Goal: Task Accomplishment & Management: Manage account settings

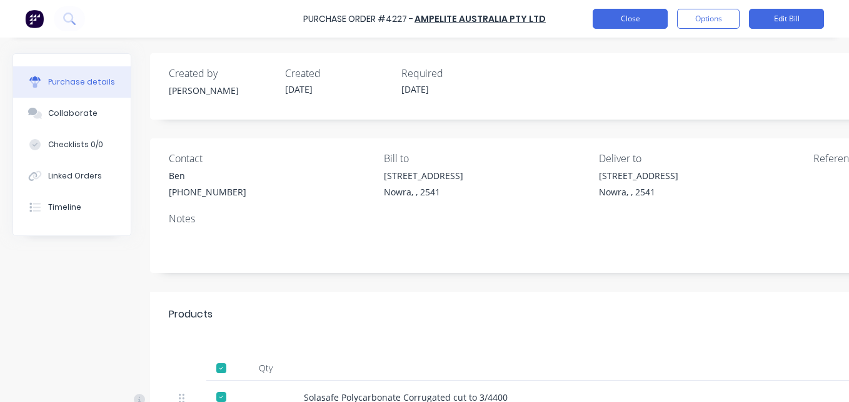
click at [635, 27] on button "Close" at bounding box center [630, 19] width 75 height 20
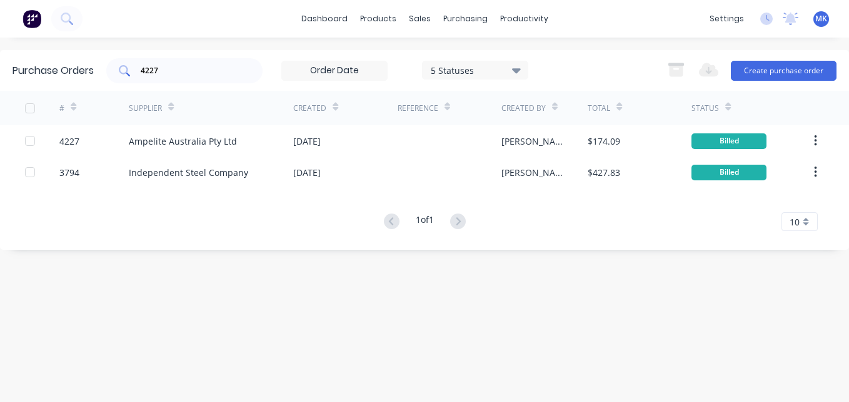
click at [203, 64] on input "4227" at bounding box center [191, 70] width 104 height 13
type input "4201"
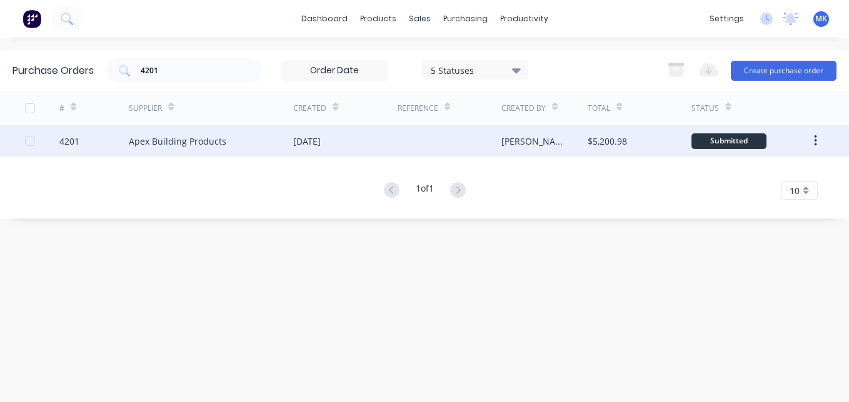
click at [377, 134] on div "[DATE]" at bounding box center [345, 140] width 104 height 31
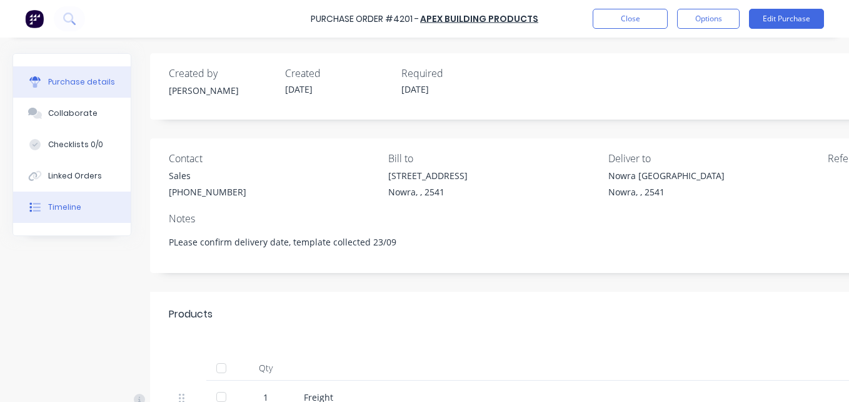
click at [63, 209] on div "Timeline" at bounding box center [64, 206] width 33 height 11
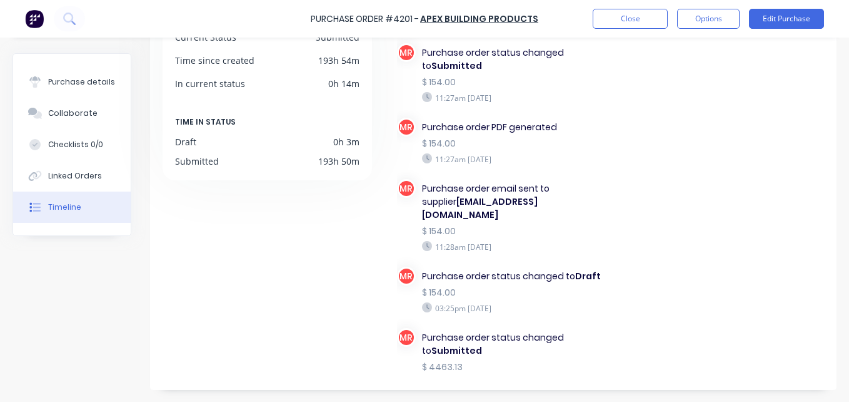
scroll to position [118, 0]
click at [56, 91] on button "Purchase details" at bounding box center [72, 81] width 118 height 31
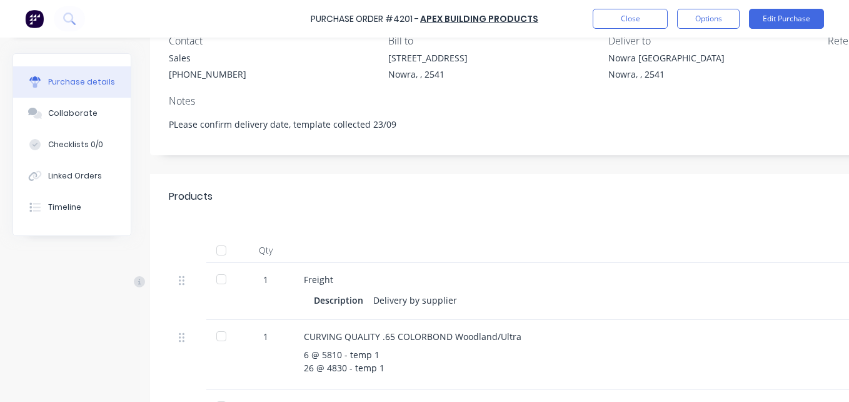
click at [220, 249] on div at bounding box center [221, 250] width 25 height 25
click at [701, 23] on button "Options" at bounding box center [708, 19] width 63 height 20
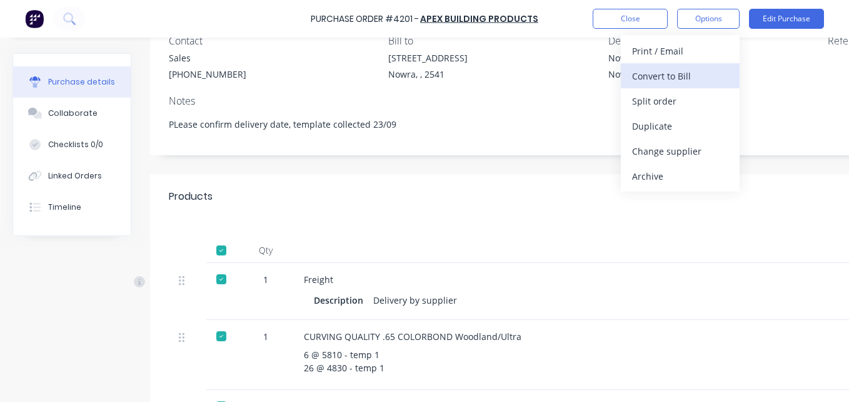
click at [679, 84] on div "Convert to Bill" at bounding box center [680, 76] width 96 height 18
type textarea "x"
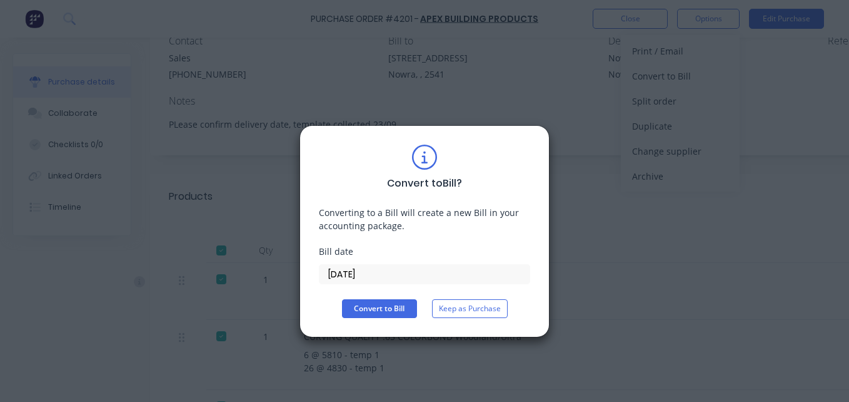
click at [371, 275] on input "[DATE]" at bounding box center [425, 274] width 210 height 19
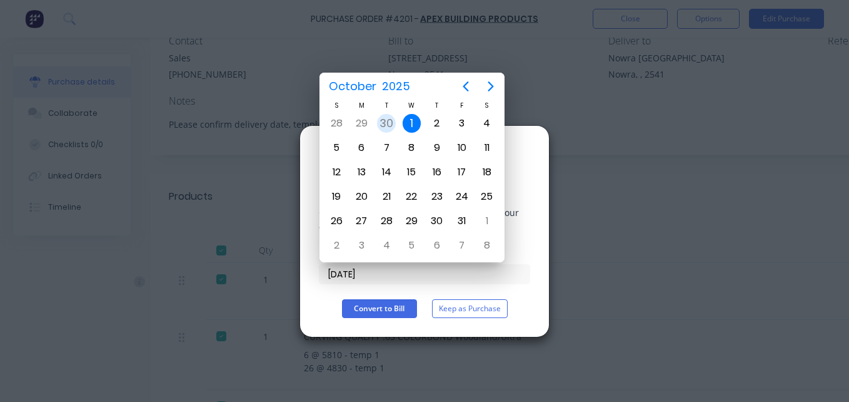
click at [385, 119] on div "30" at bounding box center [386, 123] width 19 height 19
type input "[DATE]"
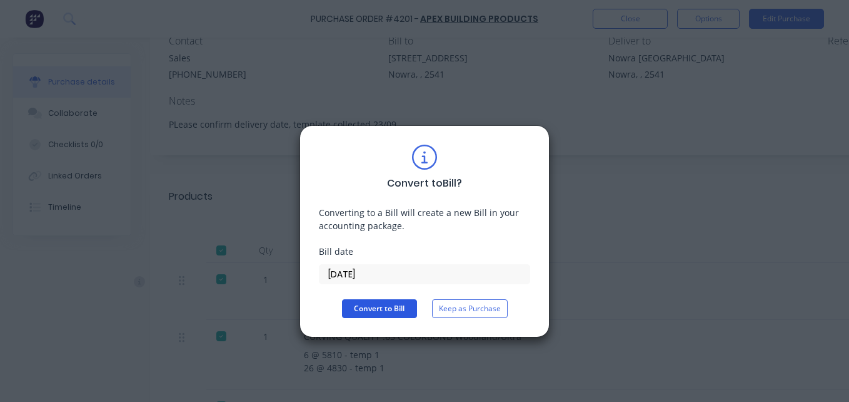
click at [381, 313] on button "Convert to Bill" at bounding box center [379, 308] width 75 height 19
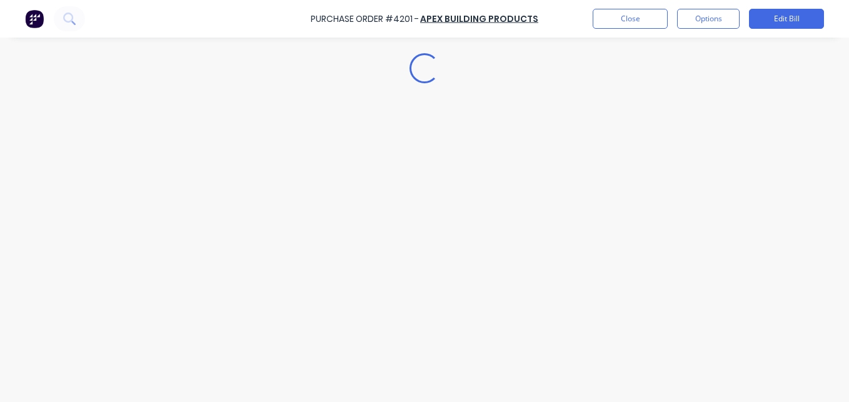
type textarea "x"
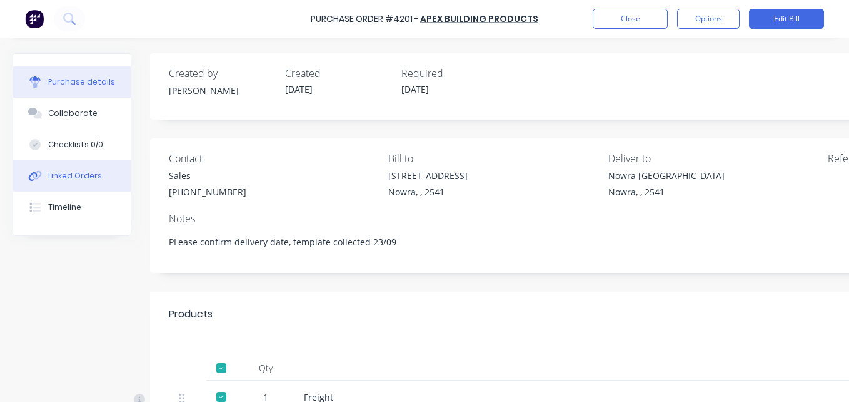
click at [79, 178] on div "Linked Orders" at bounding box center [75, 175] width 54 height 11
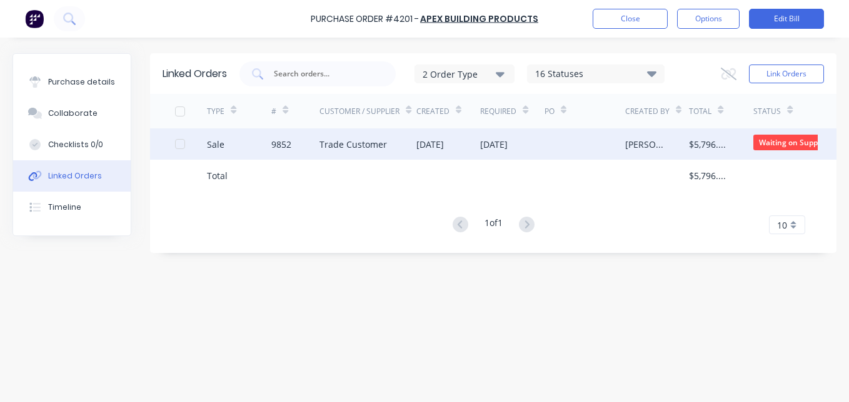
click at [552, 147] on div at bounding box center [585, 143] width 81 height 31
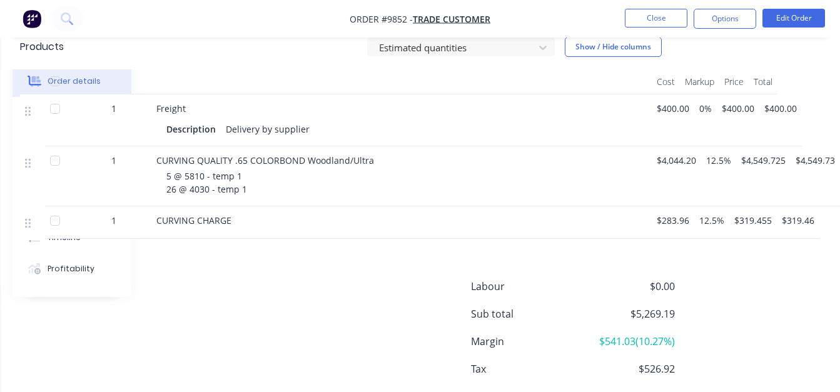
scroll to position [358, 0]
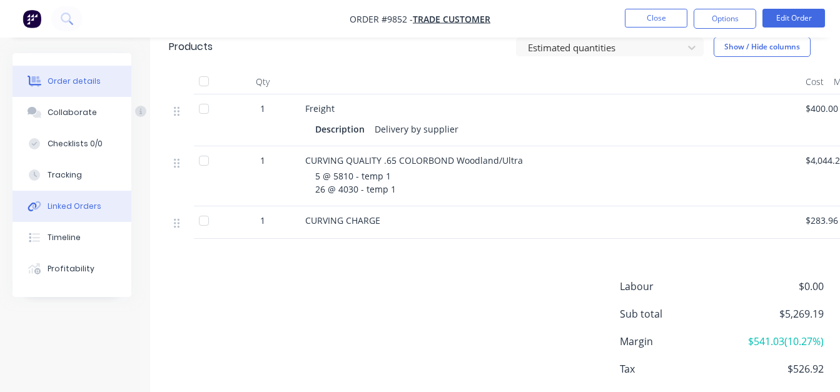
click at [74, 218] on button "Linked Orders" at bounding box center [72, 206] width 119 height 31
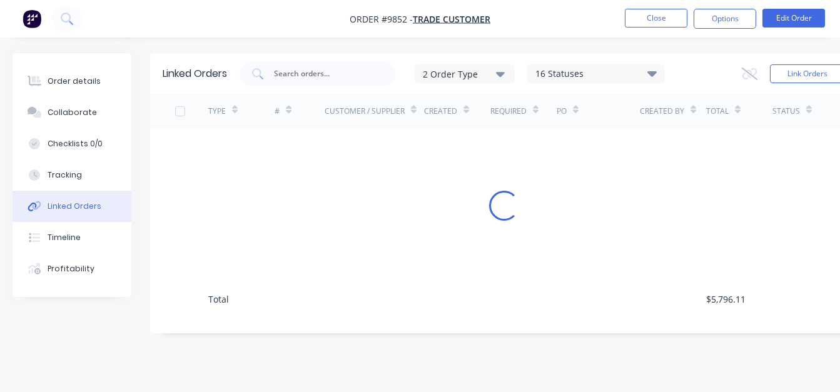
scroll to position [9, 0]
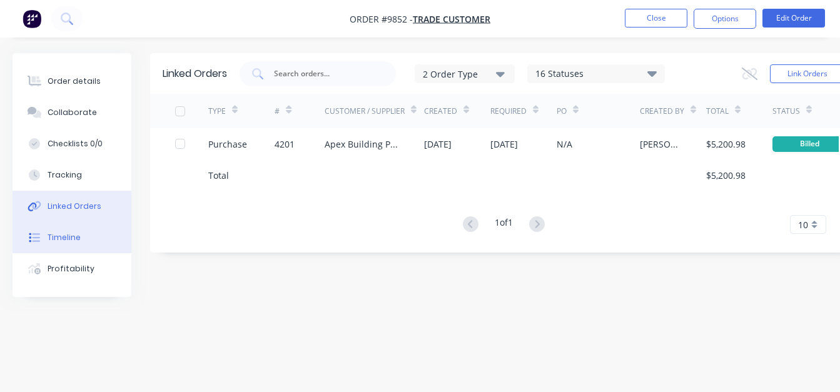
click at [95, 233] on button "Timeline" at bounding box center [72, 237] width 119 height 31
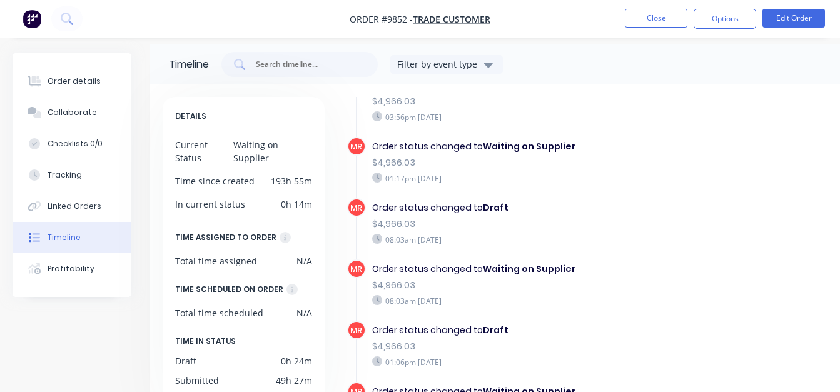
scroll to position [114, 0]
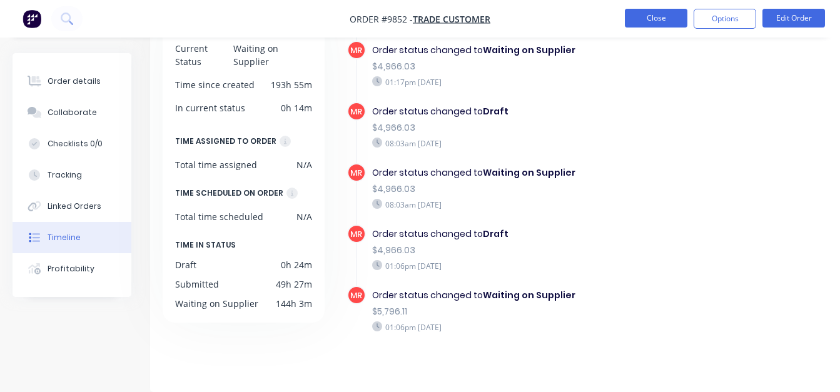
click at [665, 23] on button "Close" at bounding box center [656, 18] width 63 height 19
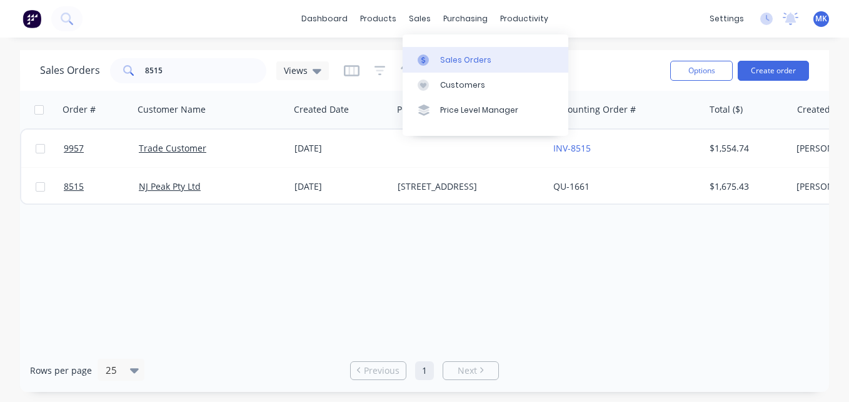
click at [427, 60] on icon at bounding box center [423, 59] width 11 height 11
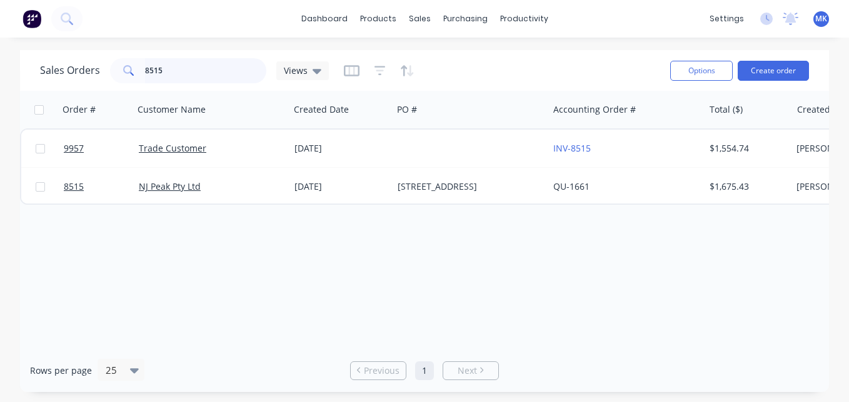
click at [163, 79] on input "8515" at bounding box center [206, 70] width 122 height 25
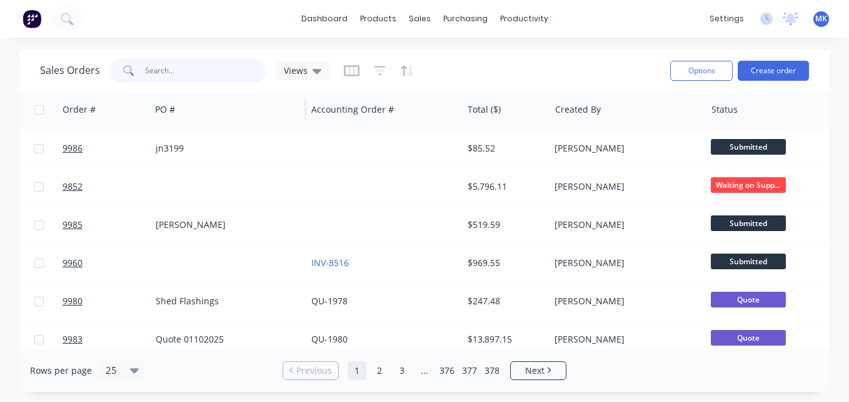
scroll to position [38, 0]
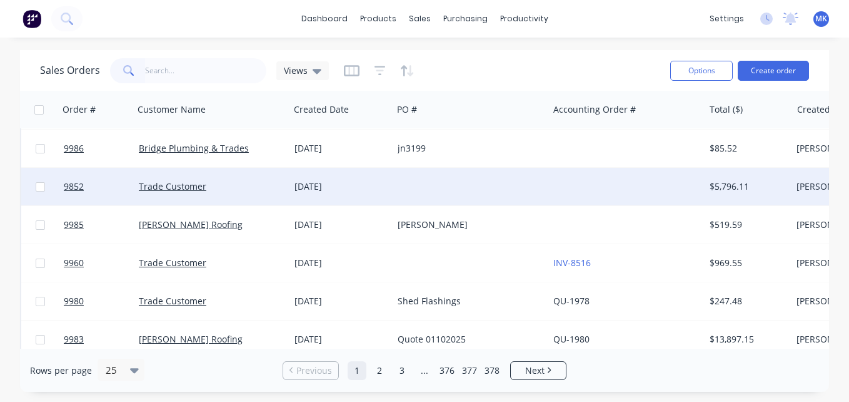
click at [440, 184] on div at bounding box center [471, 187] width 156 height 38
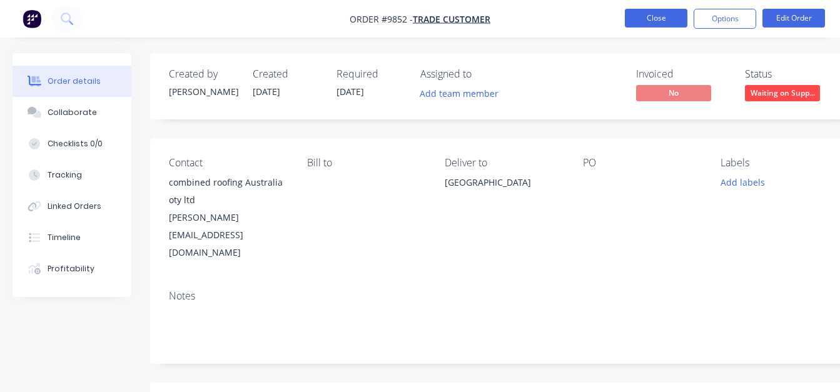
click at [659, 18] on button "Close" at bounding box center [656, 18] width 63 height 19
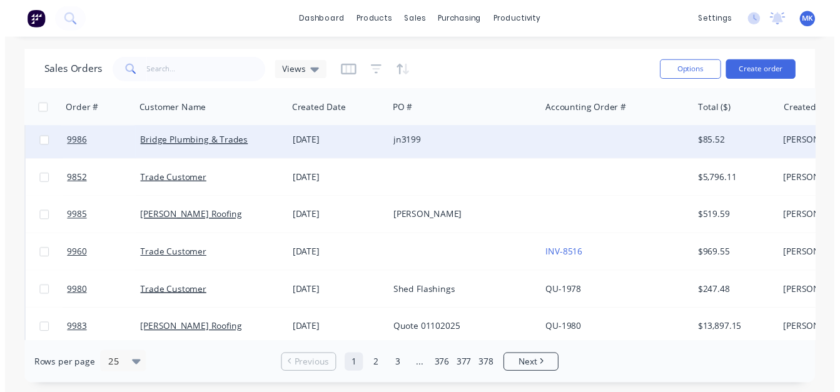
scroll to position [44, 0]
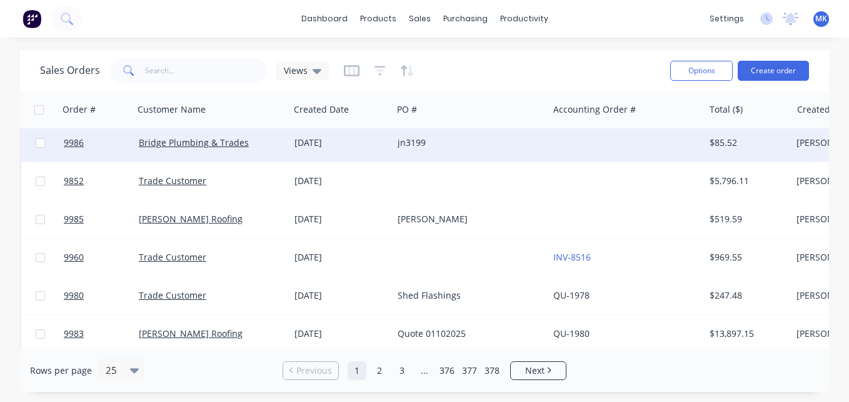
click at [452, 190] on div at bounding box center [471, 181] width 156 height 38
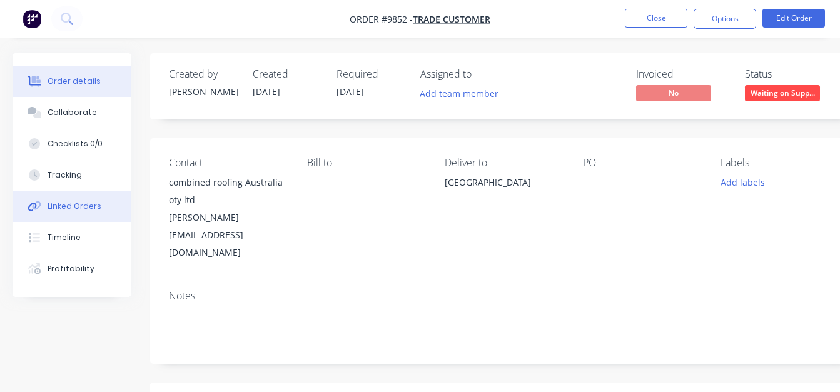
click at [84, 211] on div "Linked Orders" at bounding box center [75, 206] width 54 height 11
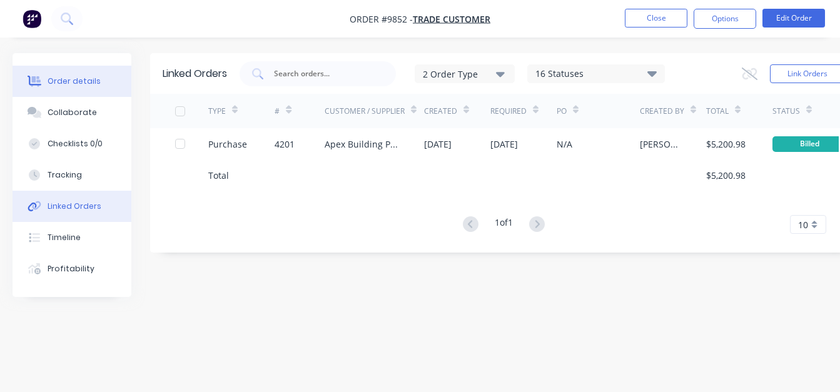
click at [81, 72] on button "Order details" at bounding box center [72, 81] width 119 height 31
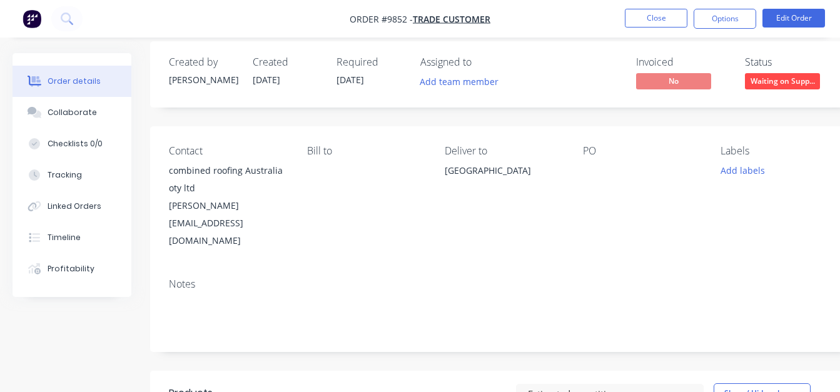
scroll to position [13, 0]
click at [657, 21] on button "Close" at bounding box center [656, 18] width 63 height 19
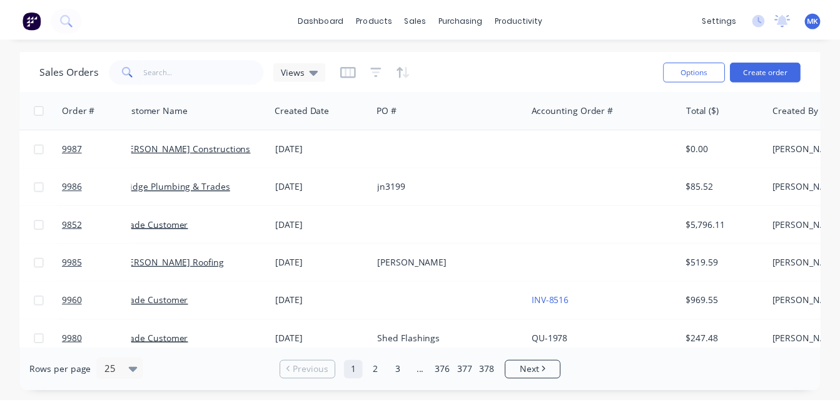
scroll to position [127, 16]
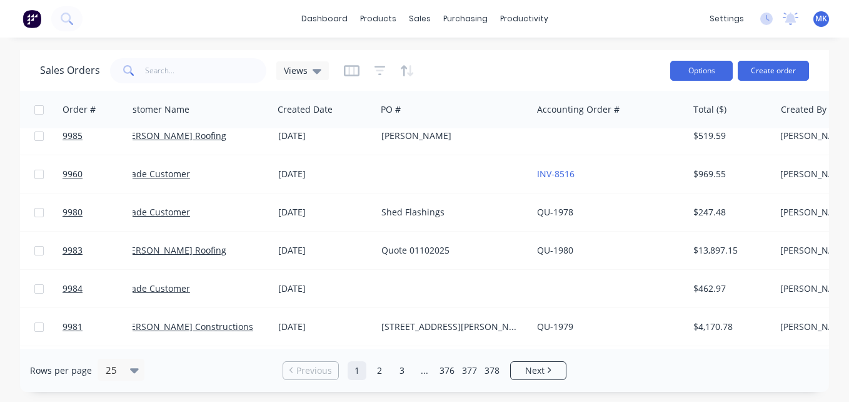
click at [694, 73] on button "Options" at bounding box center [702, 71] width 63 height 20
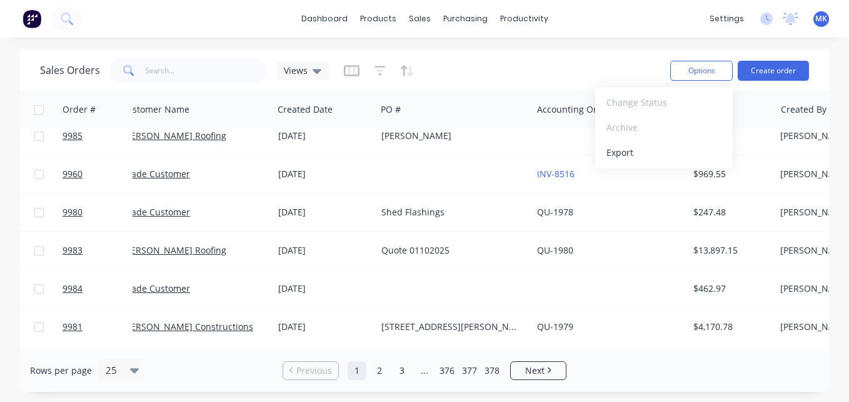
click at [613, 52] on div "Sales Orders Views Options Change Status Archive Export Create order" at bounding box center [424, 70] width 809 height 41
click at [307, 82] on div "Sales Orders Views" at bounding box center [184, 70] width 289 height 25
click at [298, 73] on span "Views" at bounding box center [296, 70] width 24 height 13
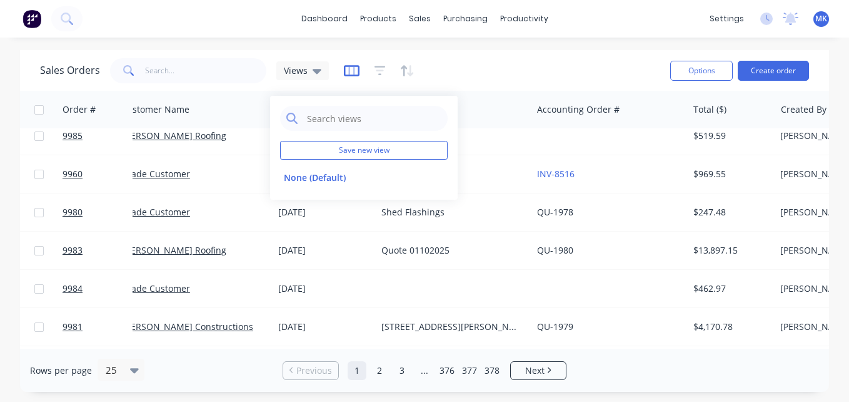
click at [348, 73] on icon "button" at bounding box center [351, 70] width 6 height 8
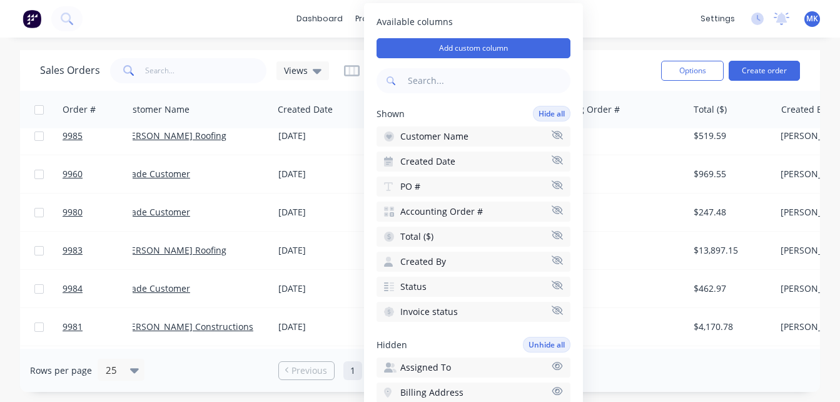
click at [552, 284] on icon "button" at bounding box center [557, 284] width 11 height 9
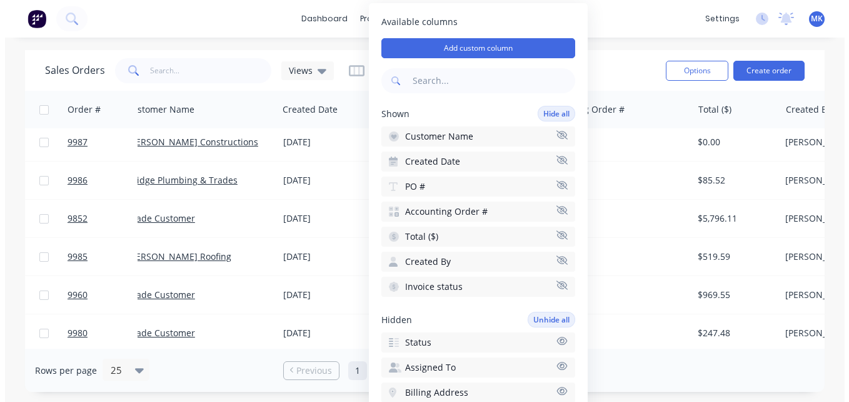
scroll to position [0, 16]
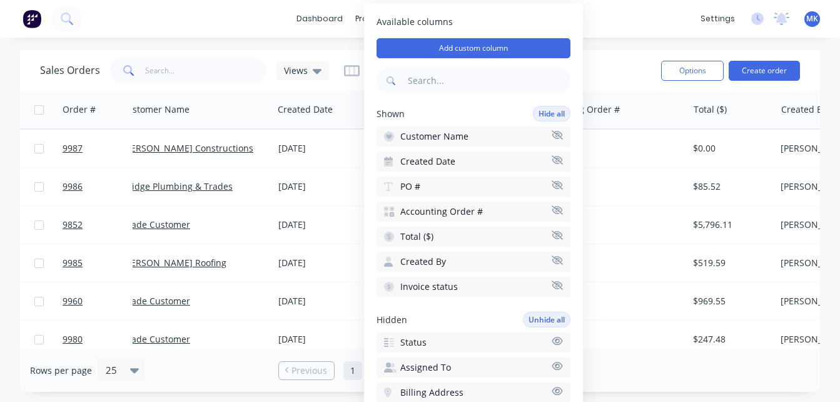
click at [552, 210] on icon "button" at bounding box center [557, 209] width 11 height 9
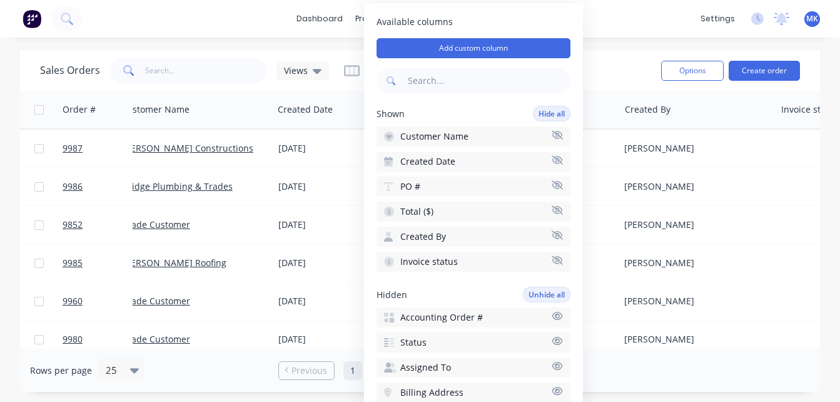
click at [613, 56] on div "Sales Orders Views" at bounding box center [345, 70] width 611 height 31
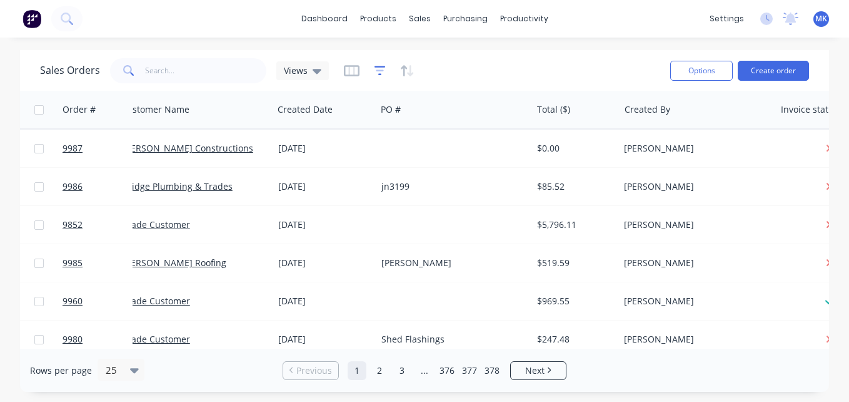
click at [383, 70] on icon "button" at bounding box center [380, 70] width 11 height 13
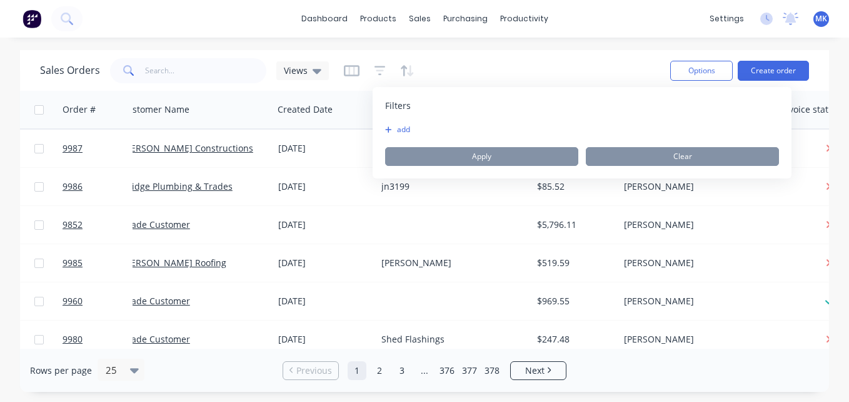
click at [340, 68] on div "Sales Orders Views" at bounding box center [350, 70] width 620 height 31
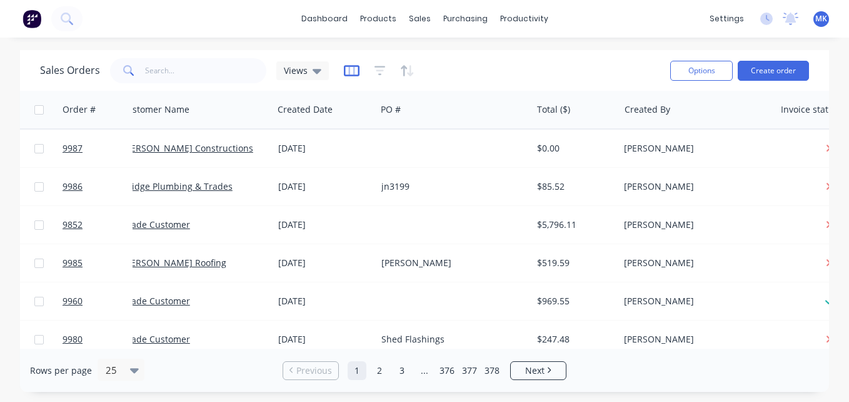
click at [346, 72] on icon "button" at bounding box center [352, 70] width 16 height 13
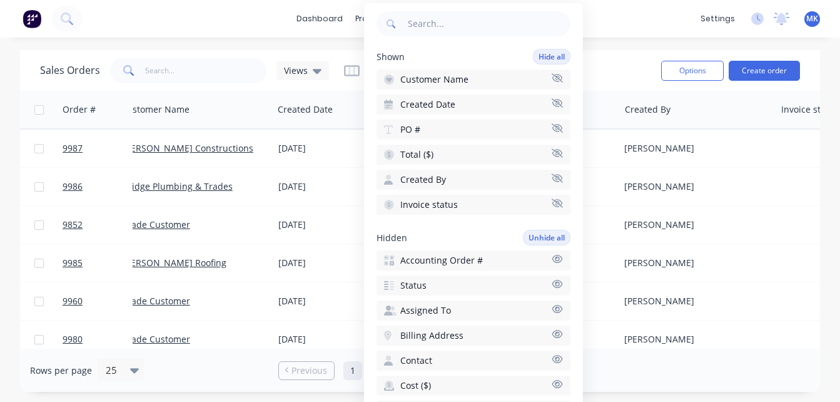
scroll to position [59, 0]
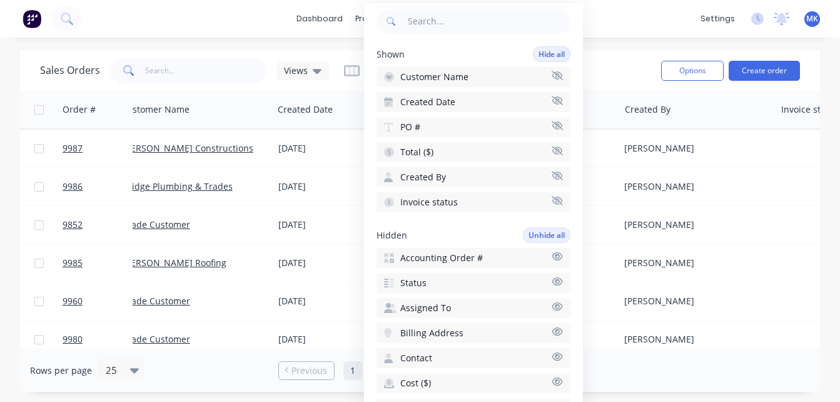
click at [552, 283] on icon "button" at bounding box center [557, 280] width 11 height 9
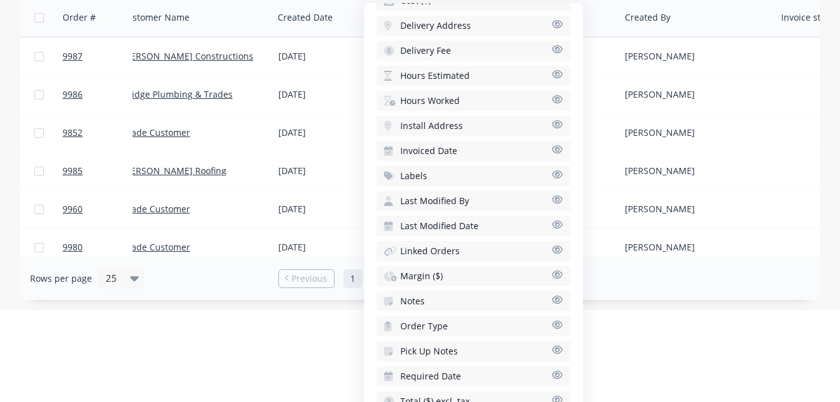
scroll to position [88, 0]
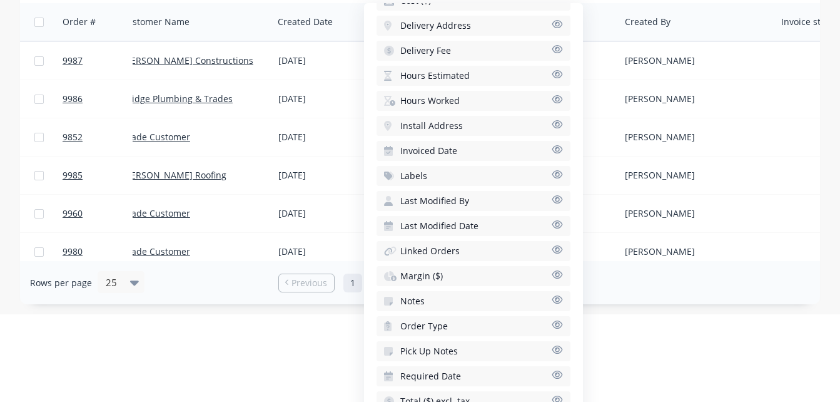
click at [547, 367] on button "Required Date" at bounding box center [474, 376] width 194 height 20
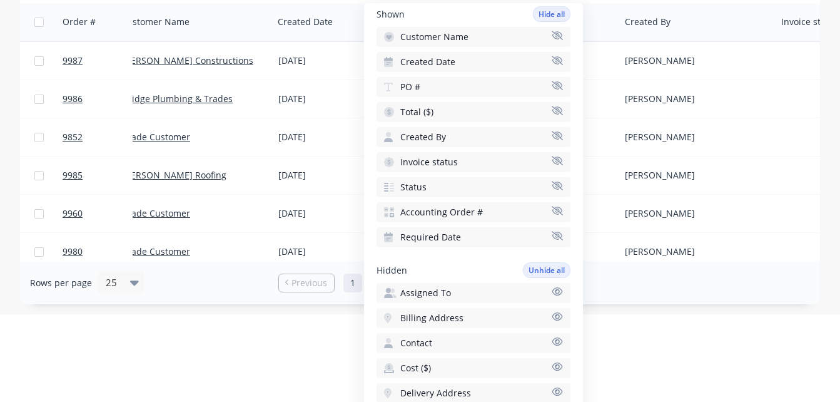
scroll to position [98, 0]
click at [552, 212] on icon "button" at bounding box center [557, 211] width 11 height 9
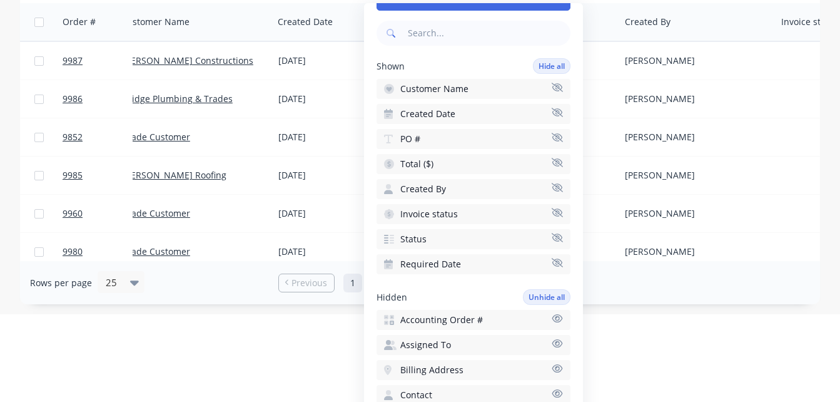
scroll to position [48, 0]
click at [552, 262] on icon "button" at bounding box center [557, 262] width 11 height 9
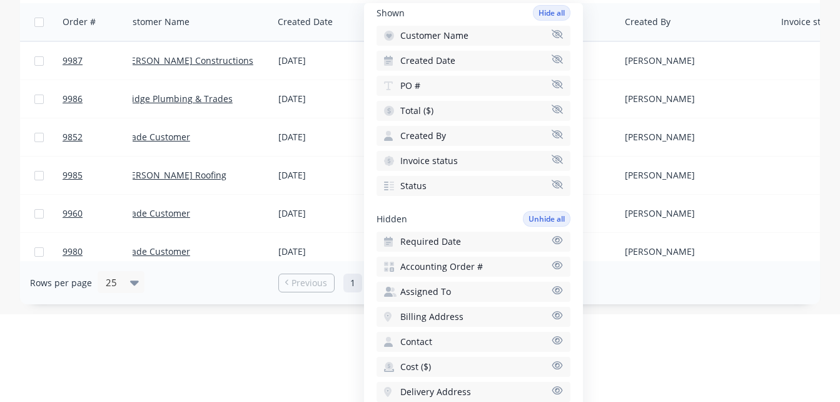
scroll to position [101, 0]
click at [552, 263] on icon "button" at bounding box center [557, 264] width 11 height 8
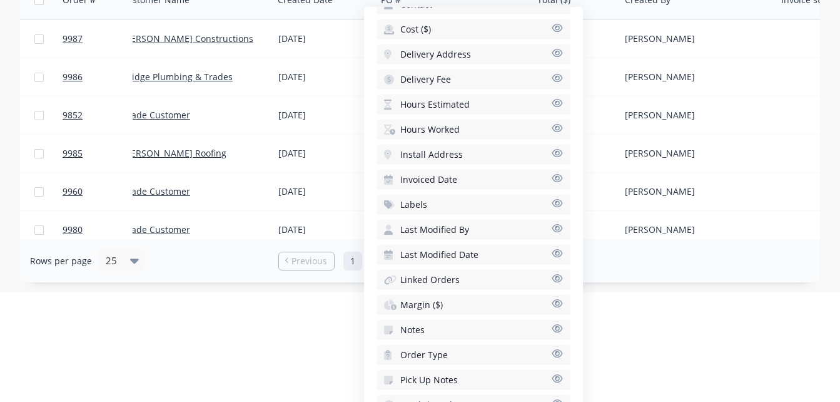
scroll to position [111, 0]
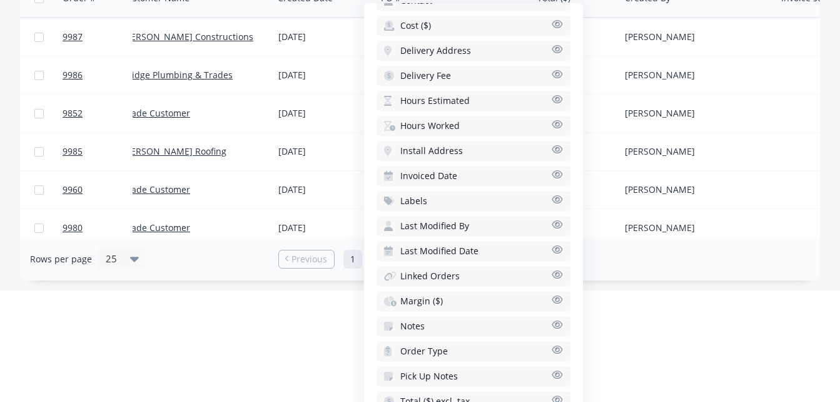
click at [552, 174] on icon "button" at bounding box center [557, 174] width 11 height 9
click at [552, 271] on icon "button" at bounding box center [557, 274] width 11 height 8
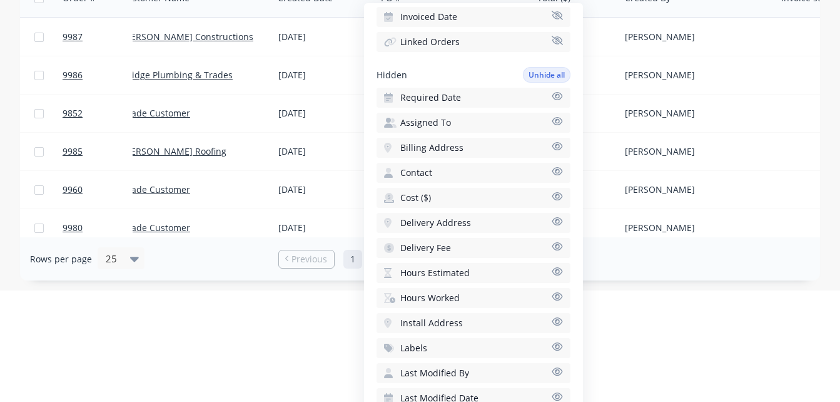
scroll to position [315, 0]
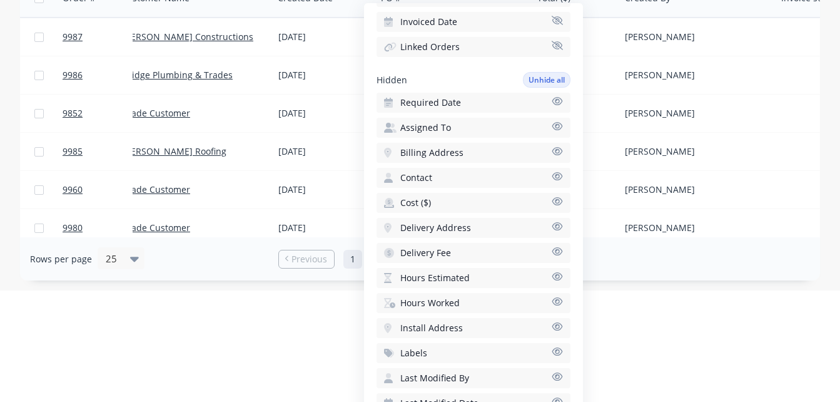
click at [632, 290] on html "dashboard products sales purchasing productivity dashboard products Product Cat…" at bounding box center [420, 90] width 840 height 402
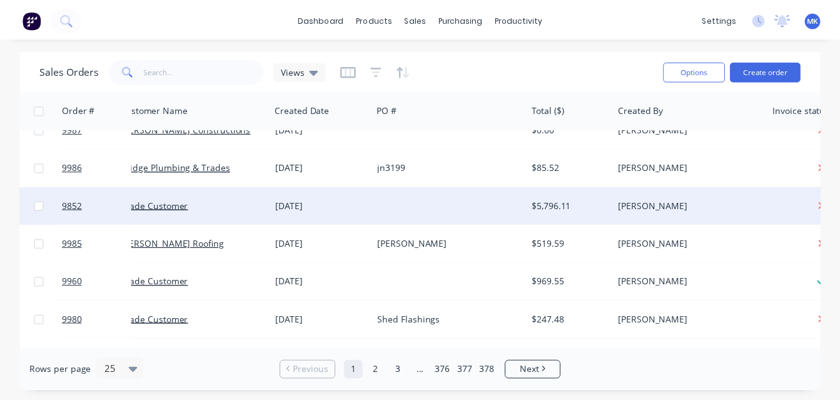
scroll to position [19, 16]
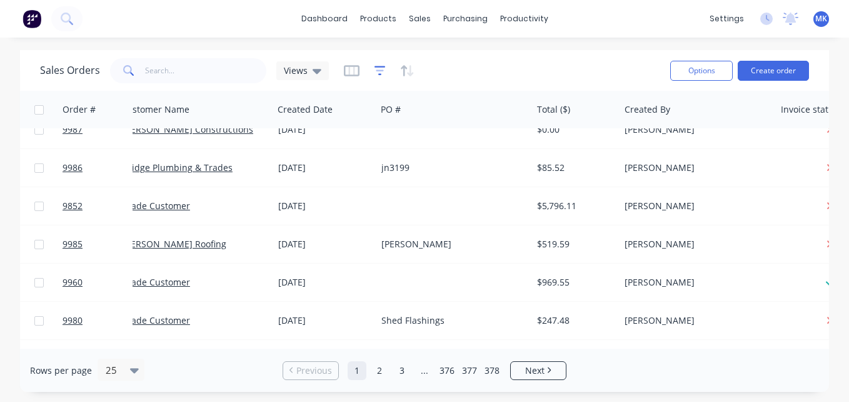
click at [382, 69] on icon "button" at bounding box center [380, 70] width 11 height 13
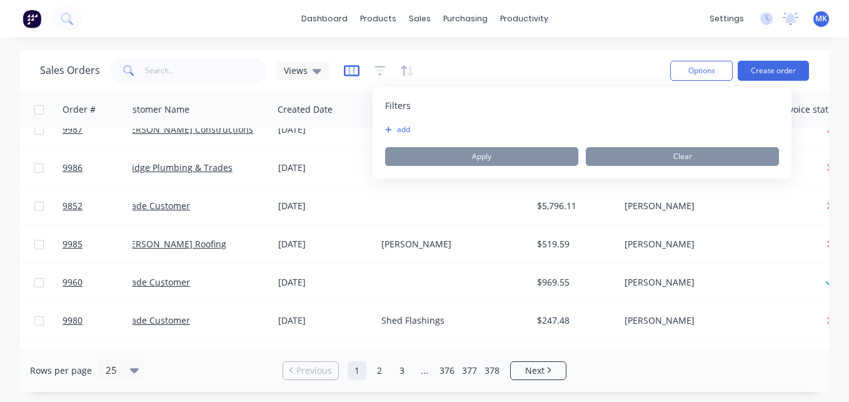
click at [354, 74] on icon "button" at bounding box center [352, 70] width 16 height 13
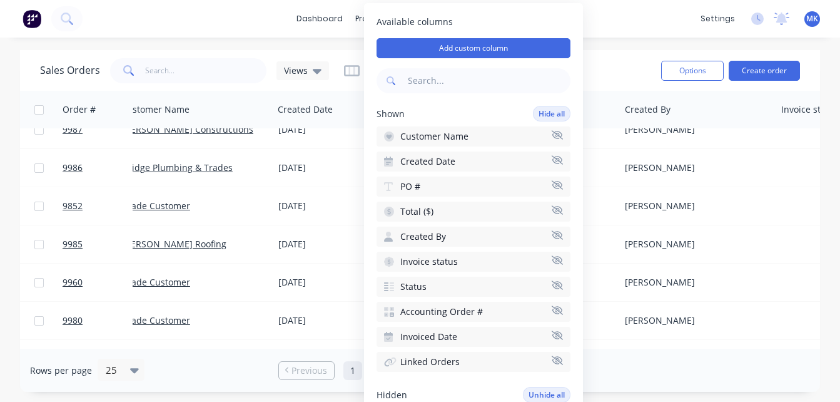
click at [552, 260] on icon "button" at bounding box center [557, 259] width 11 height 9
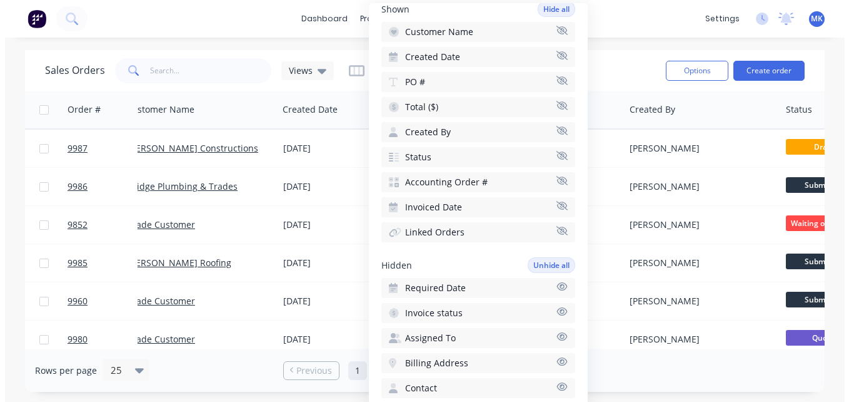
scroll to position [105, 0]
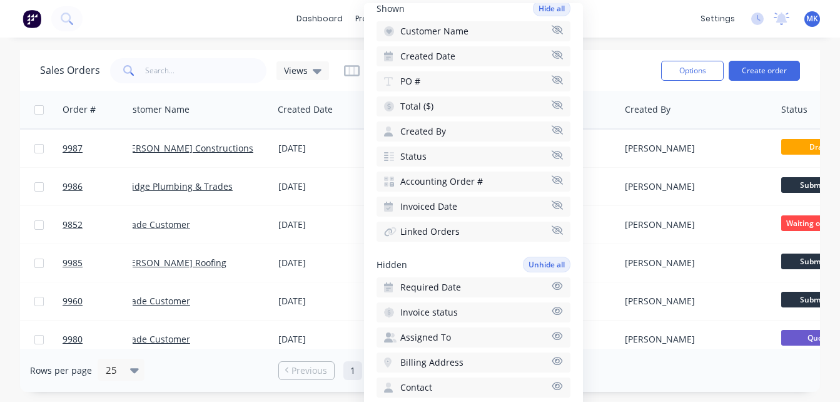
click at [552, 284] on icon "button" at bounding box center [557, 285] width 11 height 9
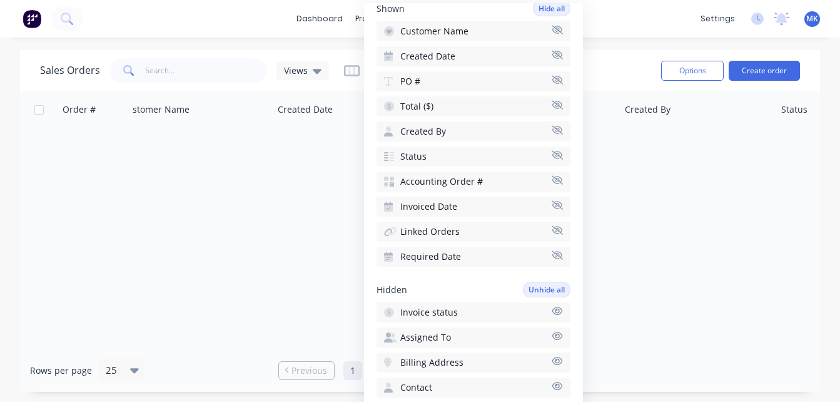
click at [634, 380] on div "Rows per page 25 Previous 1 2 3 ... 376 377 378 Next" at bounding box center [420, 369] width 800 height 43
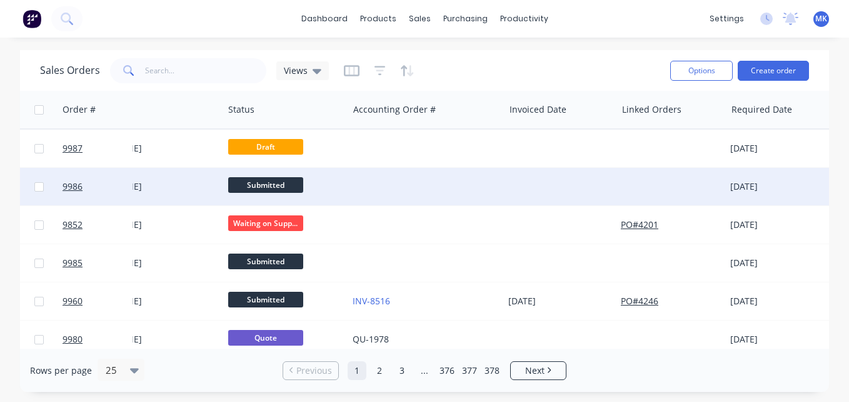
scroll to position [0, 585]
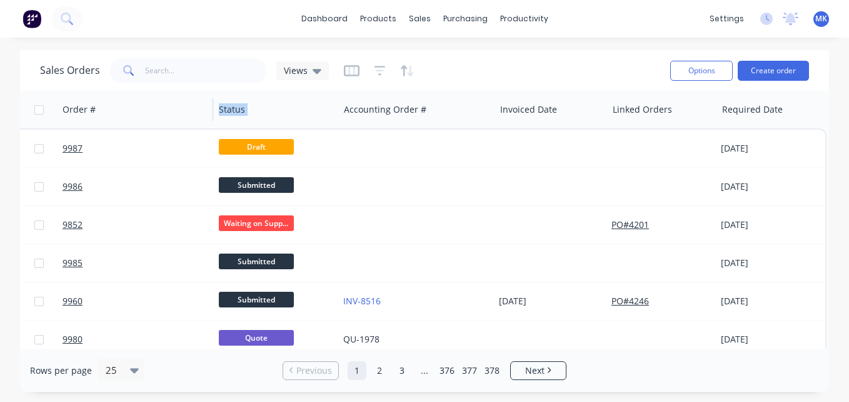
drag, startPoint x: 398, startPoint y: 110, endPoint x: 138, endPoint y: 126, distance: 260.7
click at [138, 126] on div "Order # Customer Name Created Date PO # Total ($) Created By Status Accounting …" at bounding box center [133, 110] width 1385 height 38
click at [320, 75] on div "Views" at bounding box center [302, 70] width 53 height 19
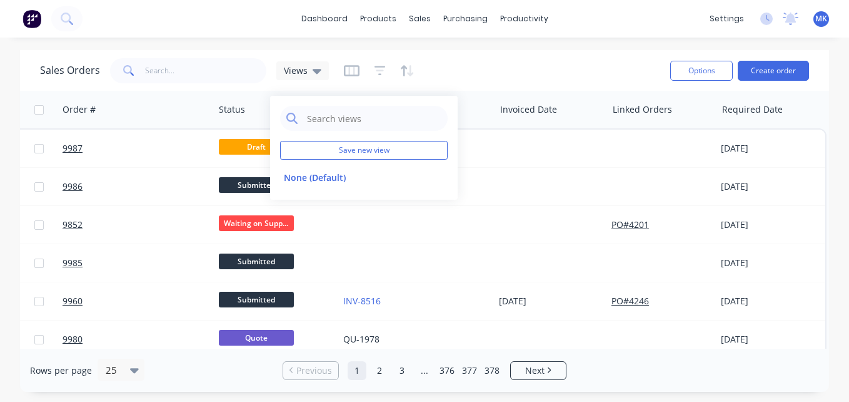
click at [349, 80] on button "button" at bounding box center [352, 71] width 16 height 20
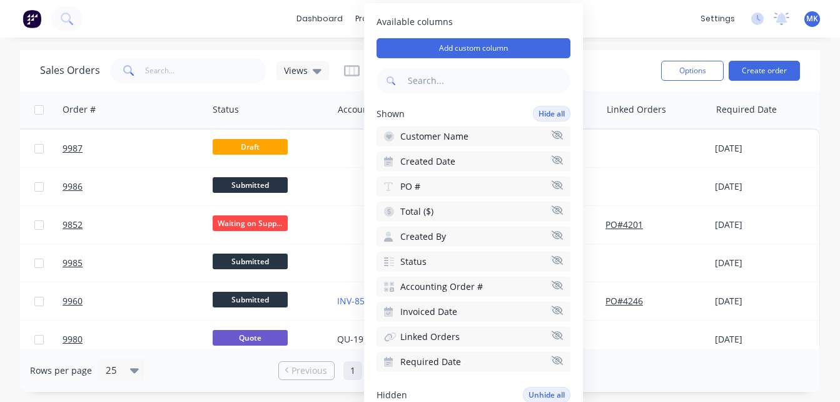
drag, startPoint x: 488, startPoint y: 158, endPoint x: 478, endPoint y: 125, distance: 34.6
click at [478, 125] on div "Shown Hide all Customer Name Created Date PO # Total ($) Created By Status Acco…" at bounding box center [474, 239] width 194 height 266
drag, startPoint x: 440, startPoint y: 161, endPoint x: 413, endPoint y: 119, distance: 50.7
click at [413, 119] on div "Shown Hide all Customer Name Created Date PO # Total ($) Created By Status Acco…" at bounding box center [474, 239] width 194 height 266
click at [413, 119] on div "Shown Hide all" at bounding box center [474, 114] width 194 height 16
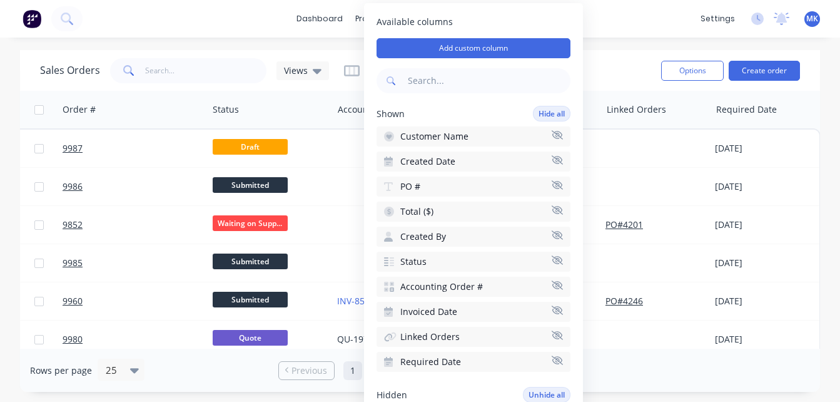
click at [629, 45] on div "dashboard products sales purchasing productivity dashboard products Product Cat…" at bounding box center [420, 201] width 840 height 402
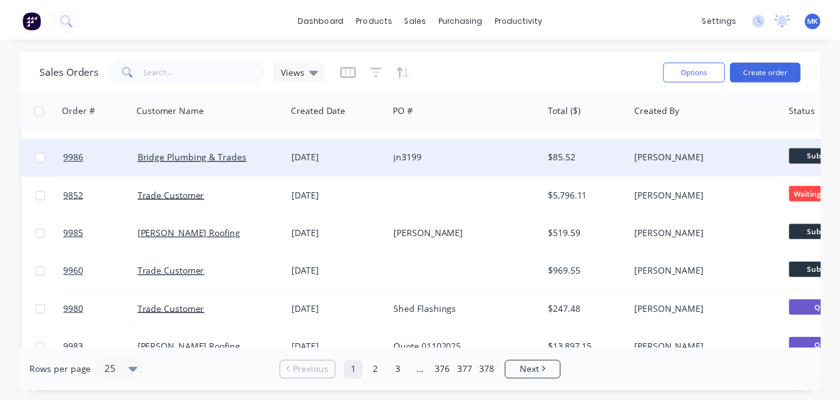
scroll to position [58, 0]
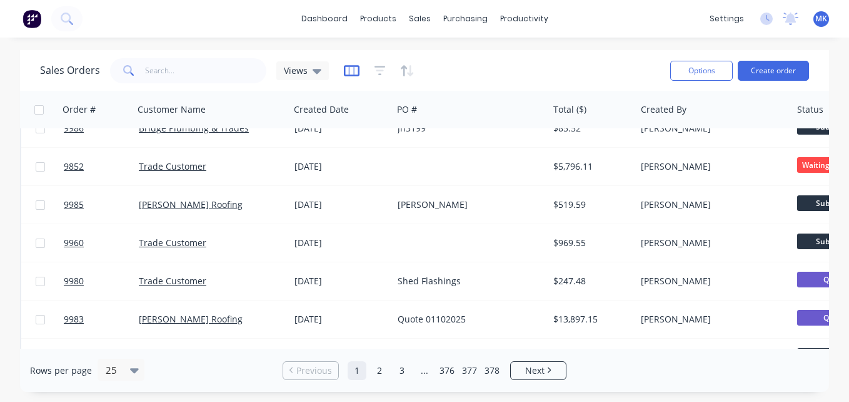
click at [353, 72] on icon "button" at bounding box center [351, 70] width 6 height 8
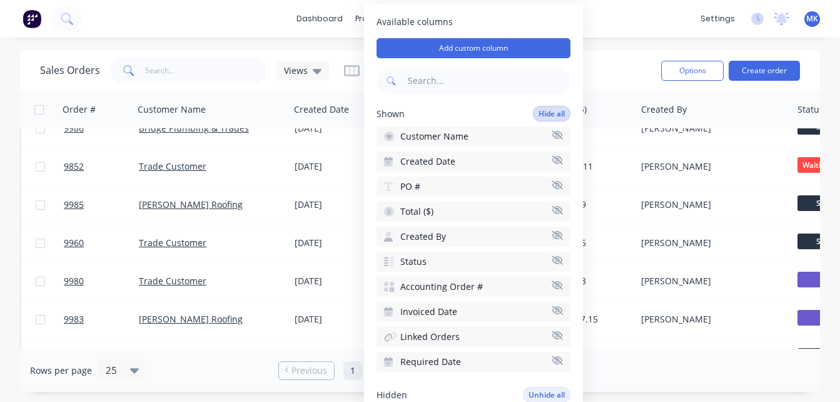
click at [554, 114] on button "Hide all" at bounding box center [552, 114] width 38 height 16
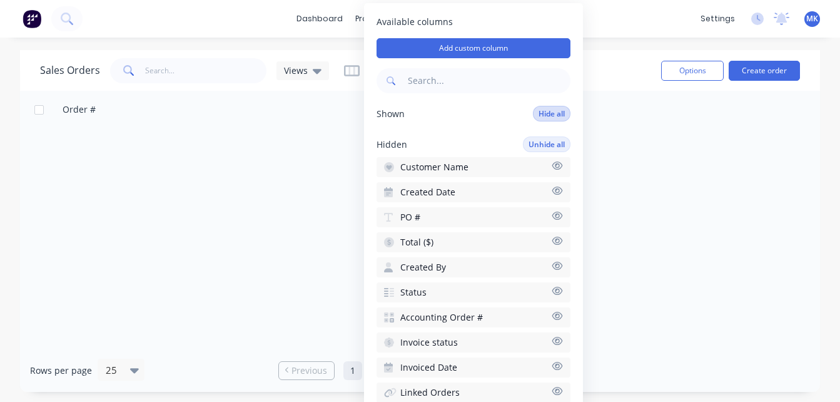
scroll to position [0, 0]
click at [473, 191] on button "Created Date" at bounding box center [474, 192] width 194 height 20
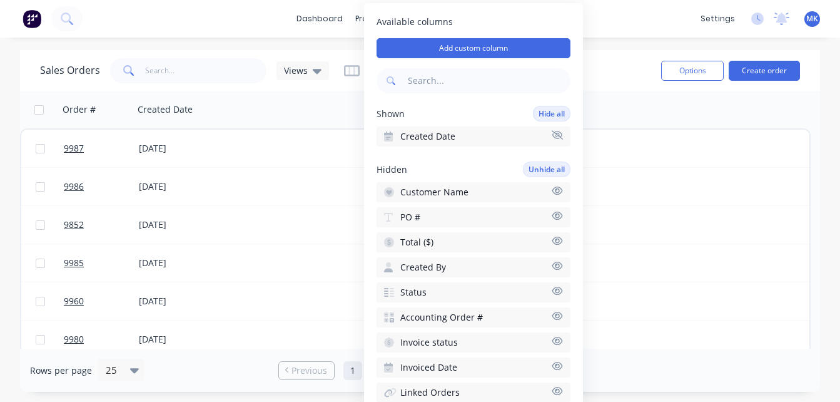
click at [472, 191] on button "Customer Name" at bounding box center [474, 192] width 194 height 20
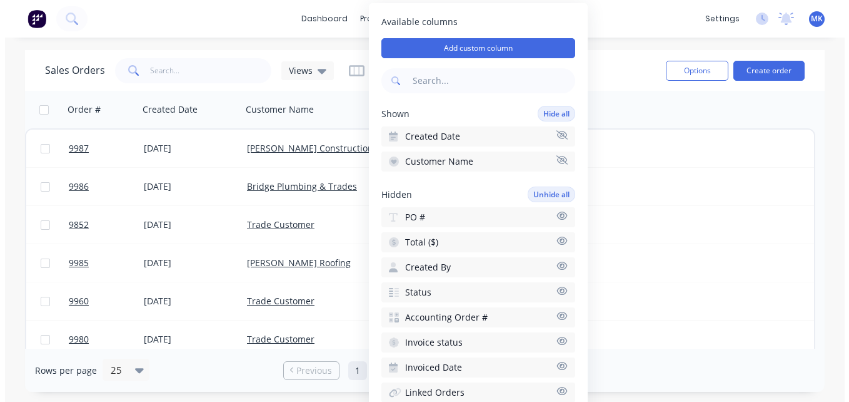
scroll to position [11, 0]
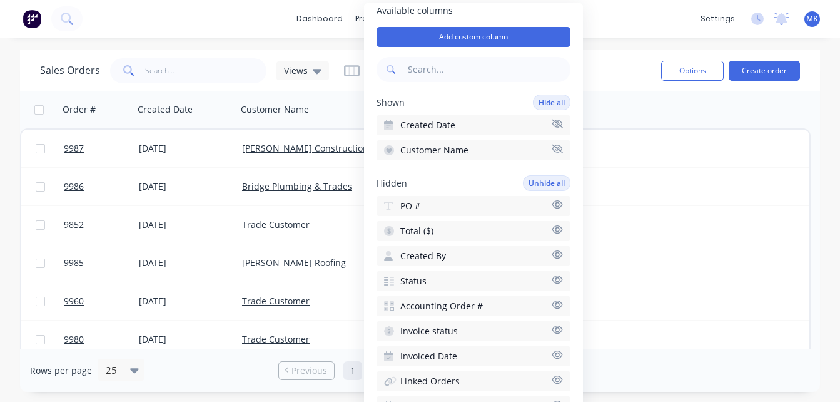
click at [488, 300] on button "Accounting Order #" at bounding box center [474, 306] width 194 height 20
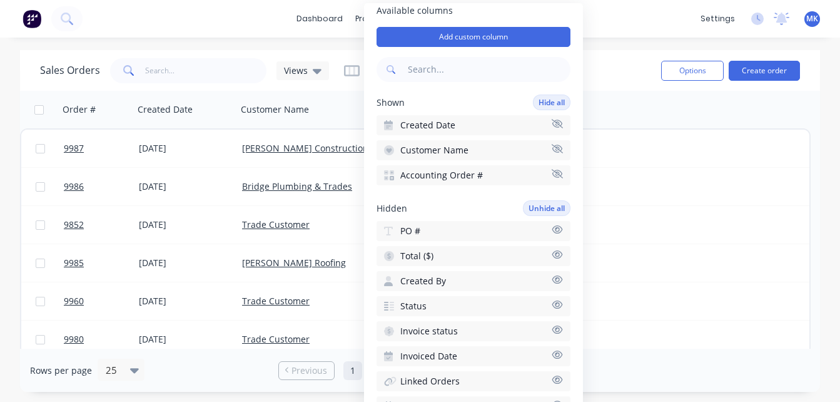
click at [487, 302] on button "Status" at bounding box center [474, 306] width 194 height 20
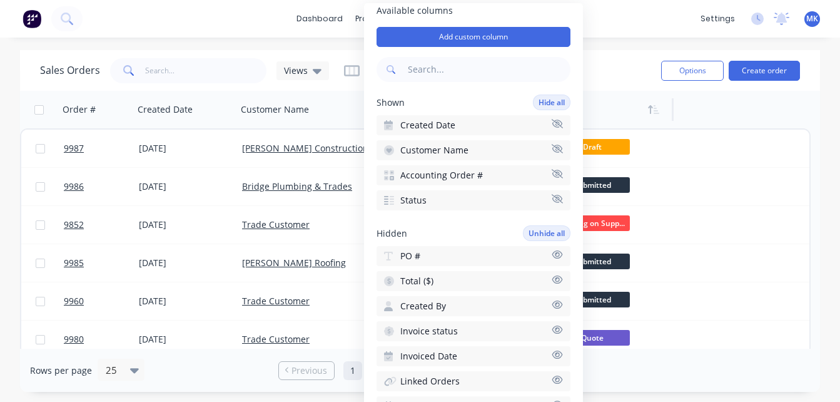
click at [597, 120] on div at bounding box center [608, 109] width 109 height 25
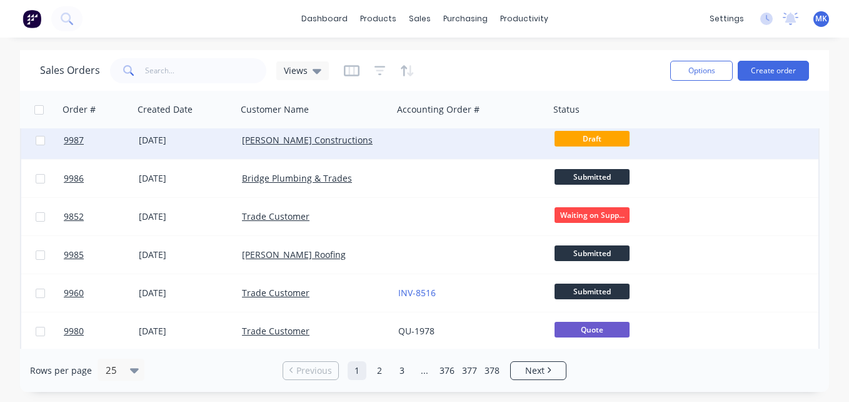
scroll to position [8, 0]
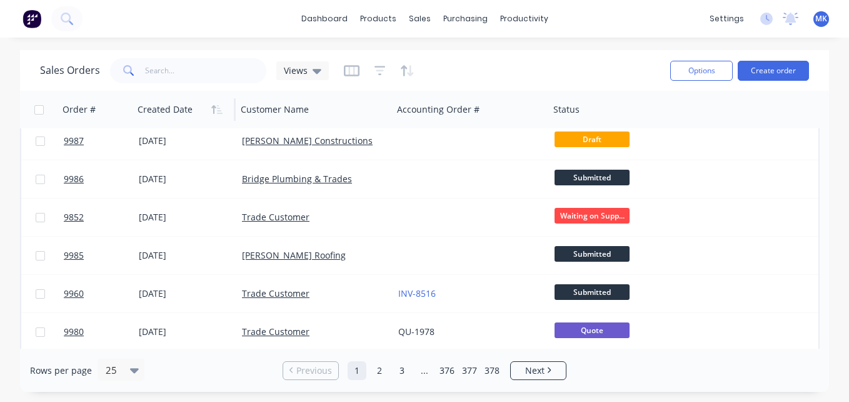
click at [154, 109] on div at bounding box center [182, 109] width 89 height 25
click at [219, 107] on icon "button" at bounding box center [216, 109] width 11 height 10
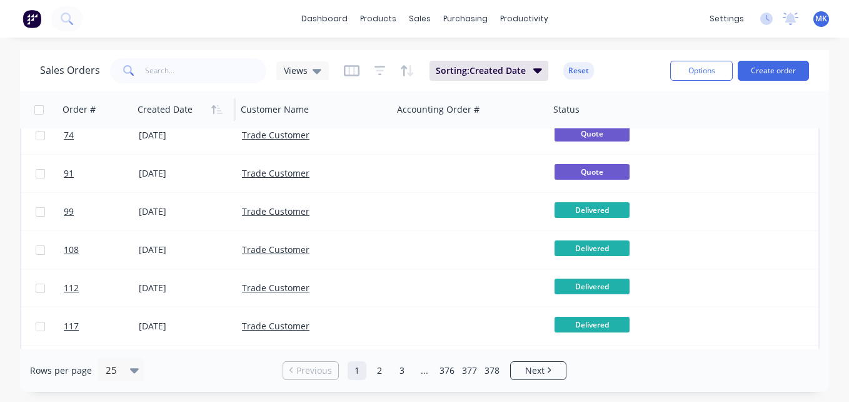
scroll to position [90, 0]
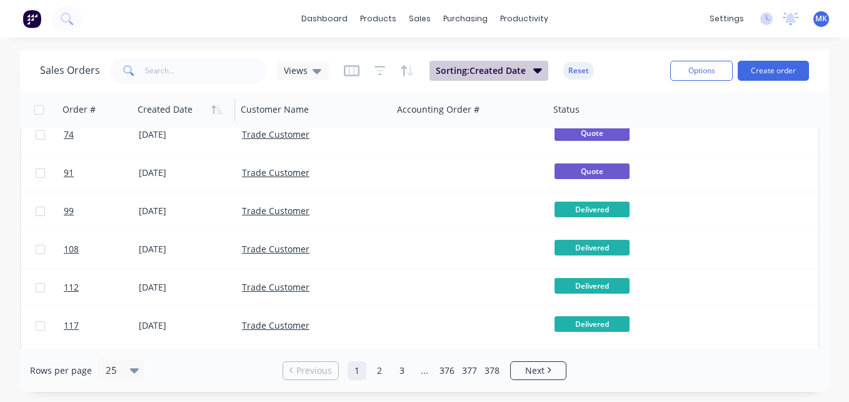
click at [462, 71] on span "Sorting: Created Date" at bounding box center [481, 70] width 90 height 13
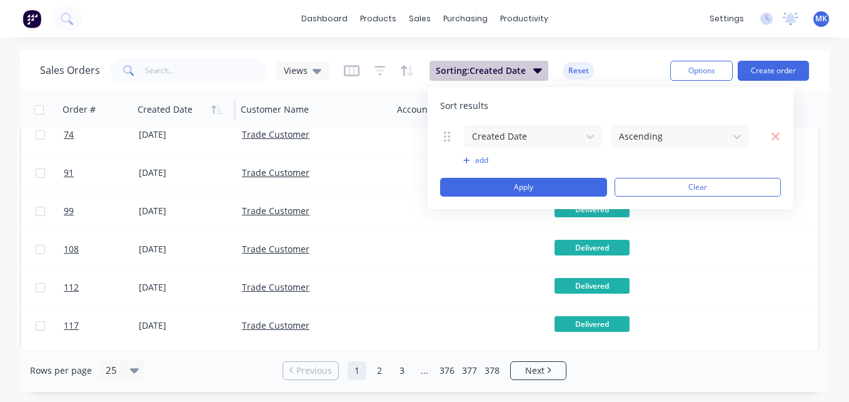
click at [462, 71] on span "Sorting: Created Date" at bounding box center [481, 70] width 90 height 13
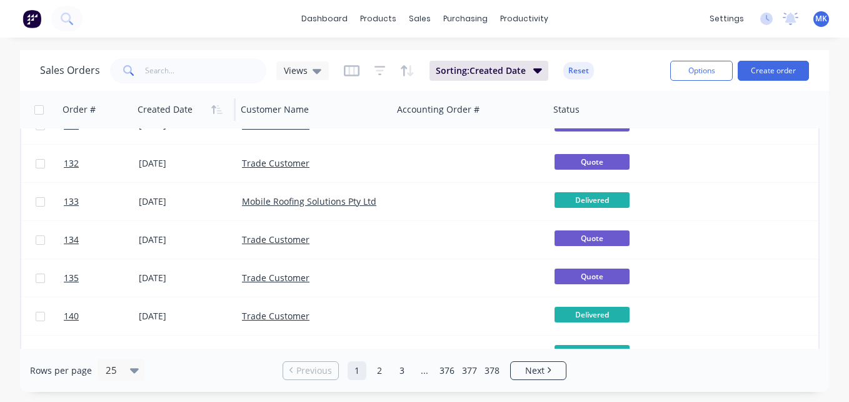
scroll to position [734, 0]
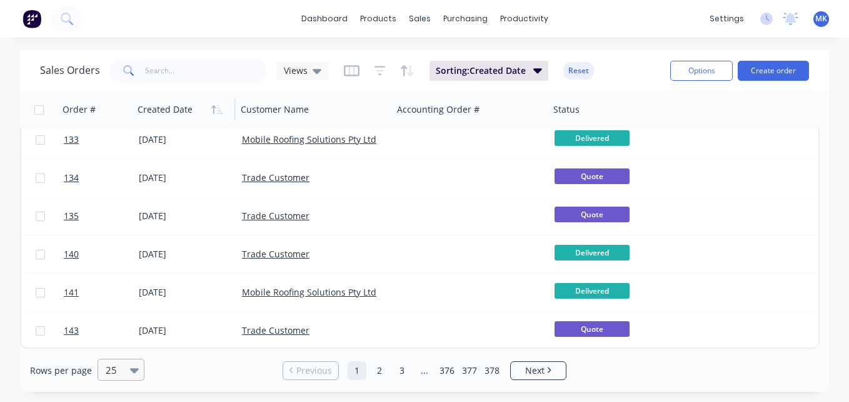
click at [130, 372] on icon at bounding box center [134, 370] width 9 height 14
click at [126, 348] on div "100" at bounding box center [119, 339] width 47 height 23
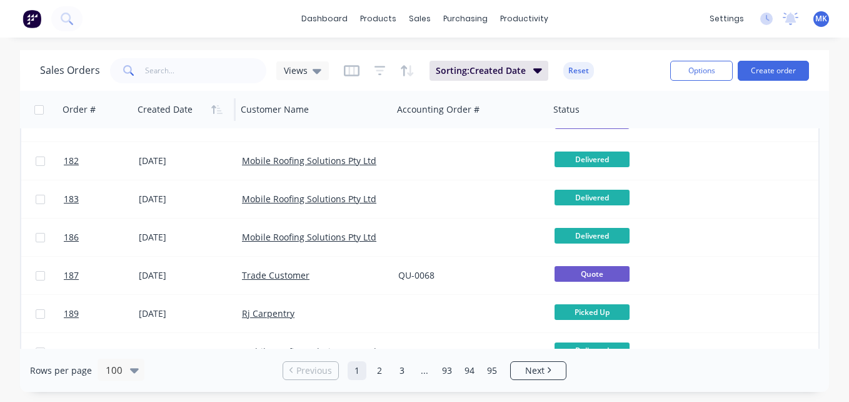
scroll to position [1715, 0]
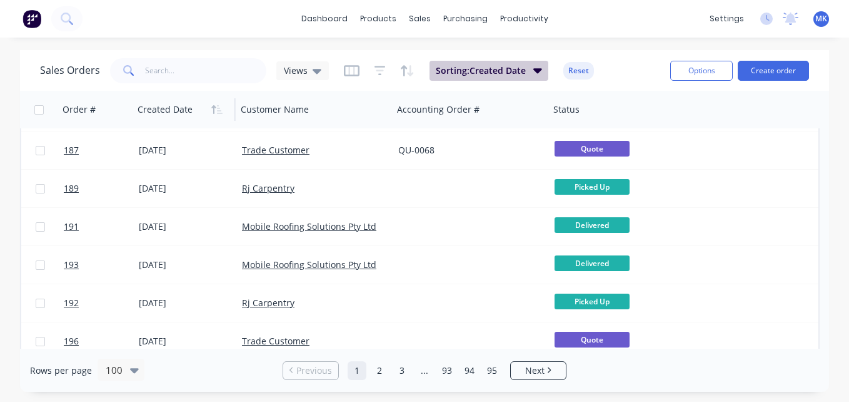
click at [505, 69] on span "Sorting: Created Date" at bounding box center [481, 70] width 90 height 13
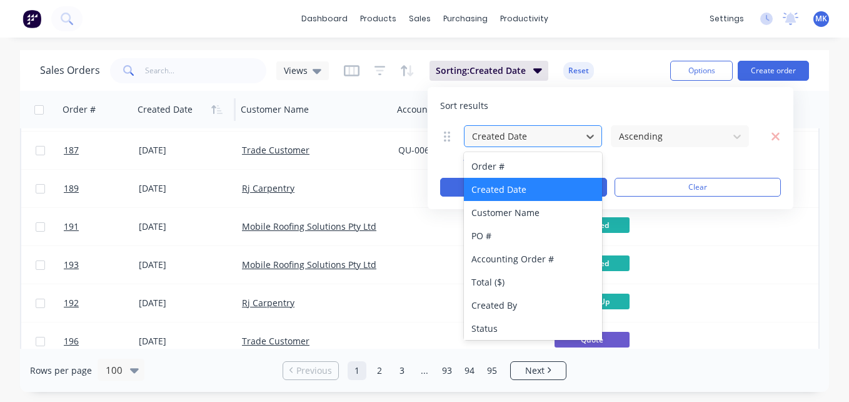
click at [547, 136] on div at bounding box center [523, 136] width 104 height 16
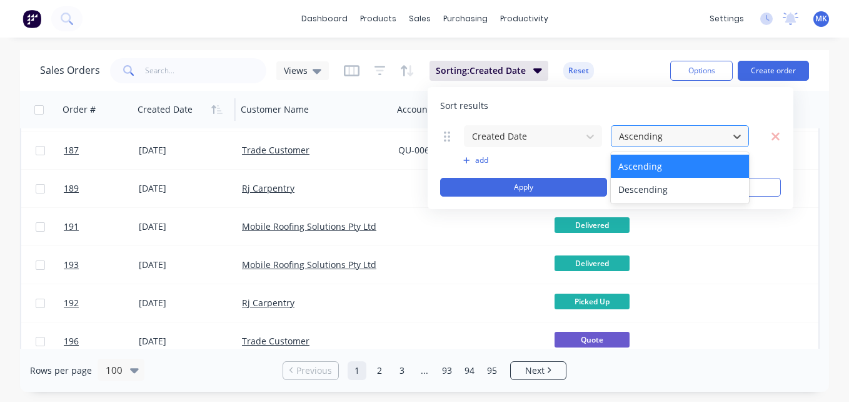
click at [650, 139] on div at bounding box center [670, 136] width 104 height 16
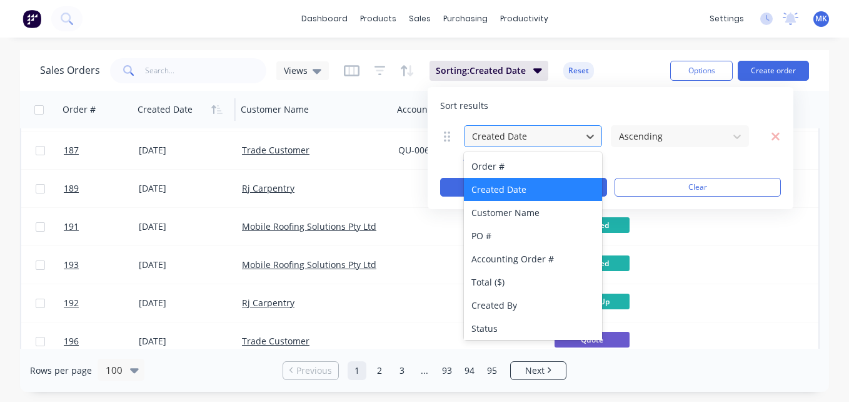
click at [576, 136] on div "Created Date" at bounding box center [523, 136] width 112 height 21
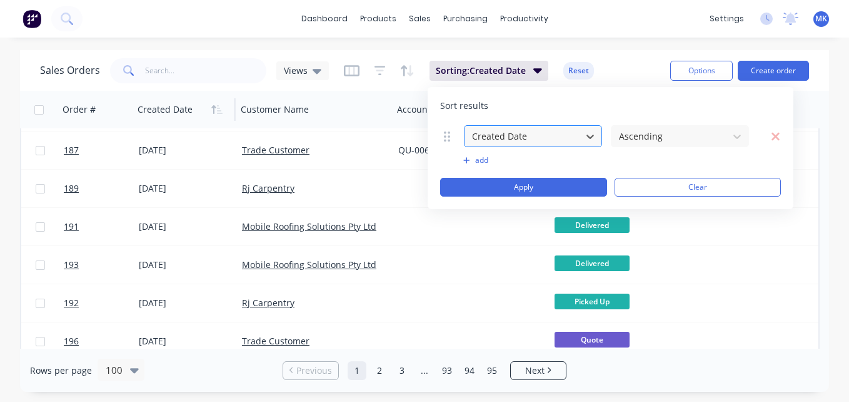
click at [559, 126] on div "Created Date" at bounding box center [523, 136] width 112 height 21
click at [620, 96] on div "Sort results Created Date Ascending To pick up a draggable item, press the spac…" at bounding box center [611, 148] width 366 height 122
click at [513, 66] on span "Sorting: Created Date" at bounding box center [481, 70] width 90 height 13
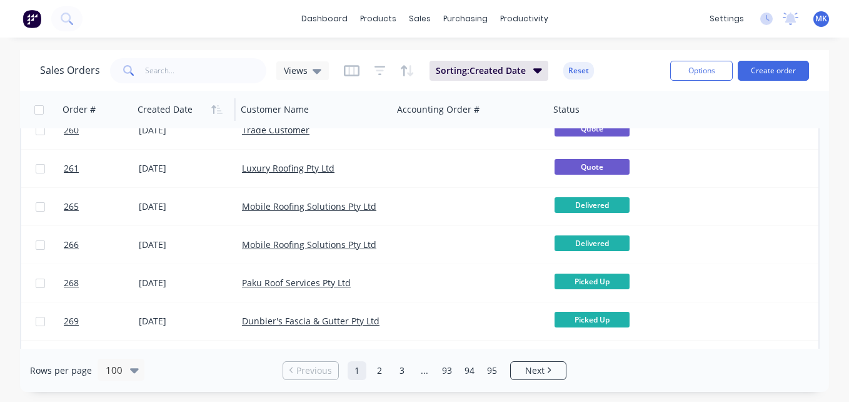
scroll to position [3595, 0]
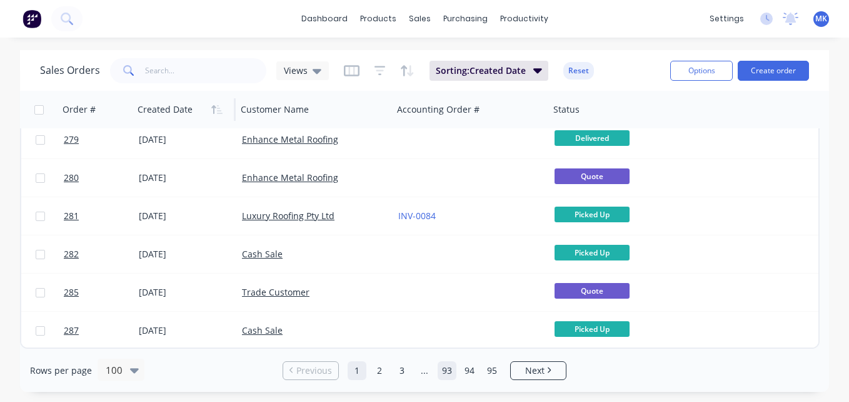
click at [447, 373] on link "93" at bounding box center [447, 370] width 19 height 19
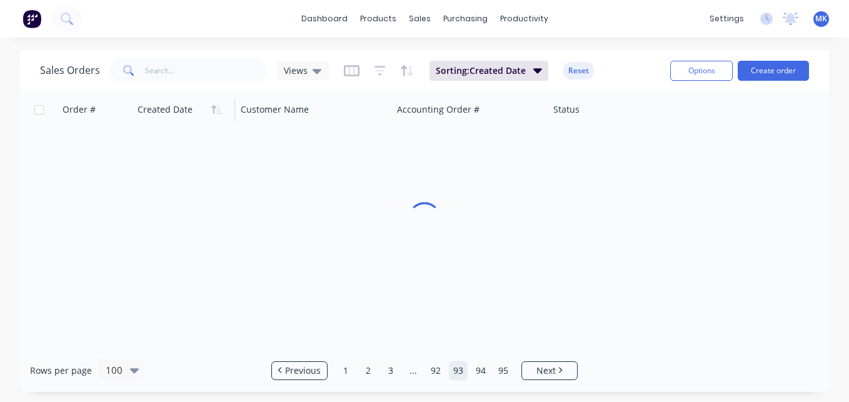
scroll to position [0, 0]
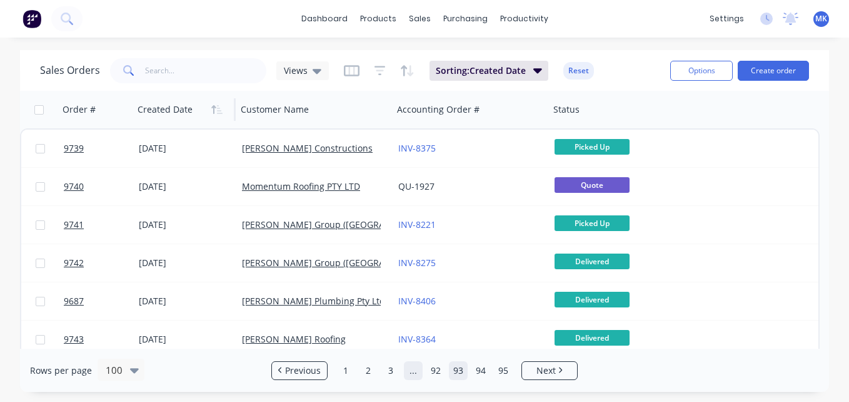
click at [418, 370] on link "..." at bounding box center [413, 370] width 19 height 19
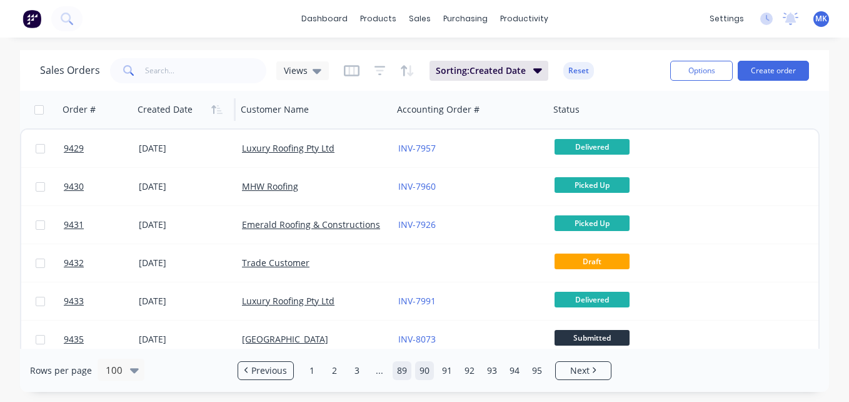
click at [395, 373] on link "89" at bounding box center [402, 370] width 19 height 19
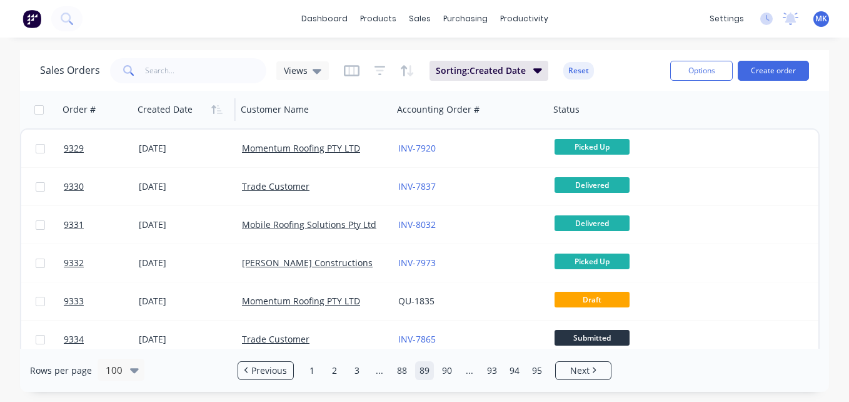
click at [395, 373] on link "88" at bounding box center [402, 370] width 19 height 19
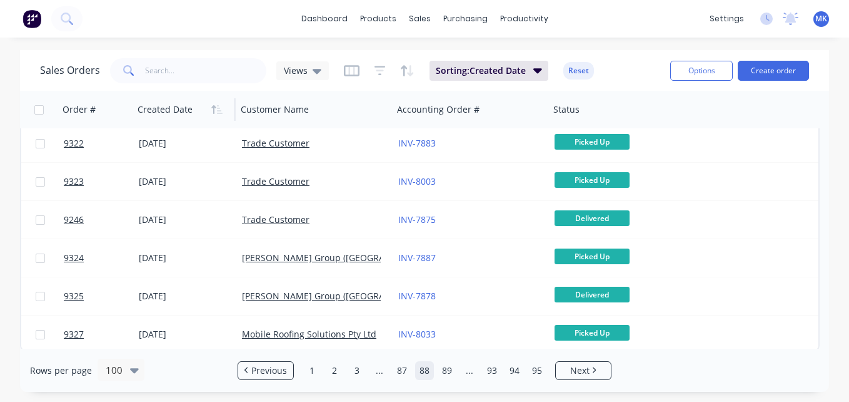
scroll to position [3595, 0]
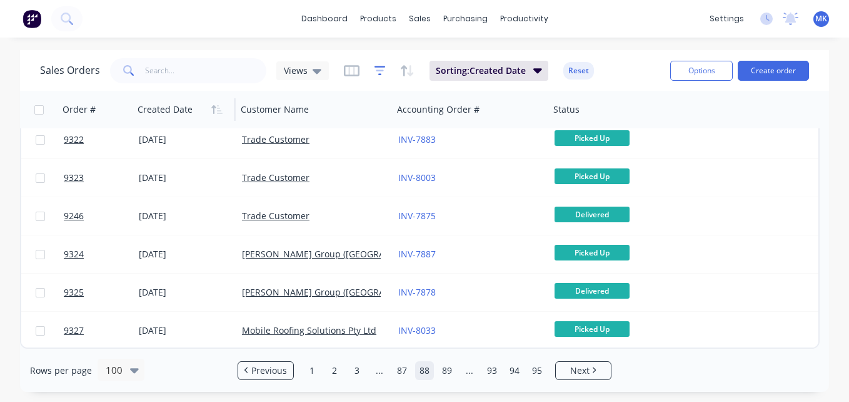
click at [380, 65] on icon "button" at bounding box center [380, 70] width 11 height 13
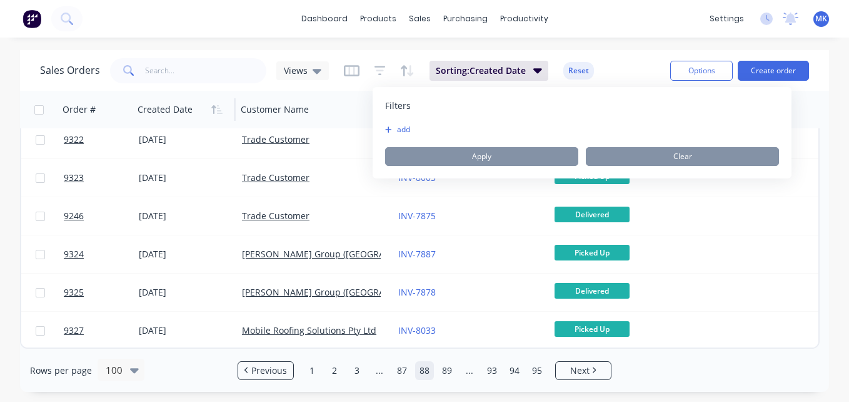
click at [409, 131] on button "add" at bounding box center [400, 129] width 31 height 10
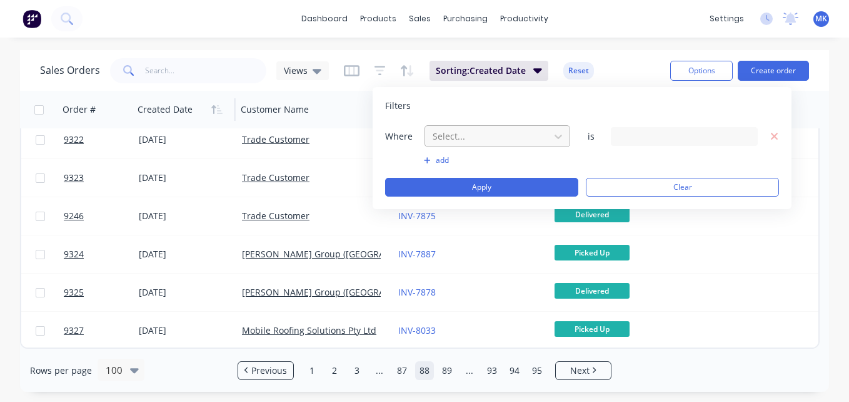
click at [489, 129] on div at bounding box center [488, 136] width 112 height 16
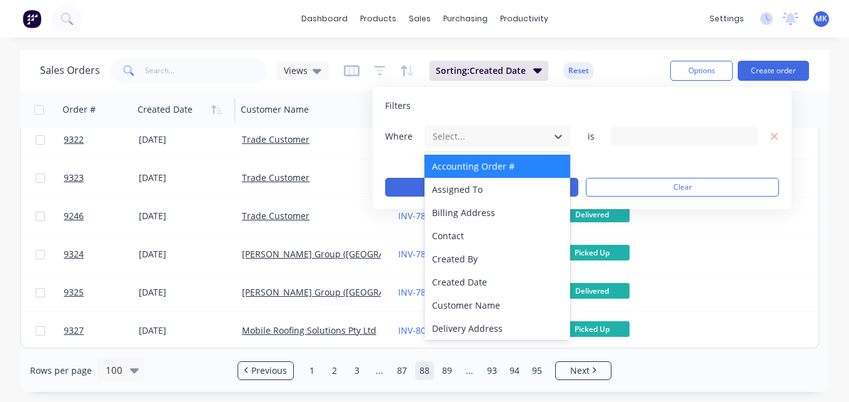
click at [503, 171] on div "Accounting Order #" at bounding box center [498, 165] width 146 height 23
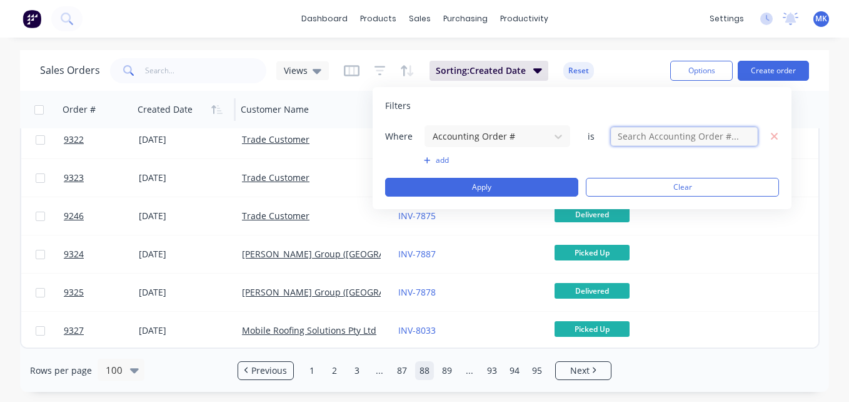
click at [655, 139] on input "text" at bounding box center [684, 136] width 147 height 19
click at [524, 59] on div "Sales Orders Views Sorting: Created Date Reset" at bounding box center [350, 70] width 620 height 31
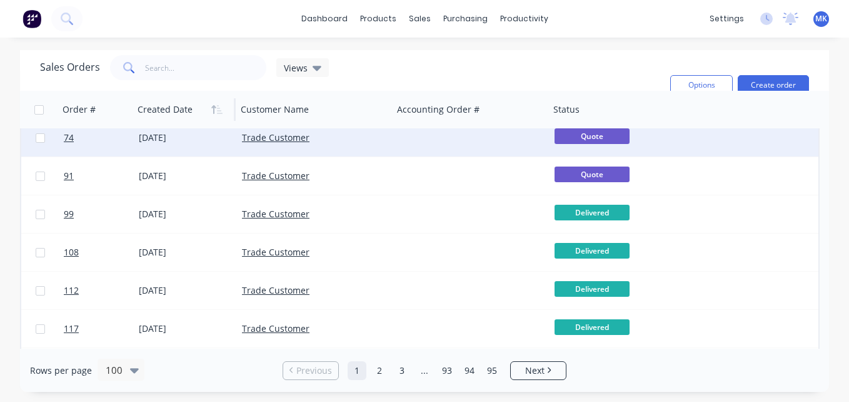
scroll to position [89, 0]
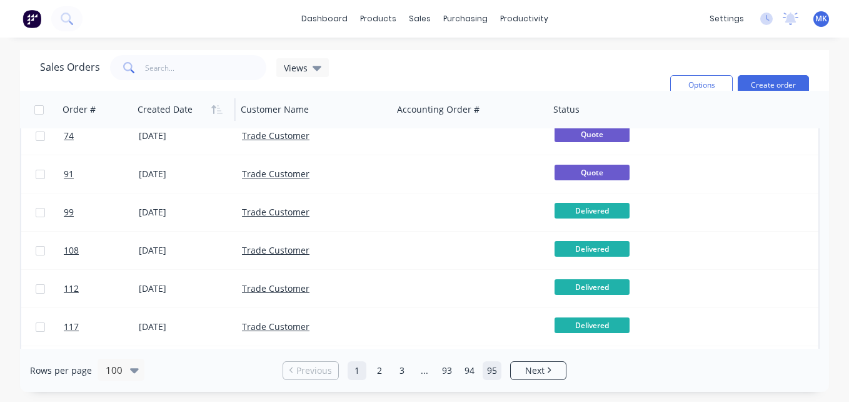
click at [495, 372] on link "95" at bounding box center [492, 370] width 19 height 19
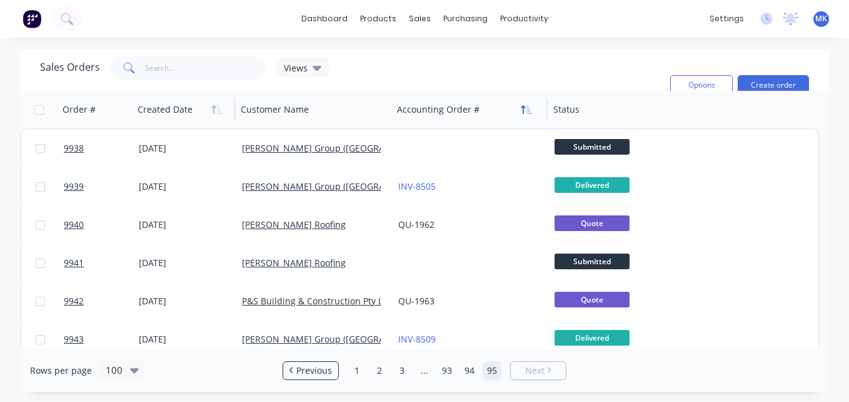
click at [524, 113] on icon "button" at bounding box center [524, 109] width 4 height 9
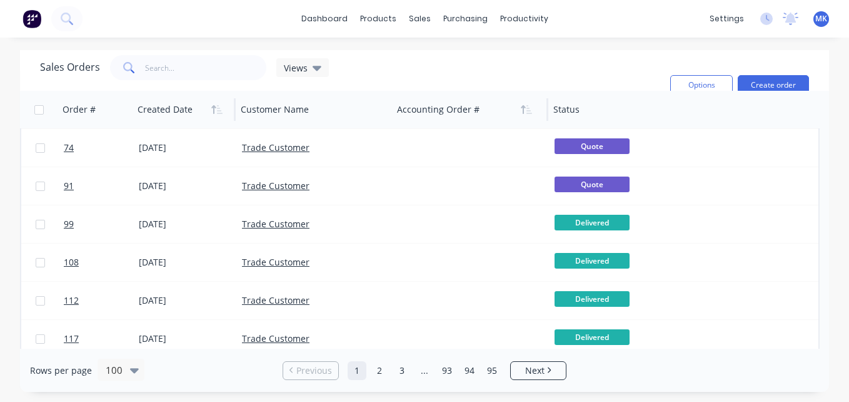
scroll to position [78, 0]
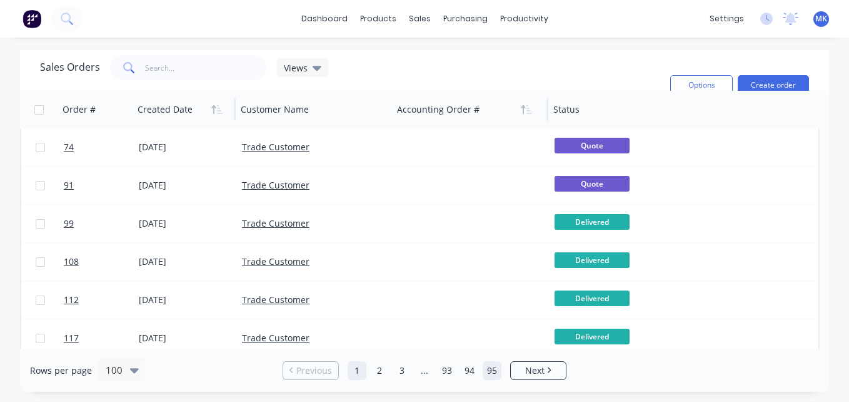
click at [495, 367] on link "95" at bounding box center [492, 370] width 19 height 19
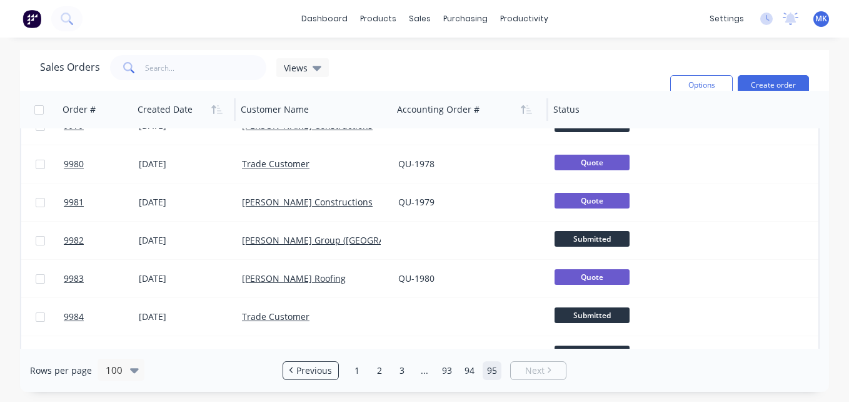
scroll to position [1649, 0]
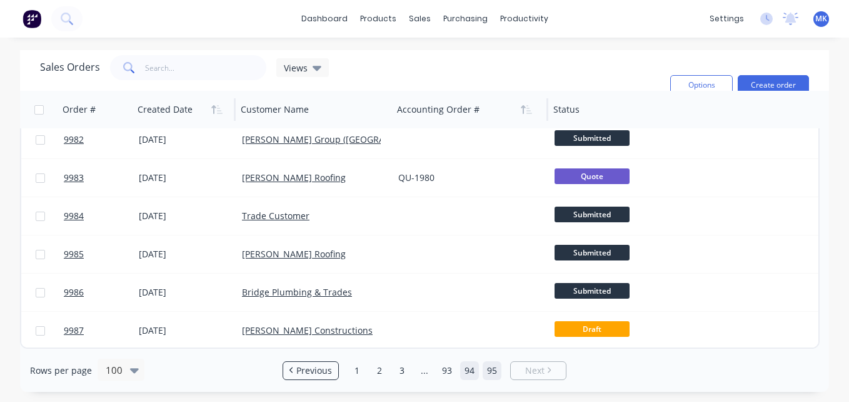
click at [471, 377] on link "94" at bounding box center [469, 370] width 19 height 19
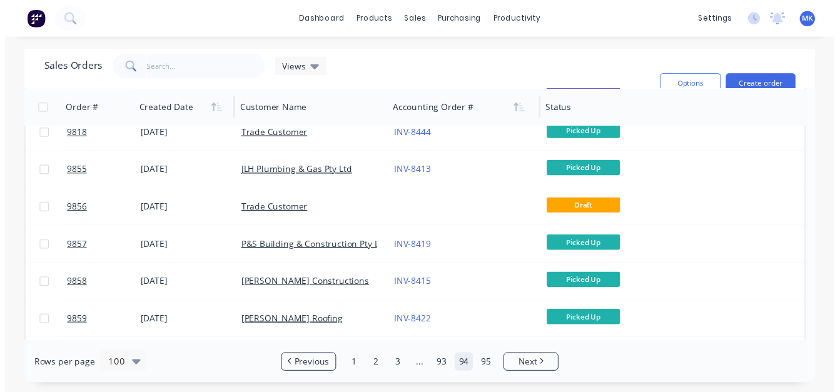
scroll to position [549, 0]
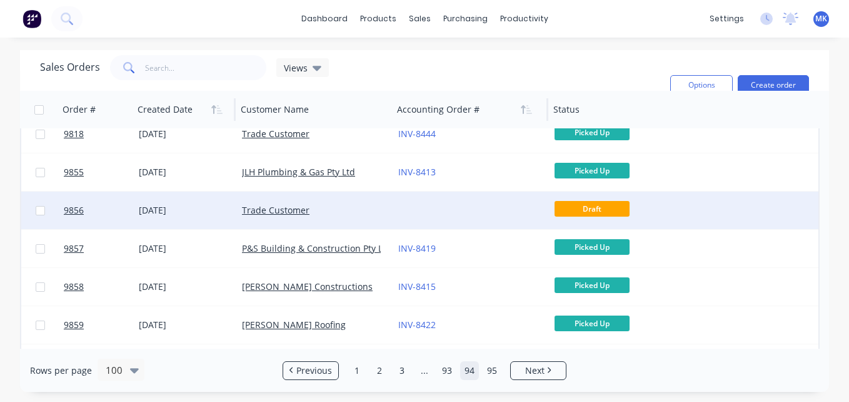
click at [462, 203] on div at bounding box center [471, 210] width 156 height 38
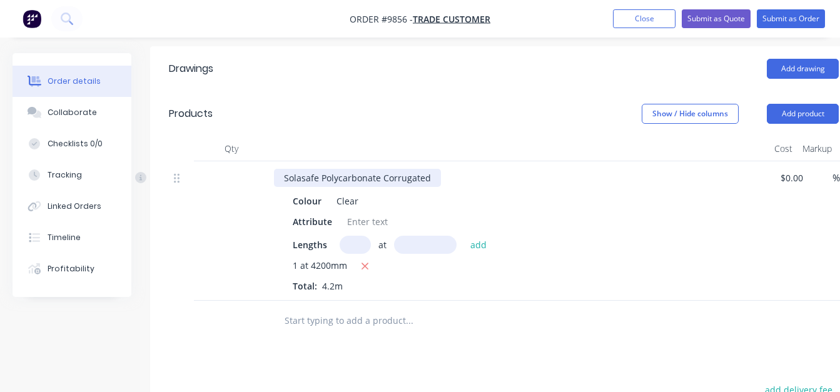
scroll to position [332, 0]
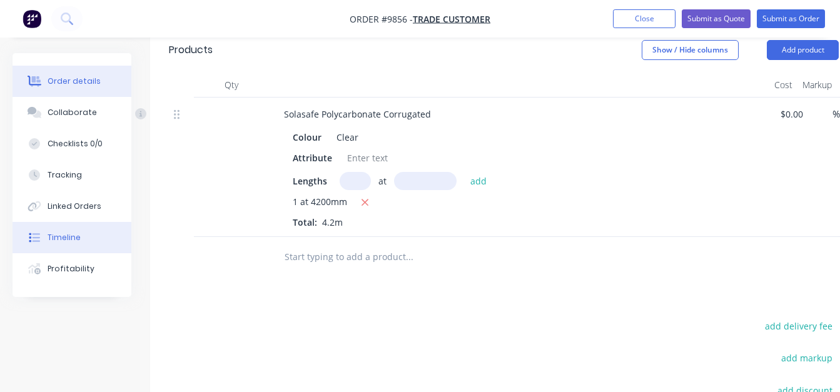
click at [53, 243] on div "Timeline" at bounding box center [64, 237] width 33 height 11
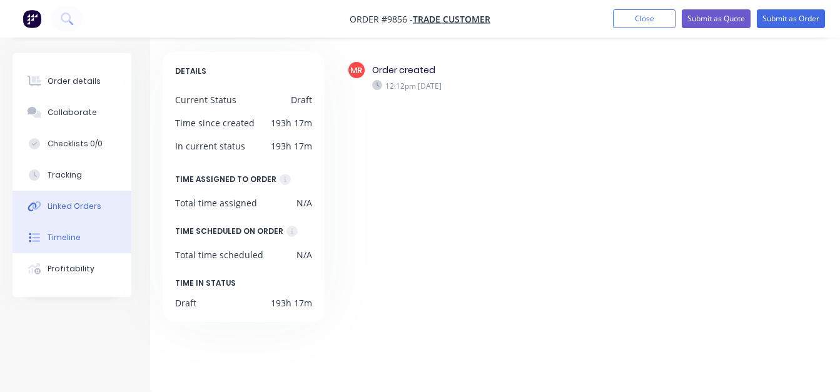
click at [66, 206] on div "Linked Orders" at bounding box center [75, 206] width 54 height 11
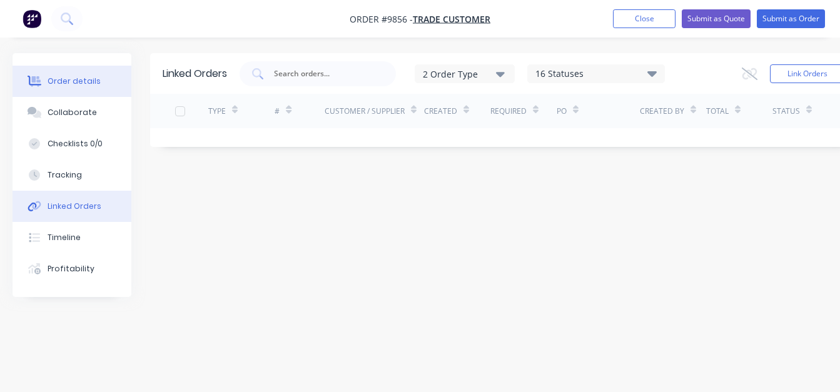
click at [67, 77] on div "Order details" at bounding box center [74, 81] width 53 height 11
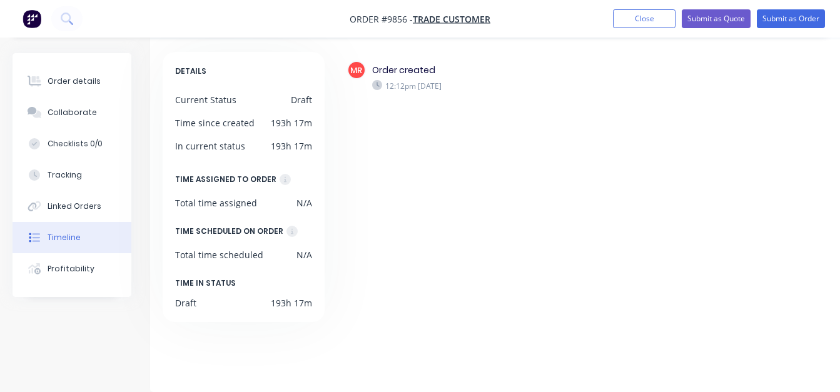
scroll to position [9, 0]
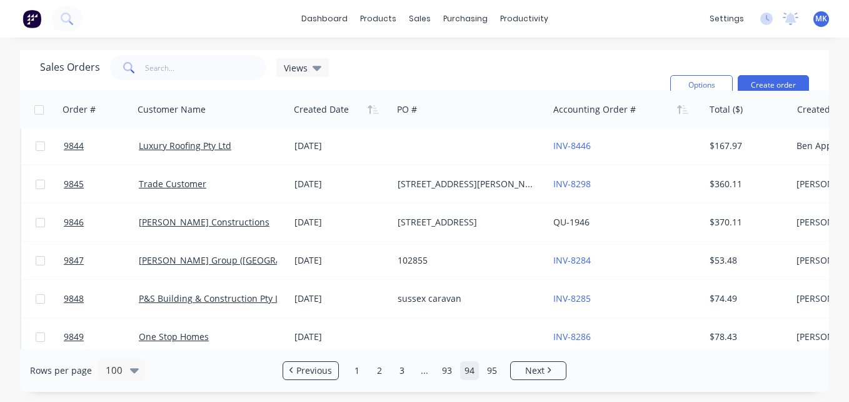
scroll to position [158, 0]
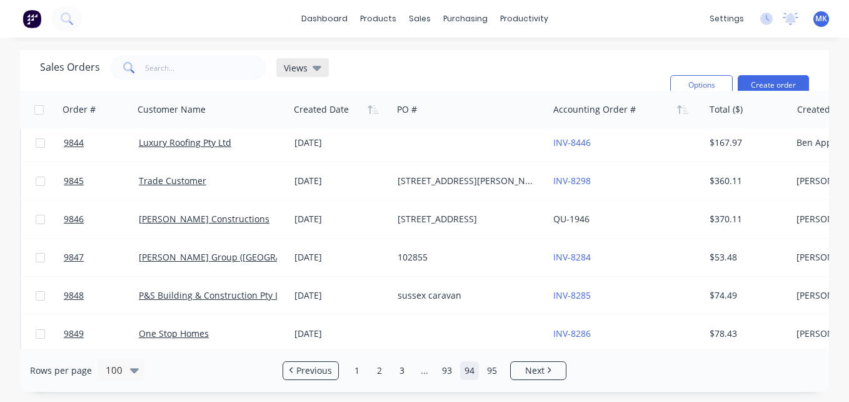
click at [304, 64] on span "Views" at bounding box center [296, 67] width 24 height 13
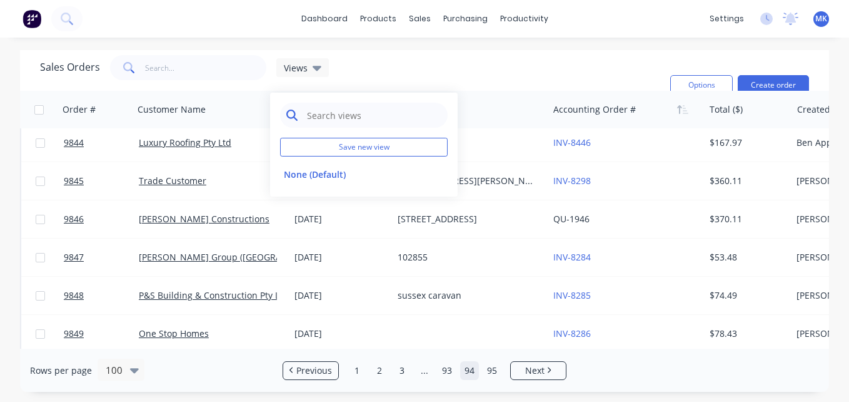
click at [335, 111] on input "text" at bounding box center [374, 115] width 136 height 25
click at [372, 52] on div "Sales Orders Views Filters: Accounting Order # Sorting: Created Date, Accountin…" at bounding box center [424, 70] width 809 height 41
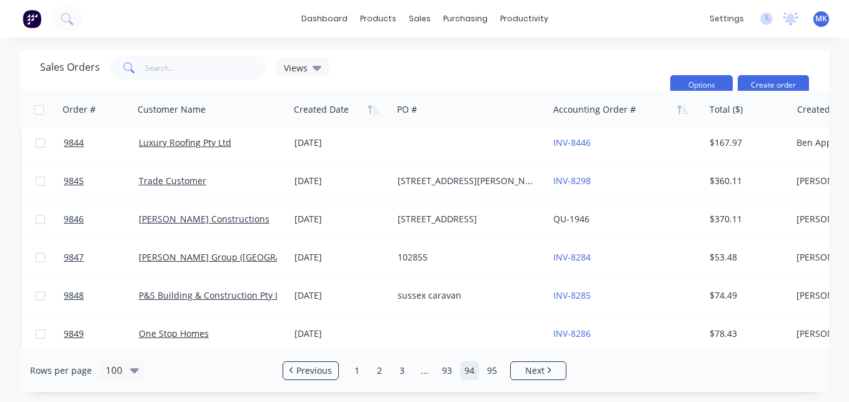
click at [686, 82] on button "Options" at bounding box center [702, 85] width 63 height 20
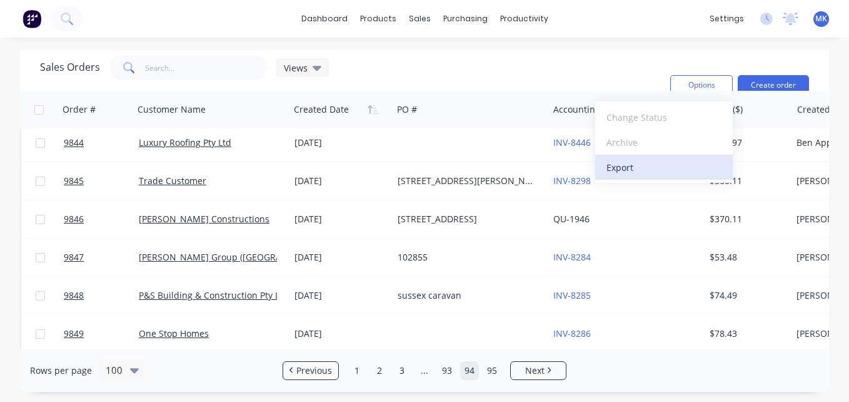
click at [653, 170] on div "Export" at bounding box center [664, 167] width 115 height 18
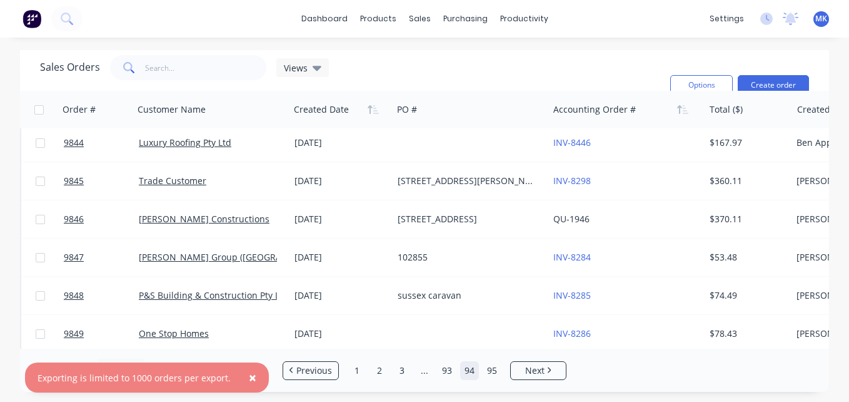
click at [253, 381] on button "×" at bounding box center [252, 377] width 33 height 30
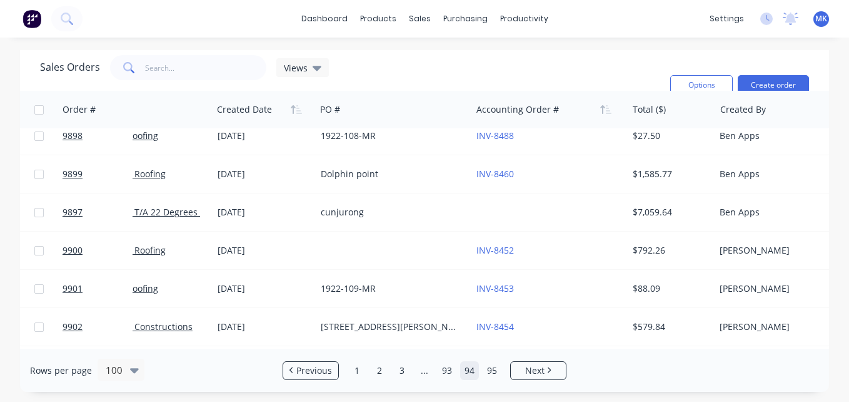
scroll to position [2111, 98]
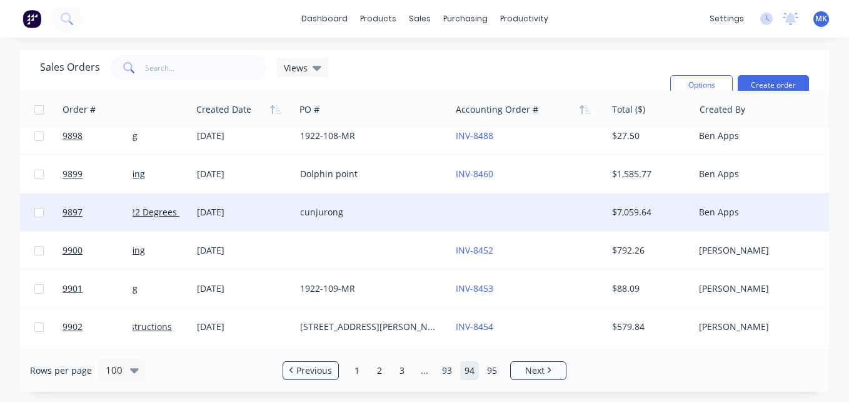
click at [433, 205] on div "cunjurong" at bounding box center [373, 212] width 156 height 38
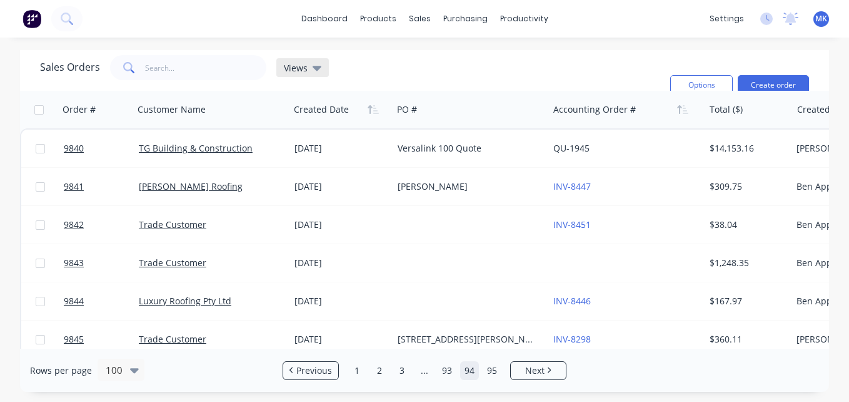
click at [316, 69] on icon at bounding box center [317, 68] width 9 height 5
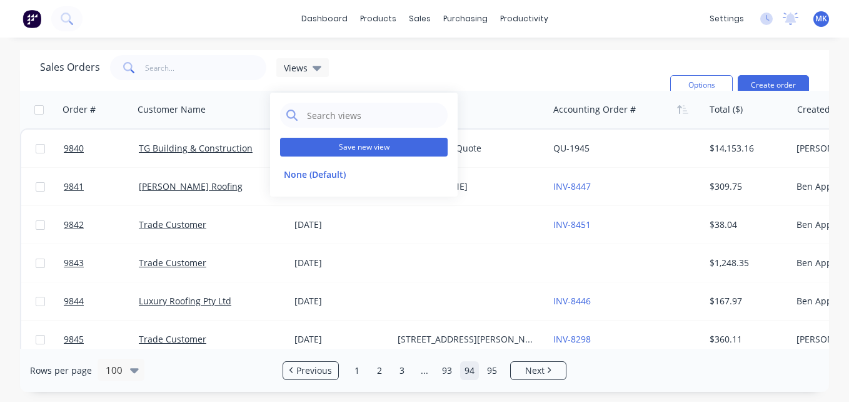
click at [391, 148] on button "Save new view" at bounding box center [364, 147] width 168 height 19
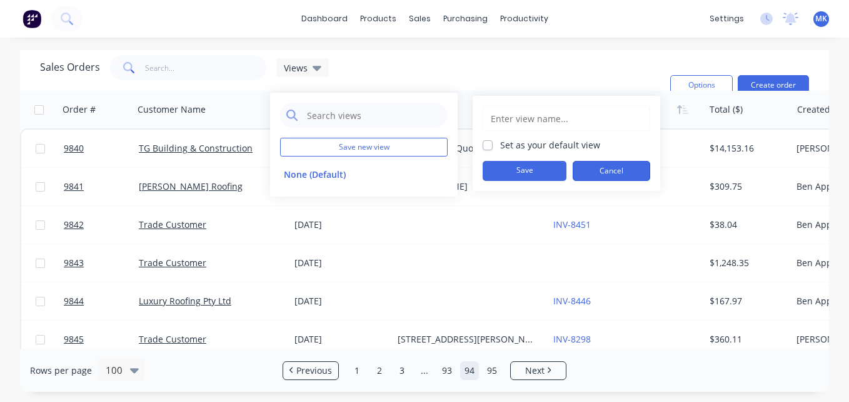
click at [619, 164] on button "Cancel" at bounding box center [612, 171] width 78 height 20
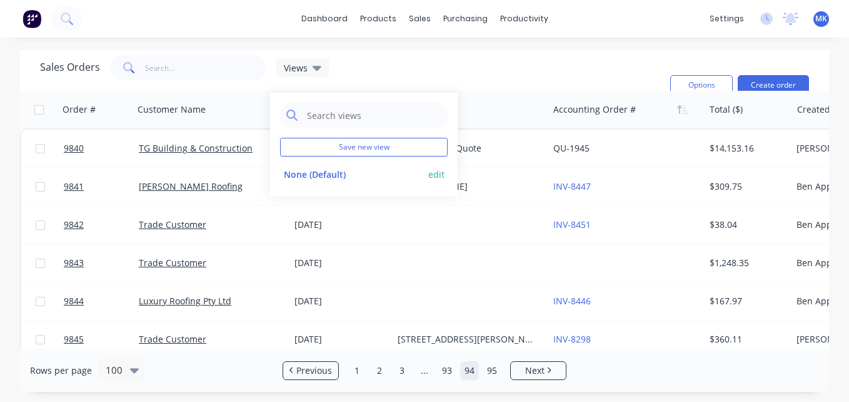
click at [438, 178] on button "edit" at bounding box center [436, 174] width 16 height 13
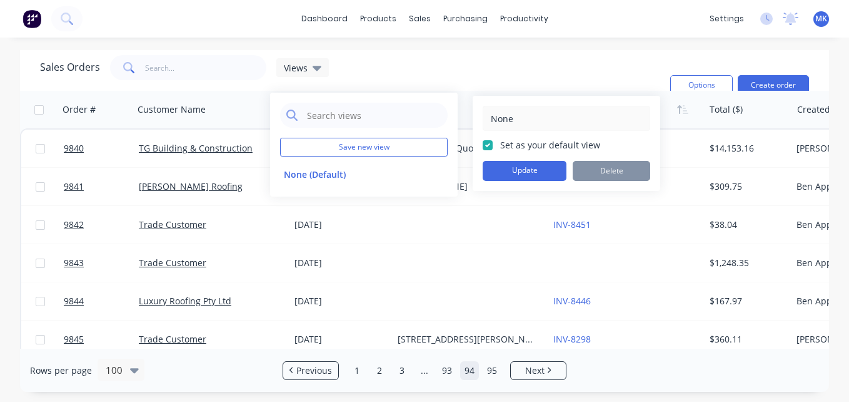
click at [516, 64] on div "Sales Orders Views Filters: Accounting Order # Sorting: Created Date, Accountin…" at bounding box center [350, 85] width 620 height 60
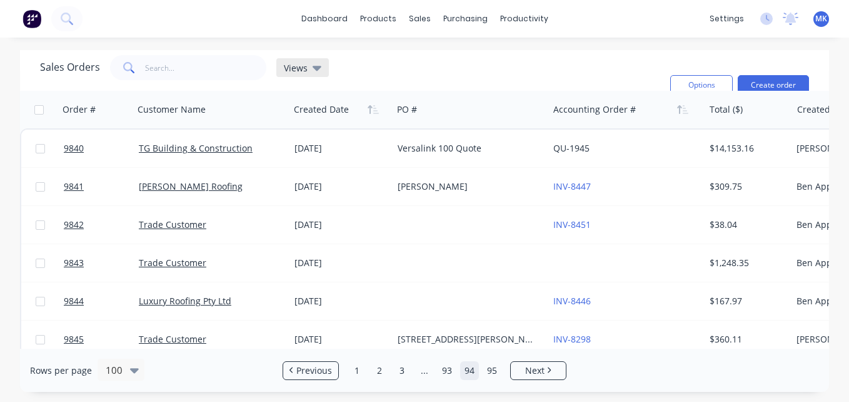
click at [324, 61] on div "Views" at bounding box center [302, 67] width 53 height 19
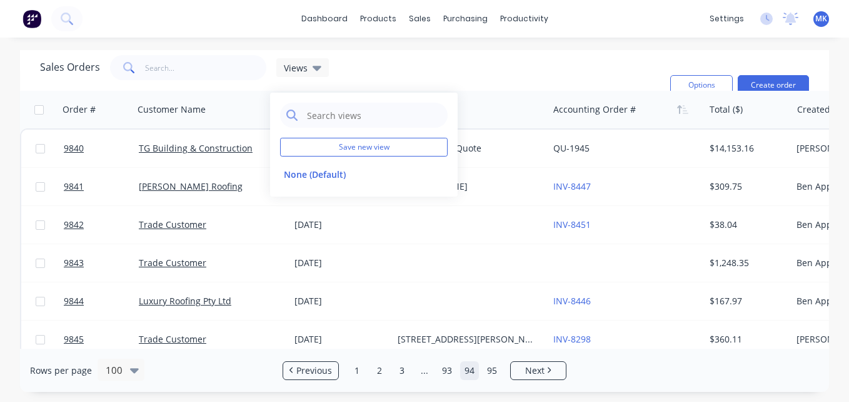
click at [483, 36] on div "dashboard products sales purchasing productivity dashboard products Product Cat…" at bounding box center [424, 19] width 849 height 38
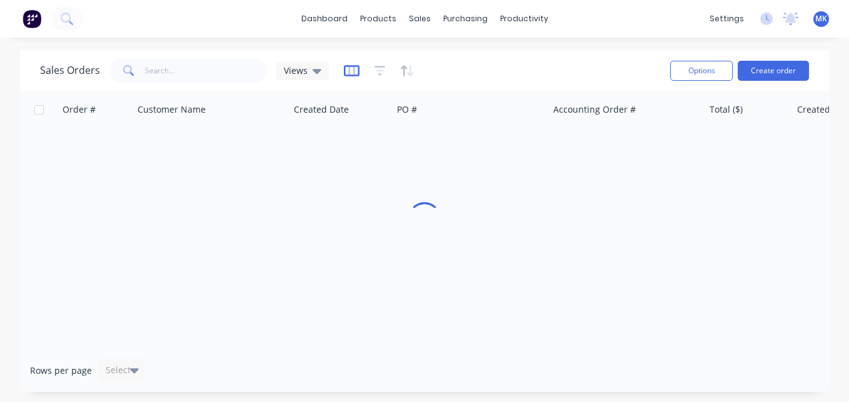
click at [349, 64] on icon "button" at bounding box center [352, 70] width 16 height 13
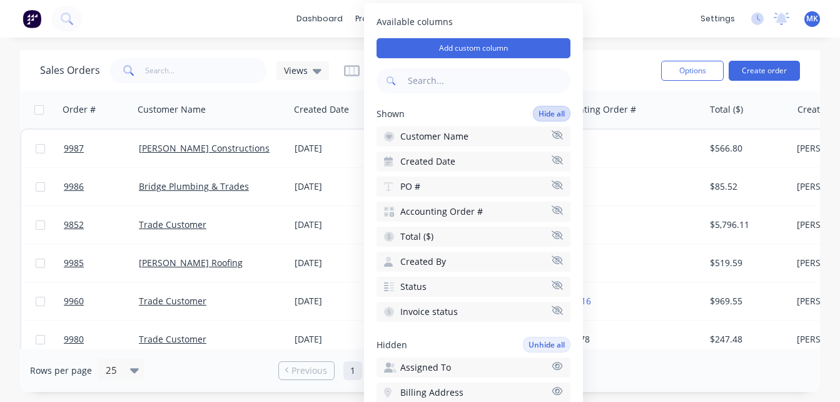
click at [534, 113] on button "Hide all" at bounding box center [552, 114] width 38 height 16
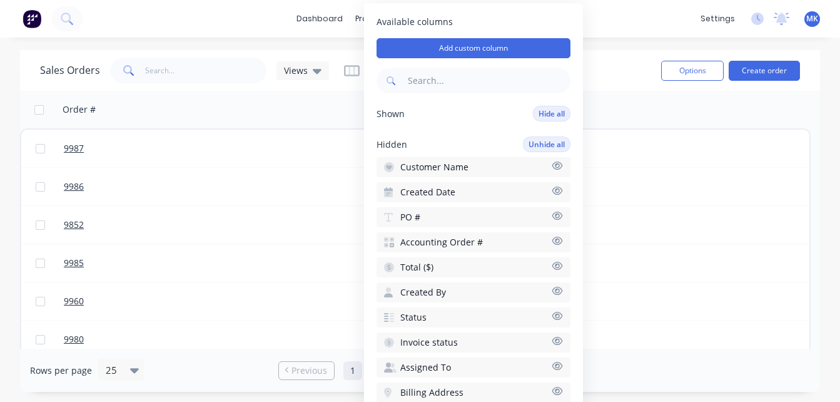
click at [430, 316] on button "Status" at bounding box center [474, 317] width 194 height 20
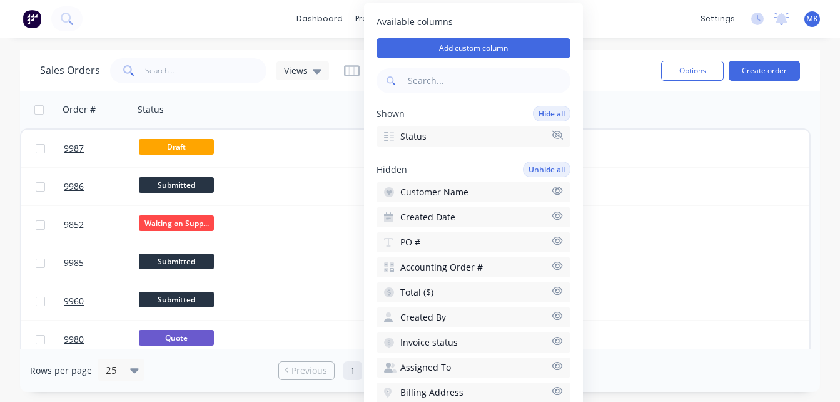
click at [441, 188] on span "Customer Name" at bounding box center [434, 192] width 68 height 13
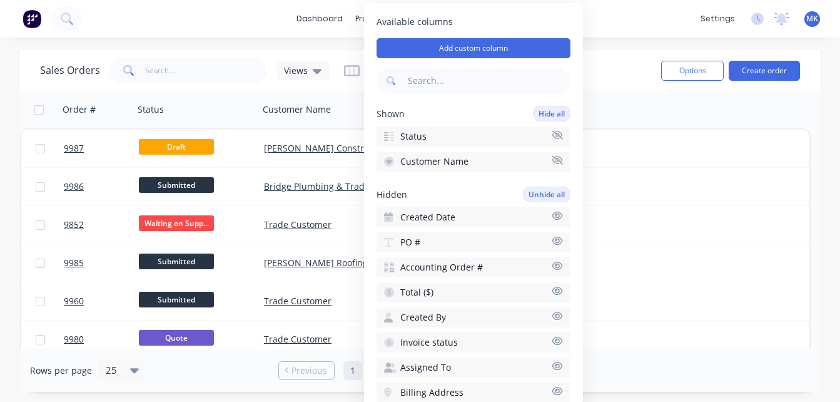
click at [442, 340] on span "Invoice status" at bounding box center [429, 342] width 58 height 13
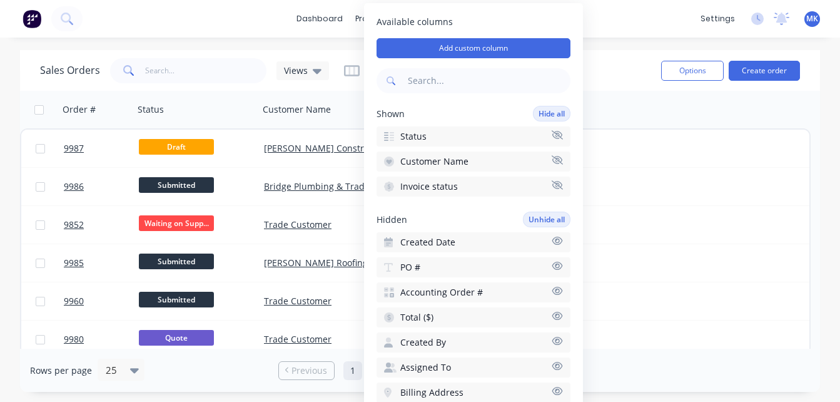
click at [542, 186] on button "Invoice status" at bounding box center [474, 186] width 194 height 20
click at [467, 293] on span "Accounting Order #" at bounding box center [441, 292] width 83 height 13
click at [460, 318] on button "Total ($)" at bounding box center [474, 317] width 194 height 20
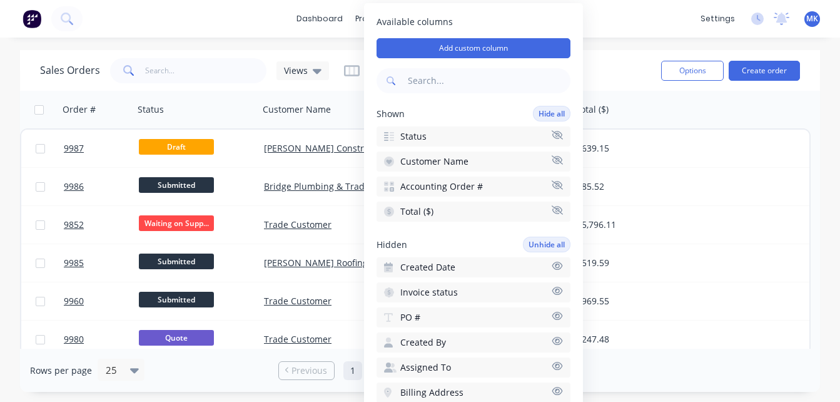
click at [482, 318] on button "PO #" at bounding box center [474, 317] width 194 height 20
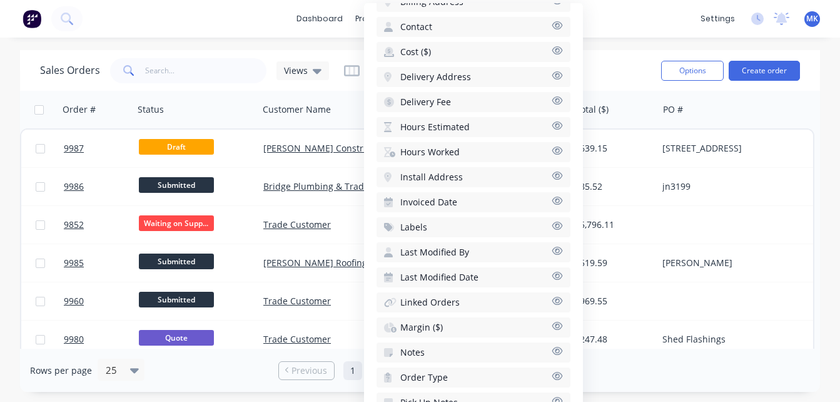
scroll to position [442, 0]
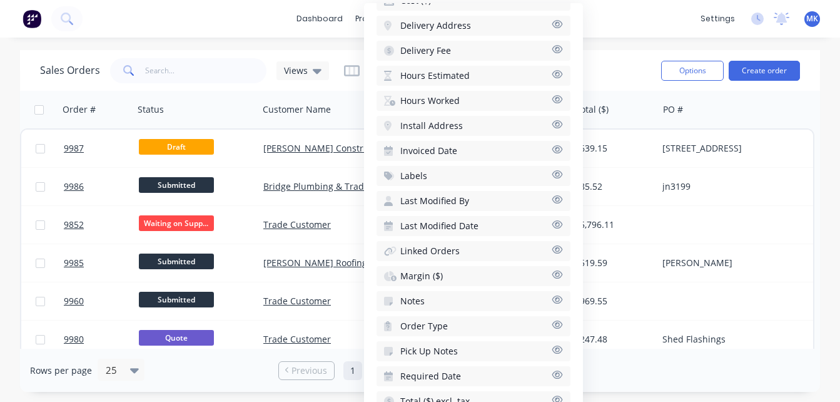
click at [478, 373] on button "Required Date" at bounding box center [474, 376] width 194 height 20
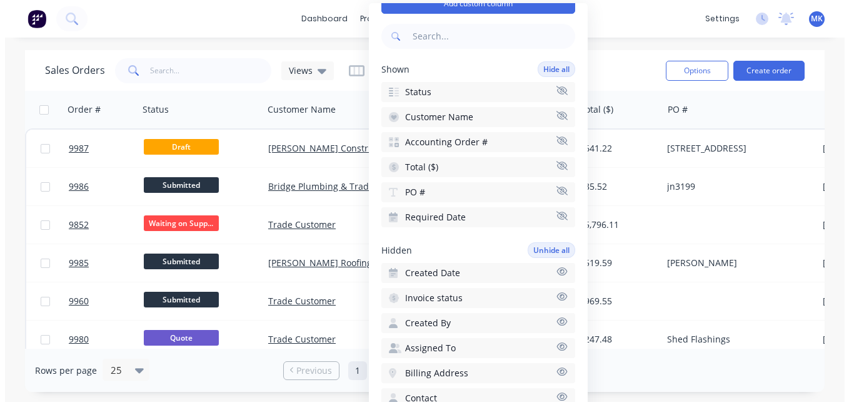
scroll to position [0, 0]
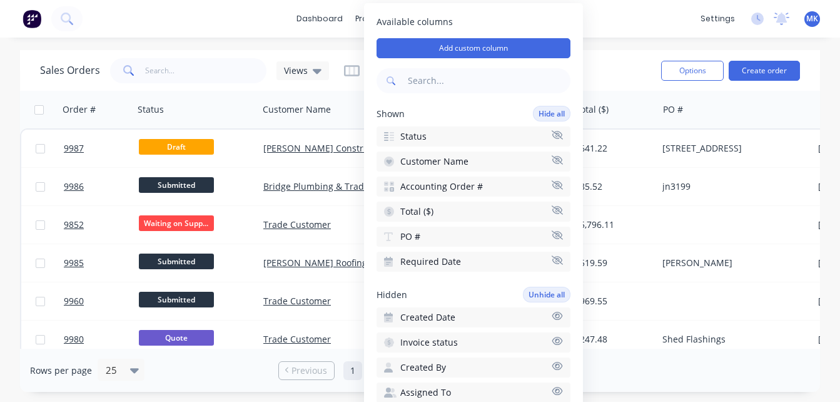
click at [552, 208] on icon "button" at bounding box center [557, 209] width 11 height 9
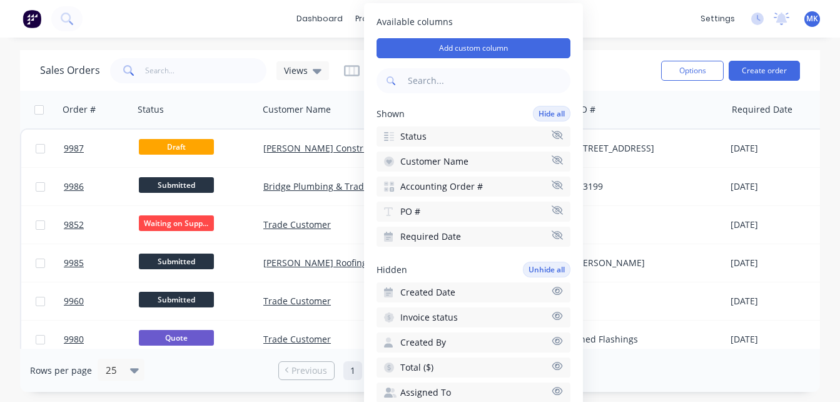
click at [643, 38] on div "dashboard products sales purchasing productivity dashboard products Product Cat…" at bounding box center [420, 201] width 840 height 402
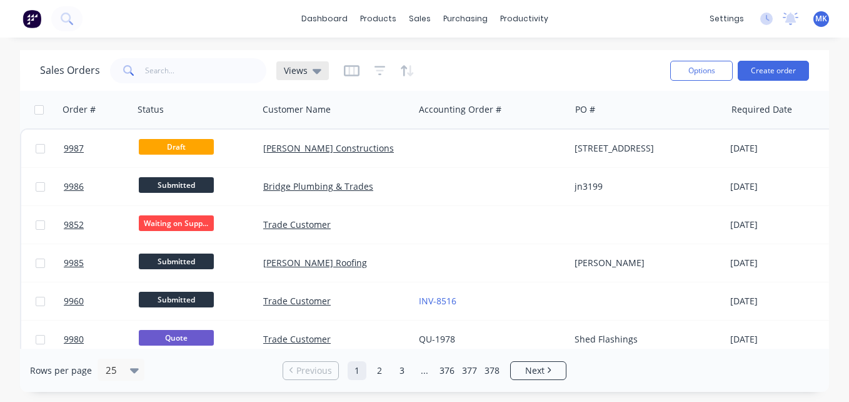
click at [310, 77] on div "Views" at bounding box center [302, 70] width 53 height 19
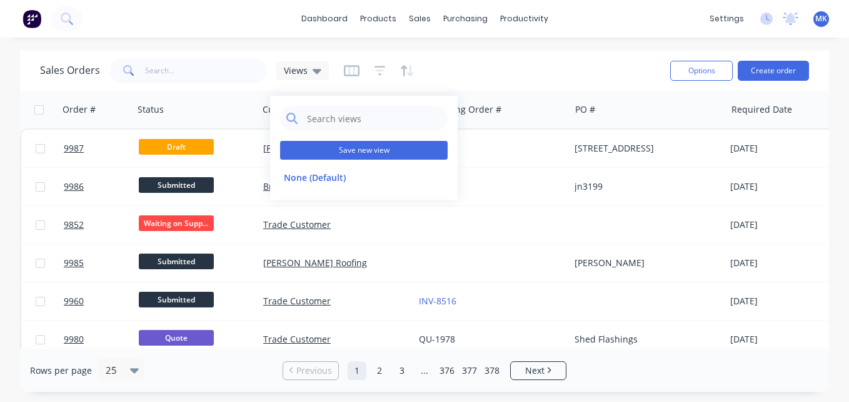
click at [342, 153] on button "Save new view" at bounding box center [364, 150] width 168 height 19
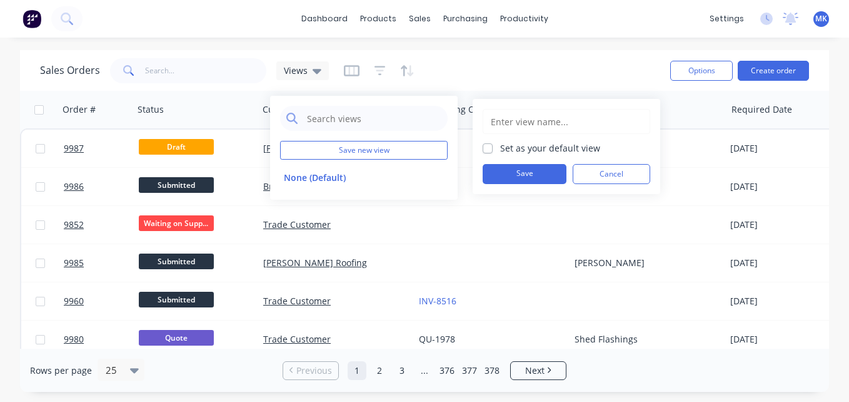
click at [509, 154] on div "Set as your default view Save Cancel" at bounding box center [567, 146] width 168 height 75
click at [500, 143] on label "Set as your default view" at bounding box center [550, 147] width 100 height 13
click at [487, 143] on input "Set as your default view" at bounding box center [488, 147] width 10 height 12
checkbox input "true"
click at [524, 131] on input "text" at bounding box center [567, 121] width 154 height 24
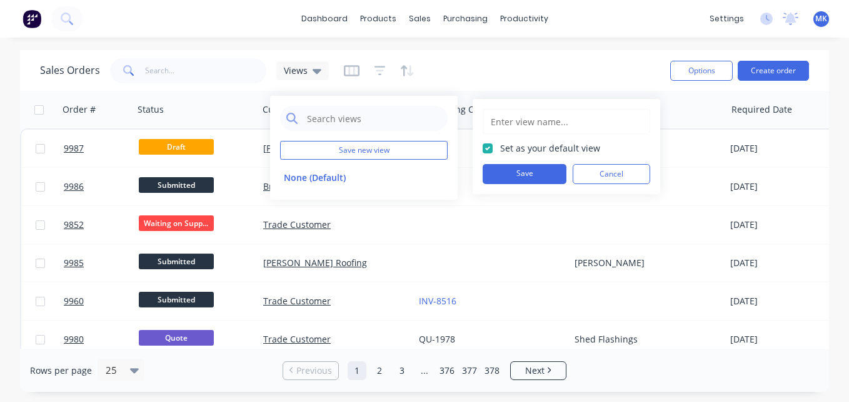
type input "m"
type input "[PERSON_NAME]"
click at [524, 177] on button "Save" at bounding box center [525, 174] width 84 height 20
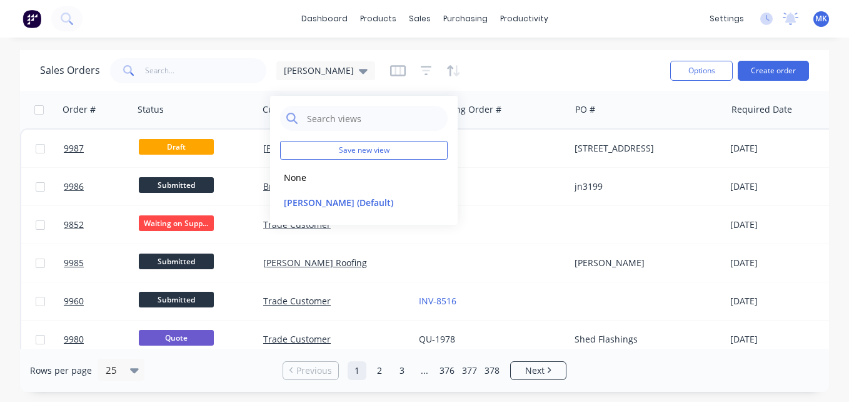
click at [498, 84] on div "Sales Orders [PERSON_NAME]" at bounding box center [350, 70] width 620 height 31
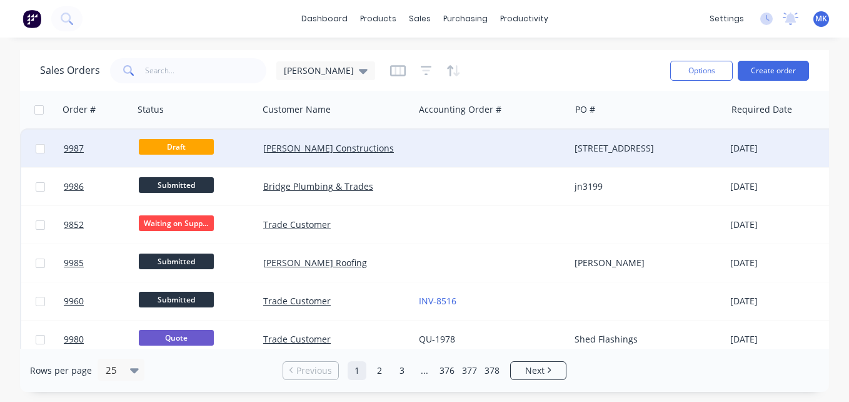
click at [480, 144] on div at bounding box center [492, 148] width 156 height 38
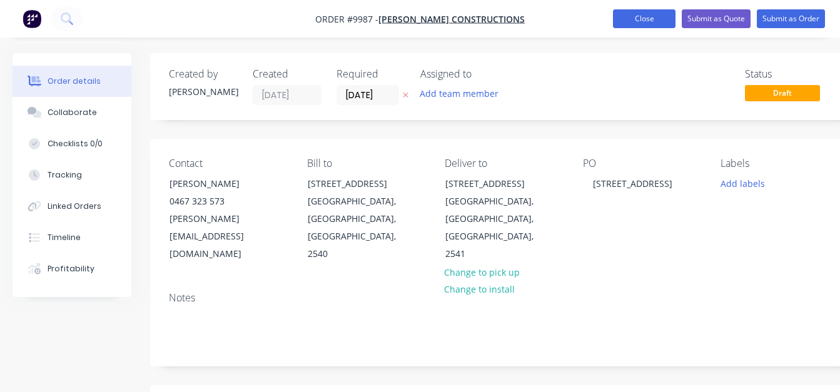
click at [632, 17] on button "Close" at bounding box center [644, 18] width 63 height 19
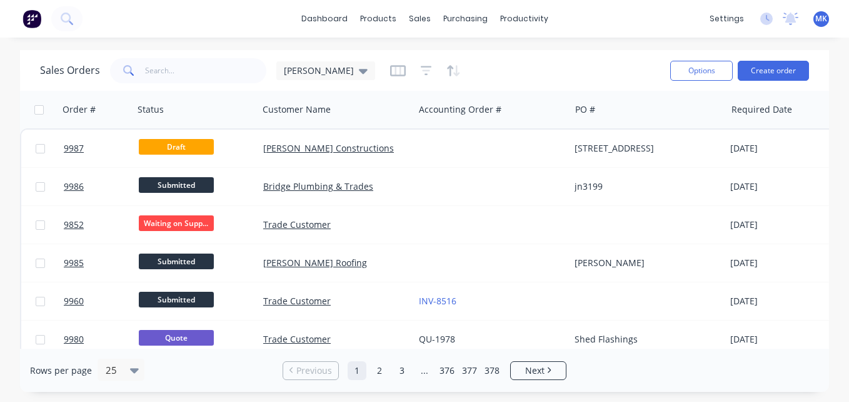
click at [390, 78] on button "button" at bounding box center [398, 71] width 16 height 20
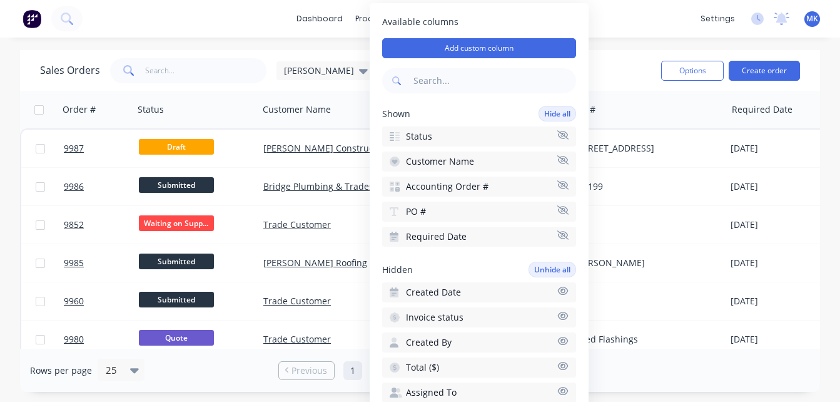
click at [557, 290] on icon "button" at bounding box center [562, 290] width 11 height 9
drag, startPoint x: 448, startPoint y: 235, endPoint x: 429, endPoint y: 102, distance: 134.0
click at [429, 102] on div "Available columns Add custom column Shown Hide all Status Customer Name Account…" at bounding box center [479, 215] width 219 height 425
click at [646, 38] on div "dashboard products sales purchasing productivity dashboard products Product Cat…" at bounding box center [420, 201] width 840 height 402
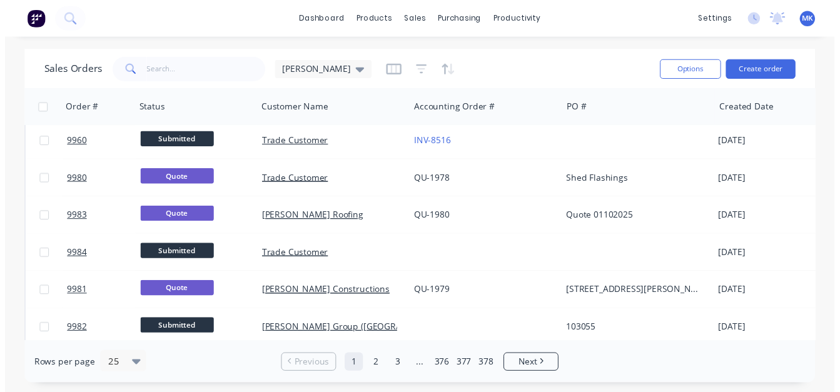
scroll to position [158, 0]
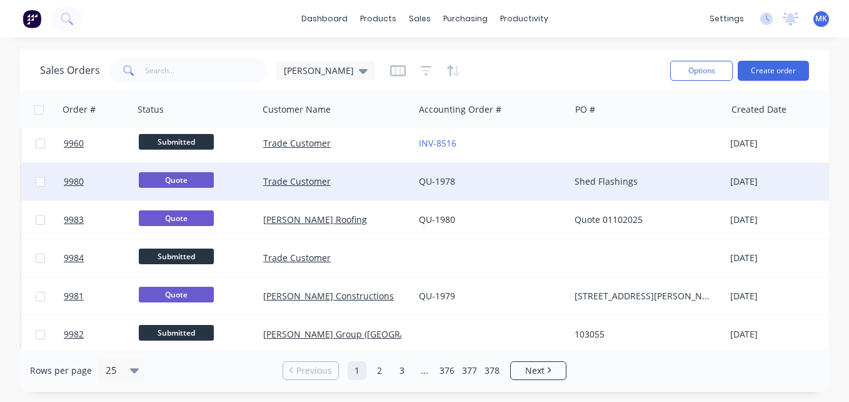
click at [482, 181] on div "QU-1978" at bounding box center [488, 181] width 138 height 13
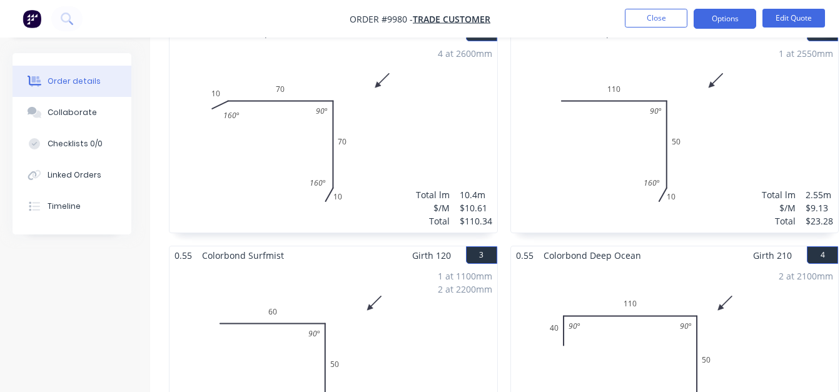
scroll to position [664, 0]
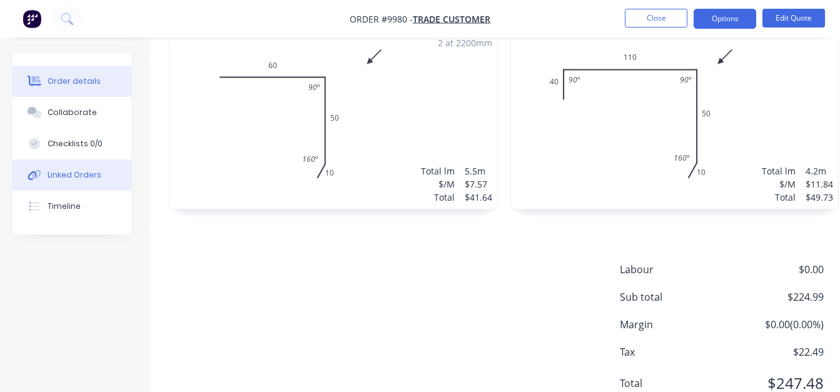
click at [61, 164] on button "Linked Orders" at bounding box center [72, 174] width 119 height 31
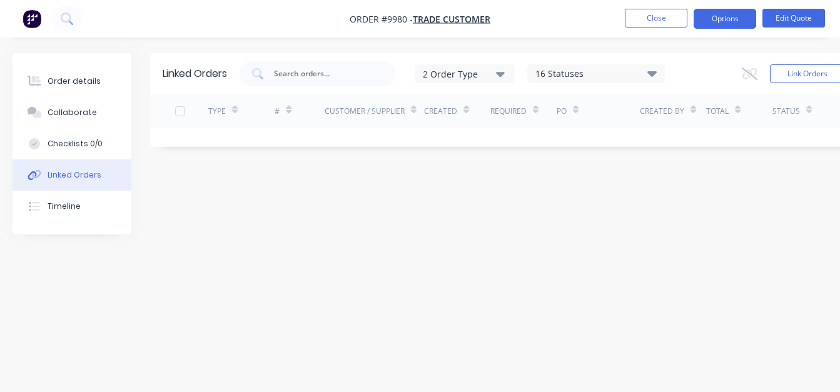
scroll to position [9, 0]
click at [66, 76] on div "Order details" at bounding box center [74, 81] width 53 height 11
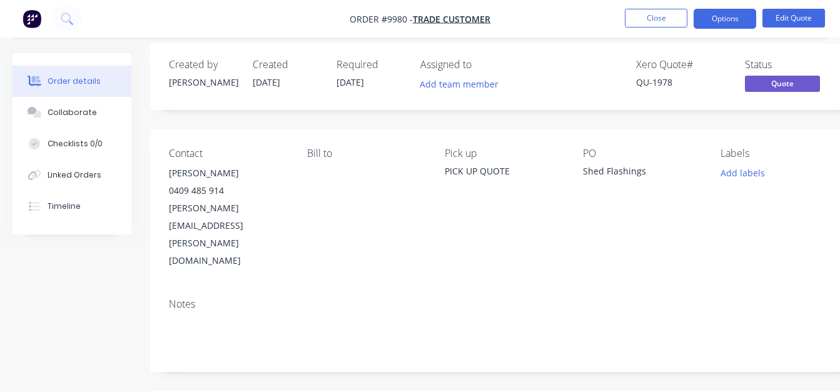
click at [618, 24] on ul "Close Options Edit Quote" at bounding box center [725, 19] width 230 height 20
click at [630, 23] on button "Close" at bounding box center [656, 18] width 63 height 19
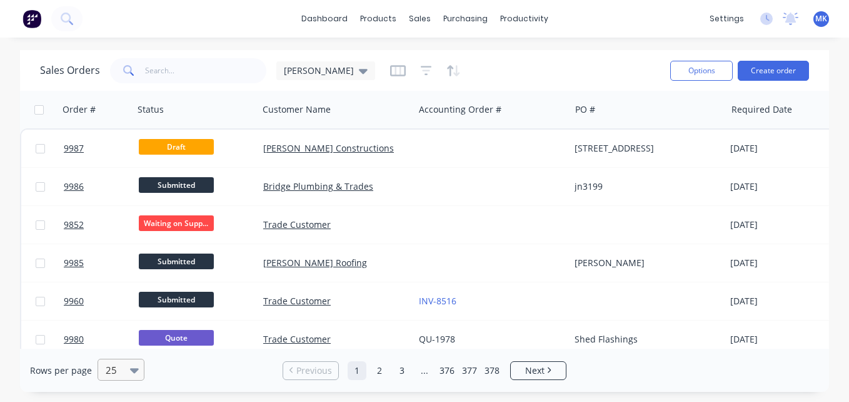
click at [132, 370] on icon at bounding box center [134, 370] width 9 height 5
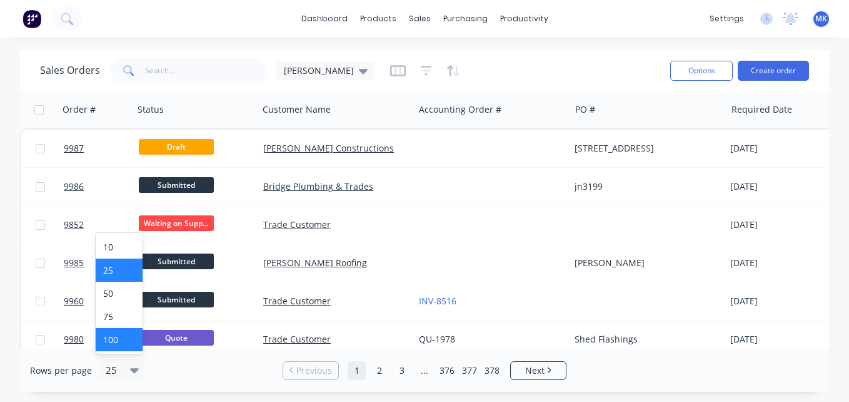
click at [117, 349] on div "100" at bounding box center [119, 339] width 47 height 23
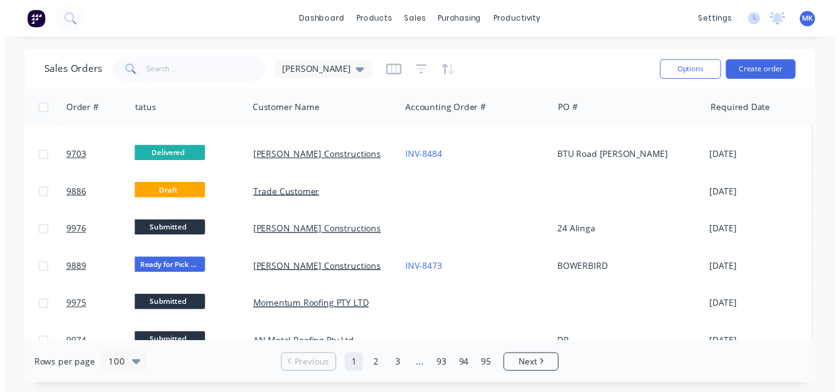
scroll to position [679, 16]
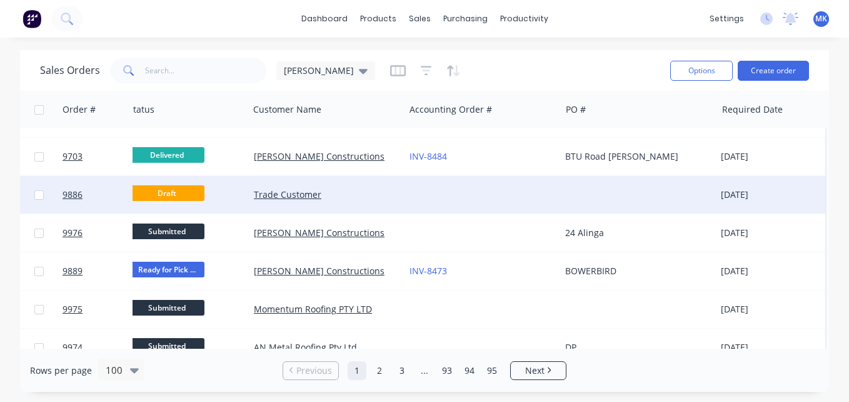
click at [509, 201] on div at bounding box center [483, 195] width 156 height 38
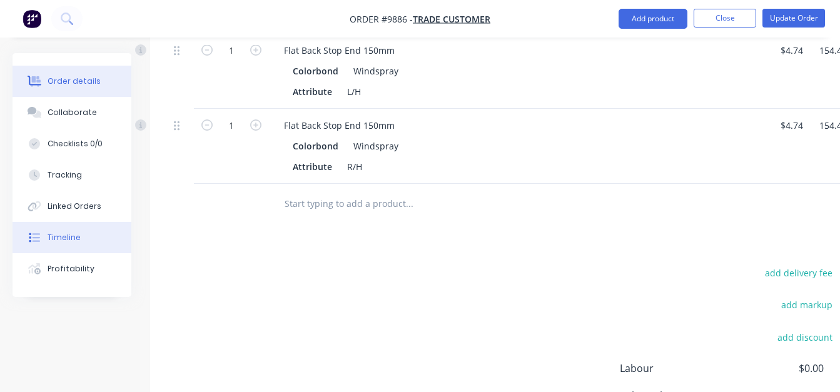
click at [61, 245] on button "Timeline" at bounding box center [72, 237] width 119 height 31
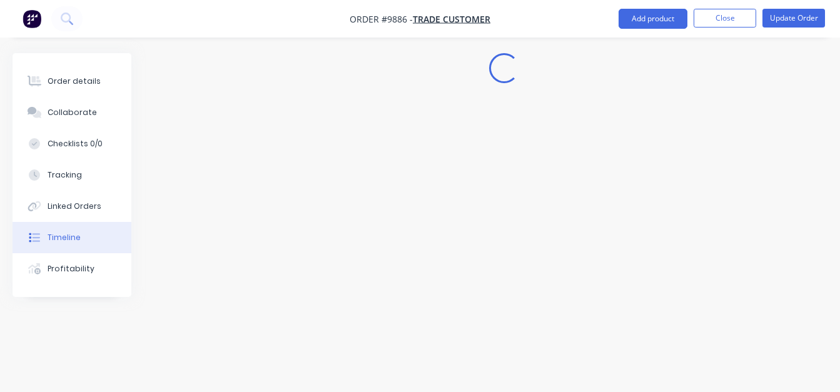
scroll to position [62, 0]
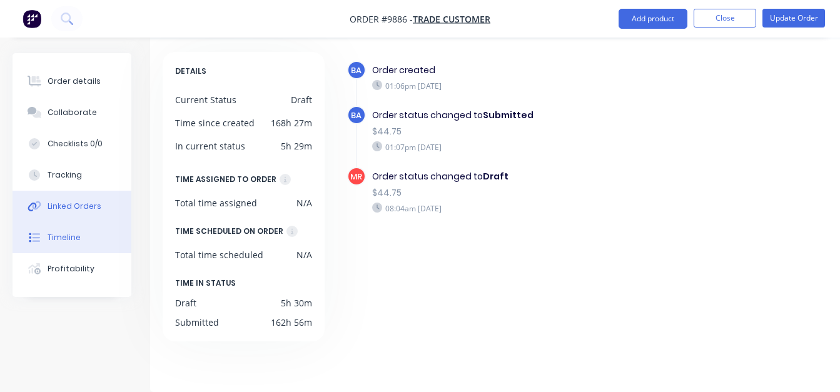
click at [80, 208] on div "Linked Orders" at bounding box center [75, 206] width 54 height 11
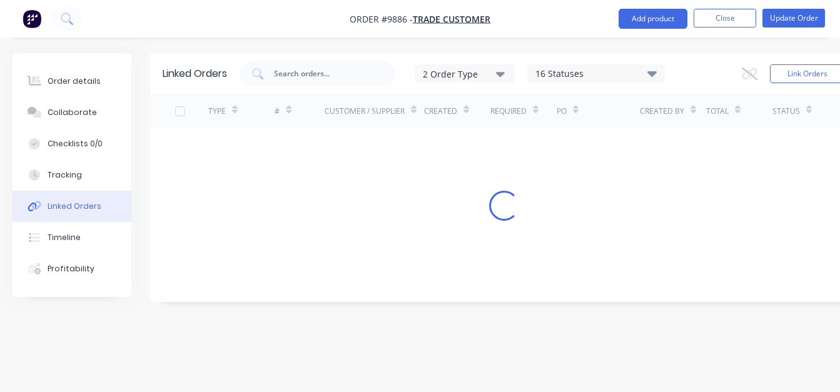
scroll to position [9, 0]
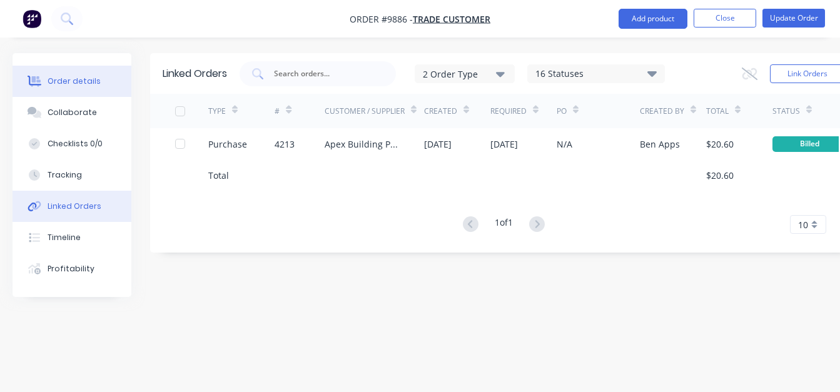
click at [84, 79] on div "Order details" at bounding box center [74, 81] width 53 height 11
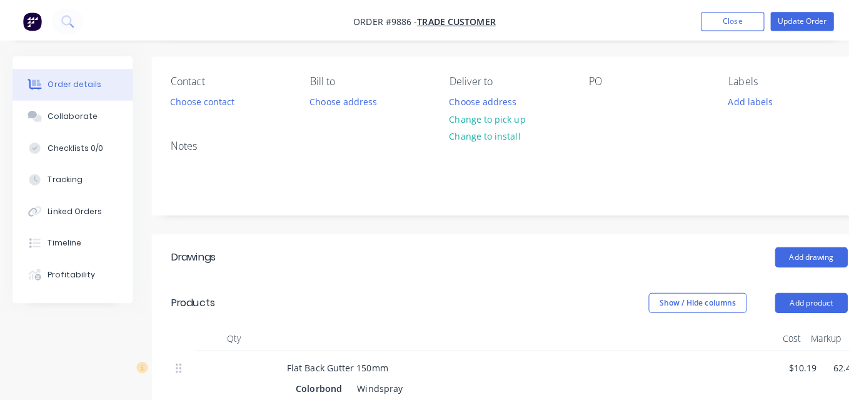
scroll to position [18, 0]
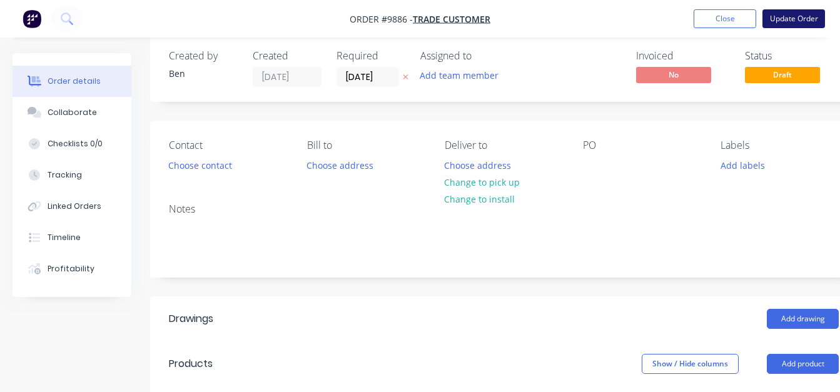
click at [807, 14] on button "Update Order" at bounding box center [793, 18] width 63 height 19
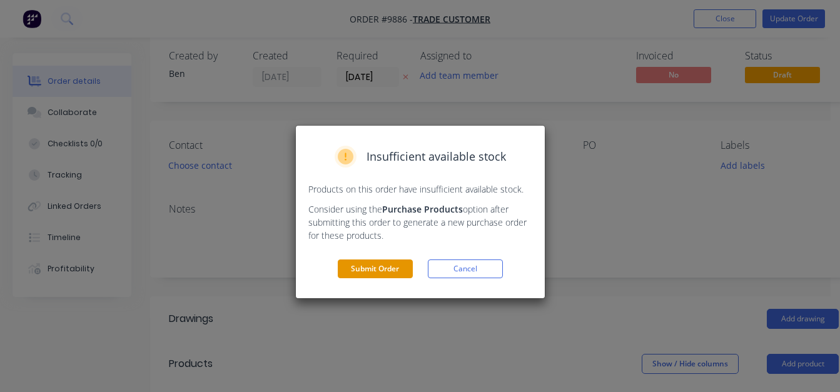
click at [377, 268] on button "Submit Order" at bounding box center [375, 269] width 75 height 19
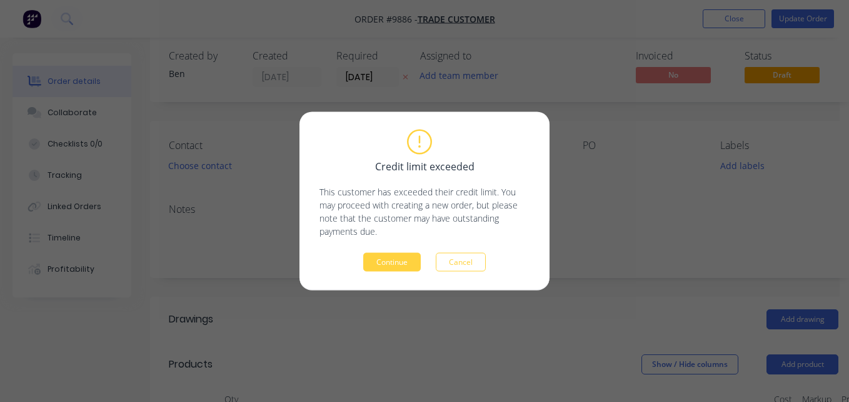
click at [377, 268] on button "Continue" at bounding box center [392, 262] width 58 height 19
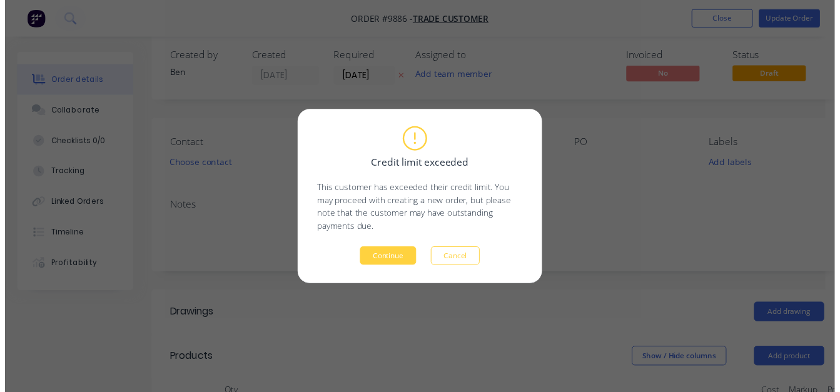
scroll to position [0, 0]
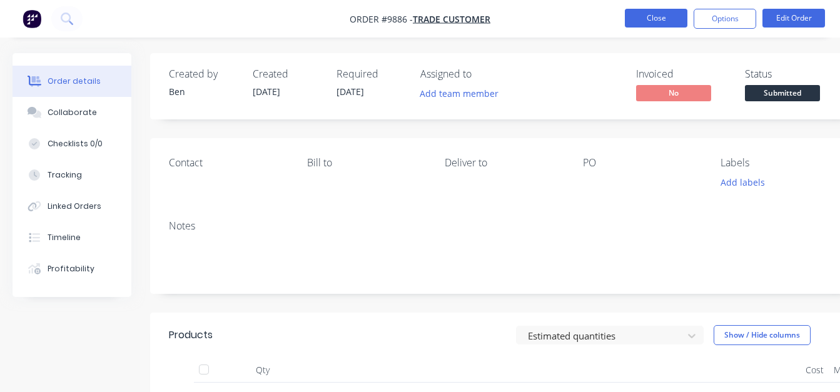
click at [660, 16] on button "Close" at bounding box center [656, 18] width 63 height 19
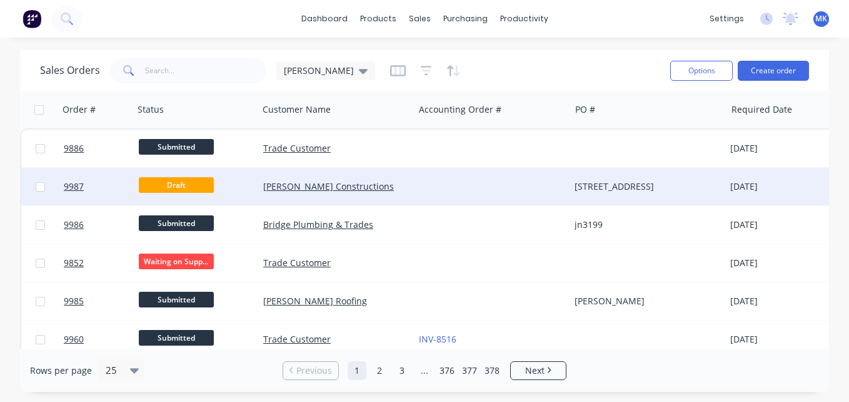
click at [393, 183] on div "[PERSON_NAME] Constructions" at bounding box center [332, 186] width 138 height 13
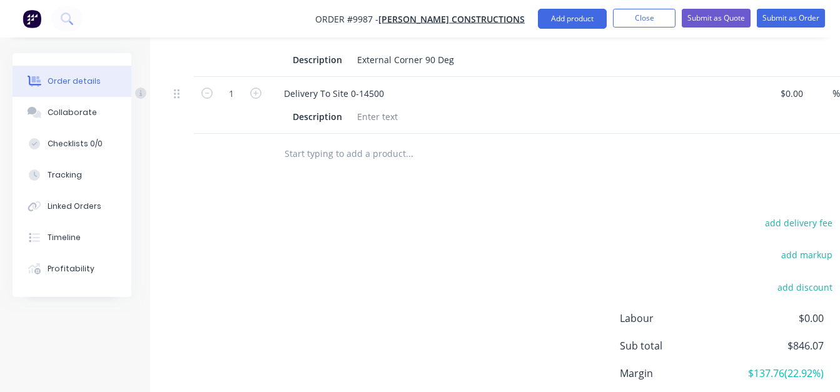
scroll to position [1417, 0]
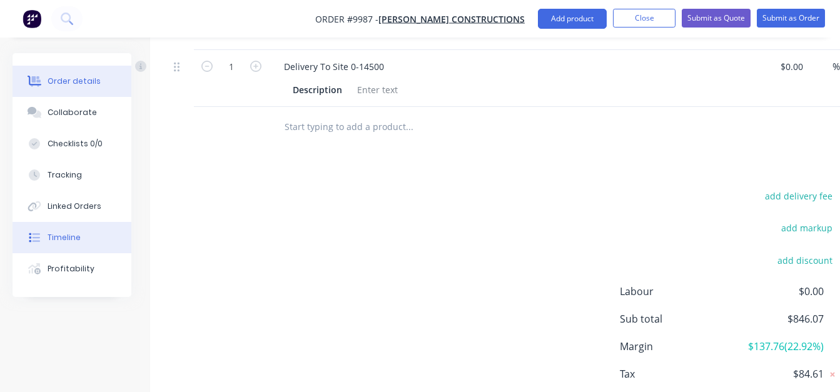
click at [82, 230] on button "Timeline" at bounding box center [72, 237] width 119 height 31
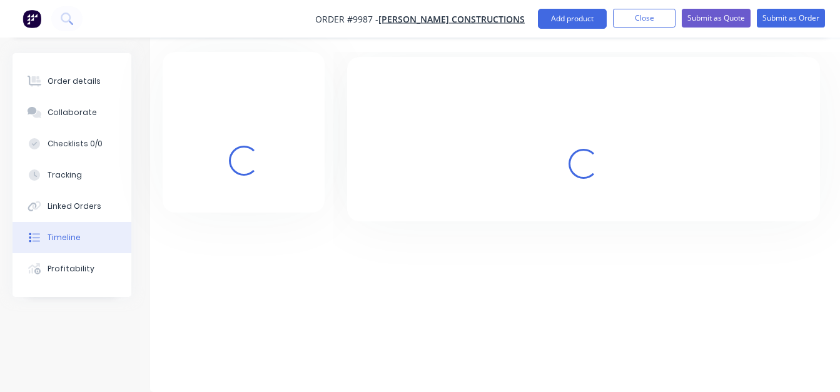
scroll to position [62, 0]
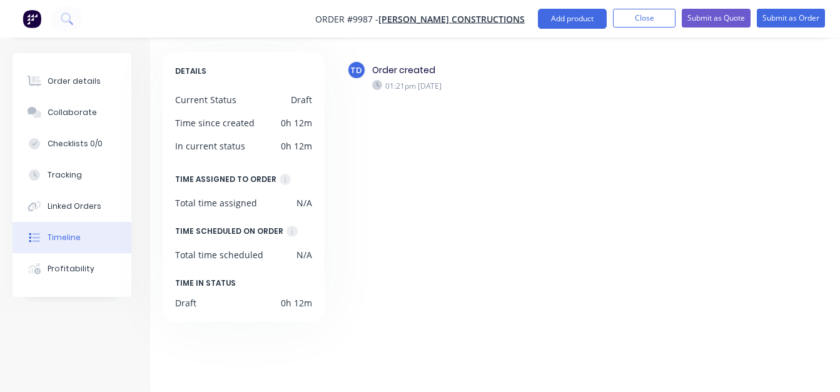
scroll to position [9, 0]
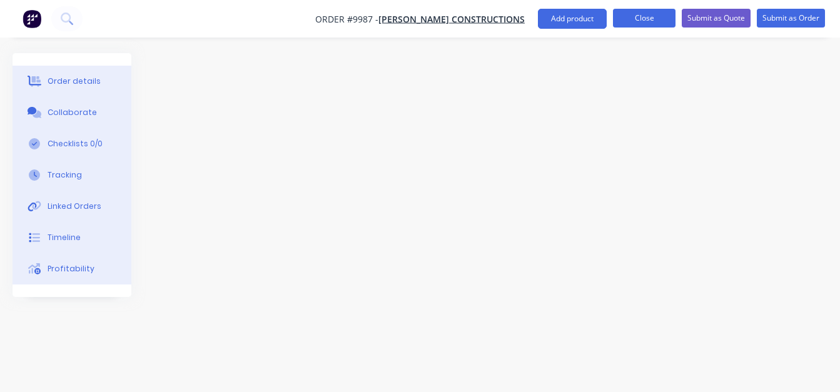
click at [652, 21] on button "Close" at bounding box center [644, 18] width 63 height 19
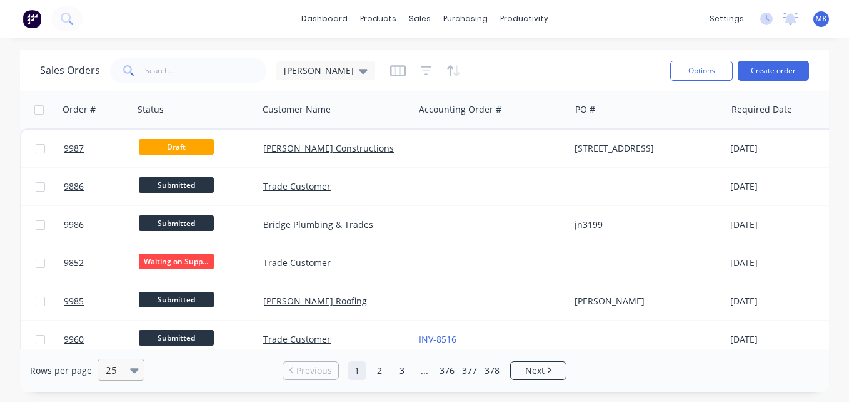
click at [130, 376] on icon at bounding box center [134, 370] width 9 height 14
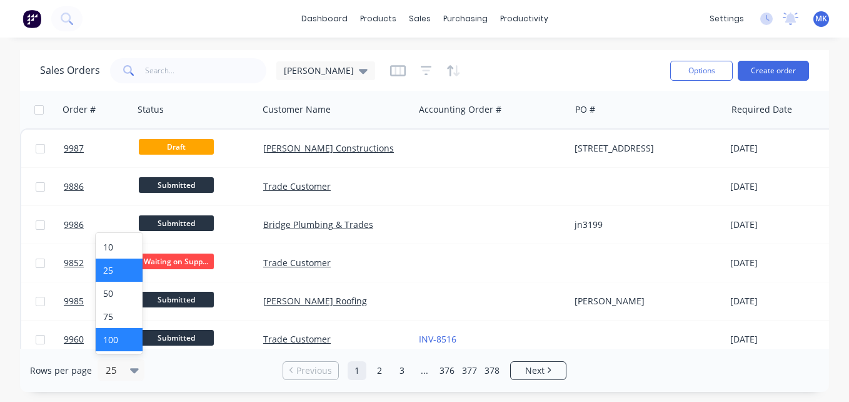
click at [118, 342] on div "100" at bounding box center [119, 339] width 47 height 23
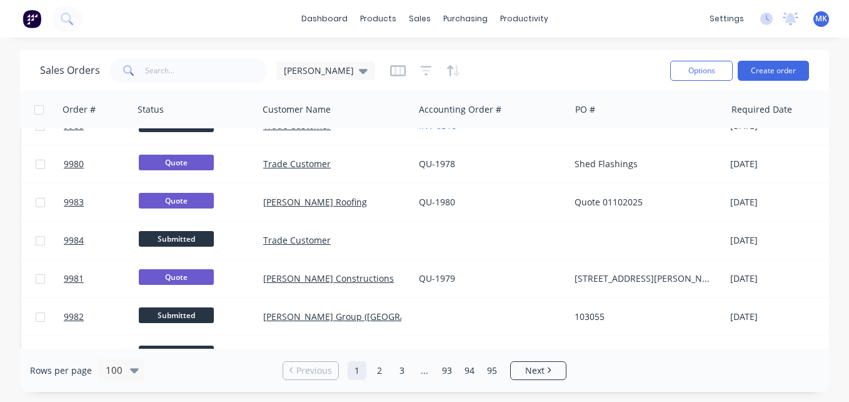
scroll to position [214, 0]
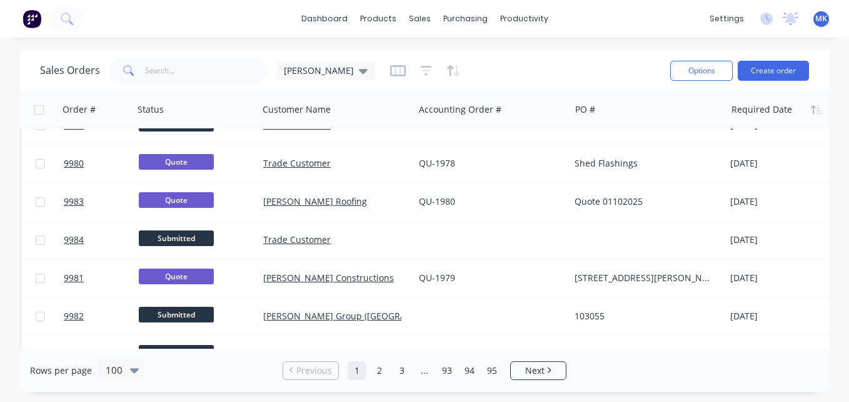
click at [807, 113] on div at bounding box center [779, 109] width 94 height 25
click at [814, 118] on button "button" at bounding box center [816, 109] width 19 height 19
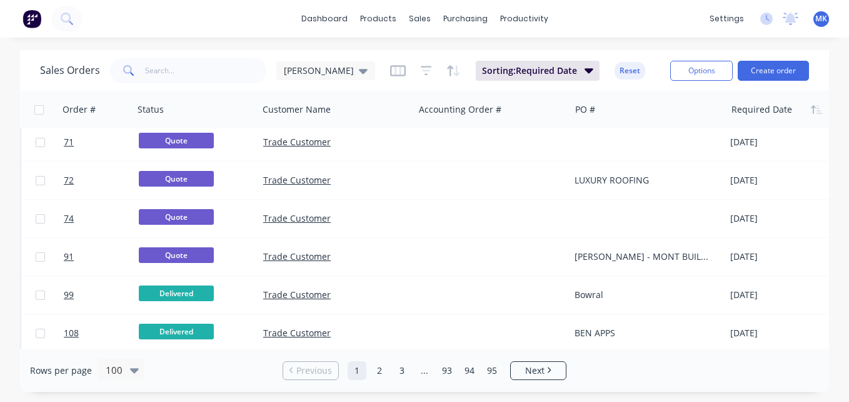
scroll to position [0, 0]
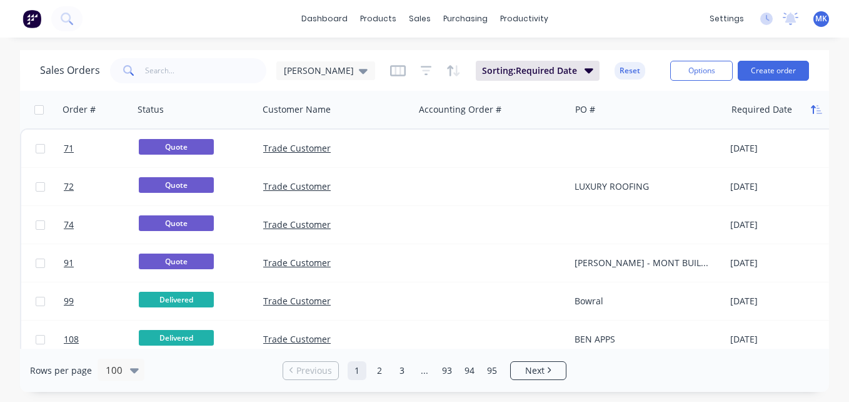
click at [813, 111] on icon "button" at bounding box center [816, 109] width 11 height 10
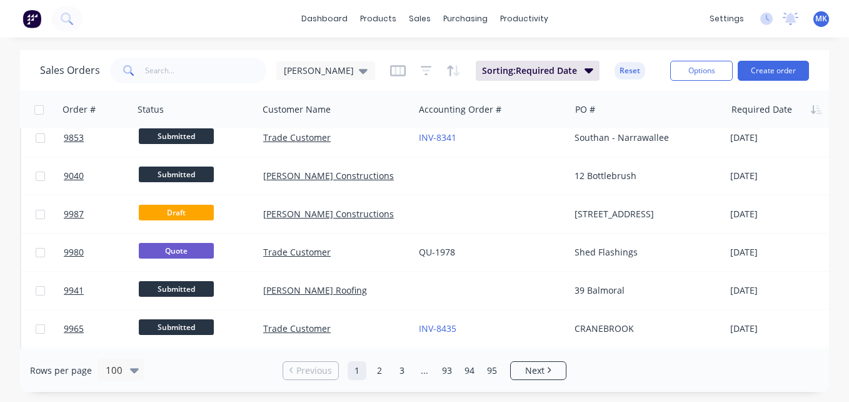
scroll to position [362, 0]
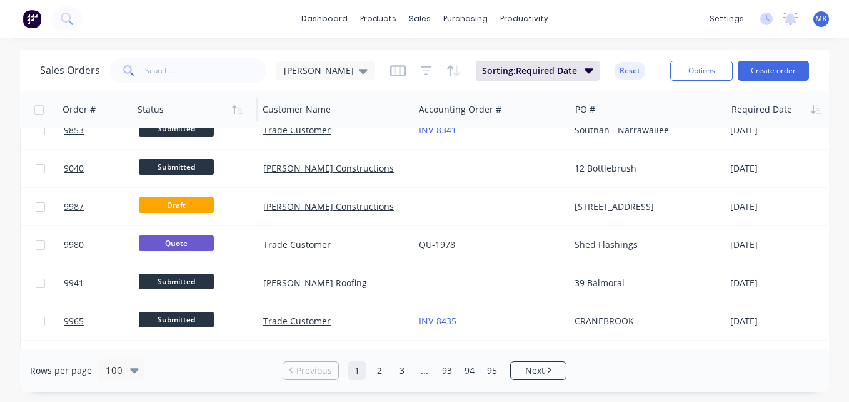
click at [153, 111] on div at bounding box center [192, 109] width 109 height 25
click at [239, 111] on icon "button" at bounding box center [241, 109] width 6 height 9
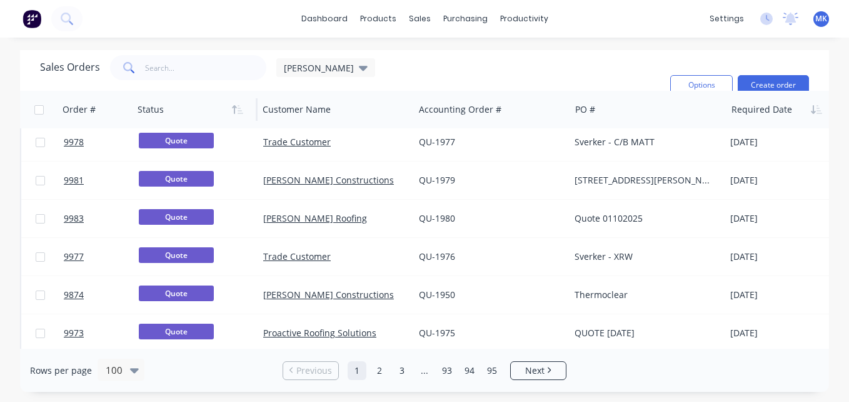
scroll to position [0, 0]
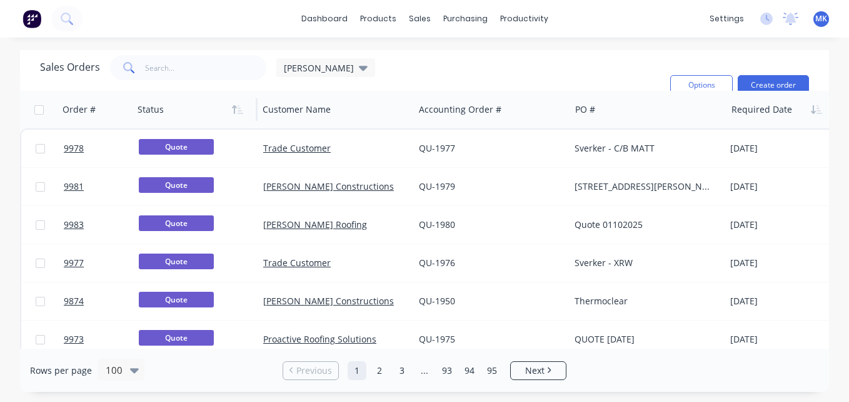
click at [239, 111] on icon "button" at bounding box center [241, 109] width 6 height 9
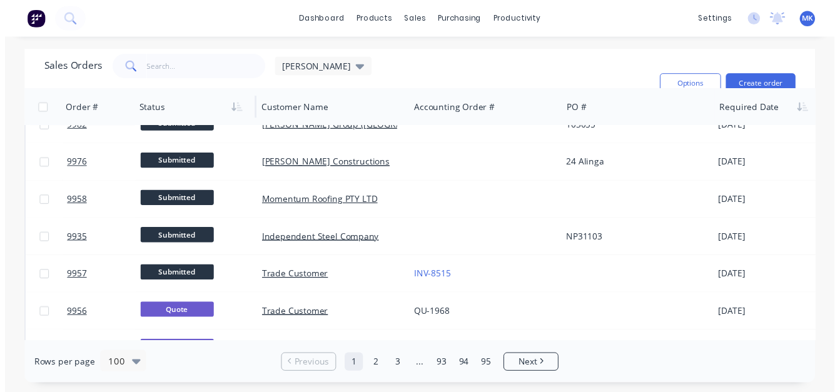
scroll to position [1357, 0]
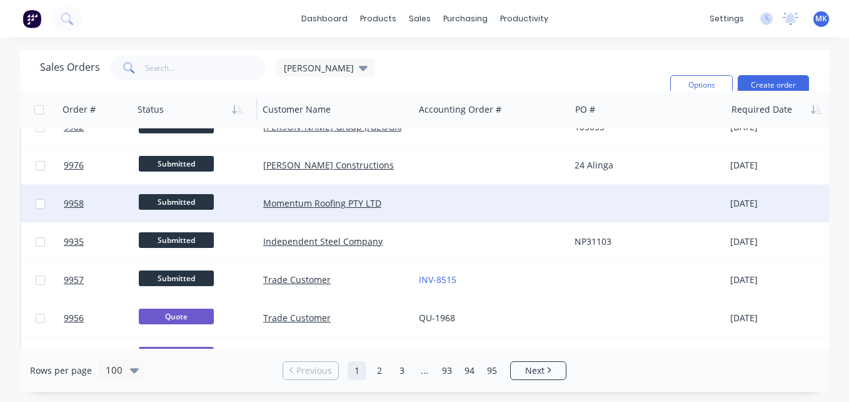
click at [255, 205] on div "Submitted" at bounding box center [196, 204] width 124 height 38
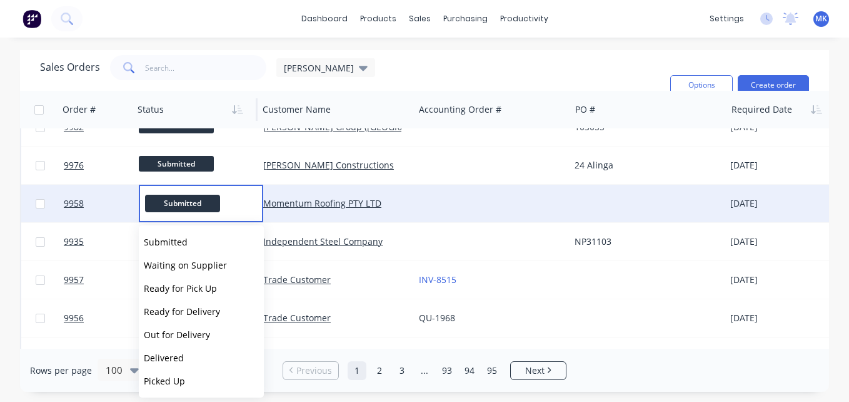
click at [433, 200] on div at bounding box center [492, 204] width 156 height 38
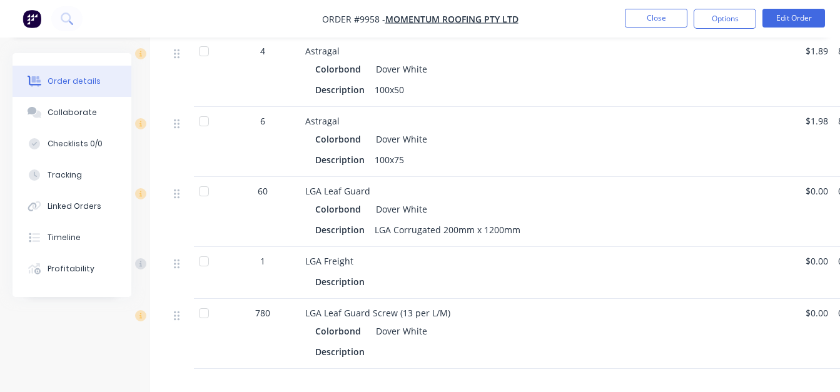
scroll to position [1014, 0]
click at [54, 220] on button "Linked Orders" at bounding box center [72, 206] width 119 height 31
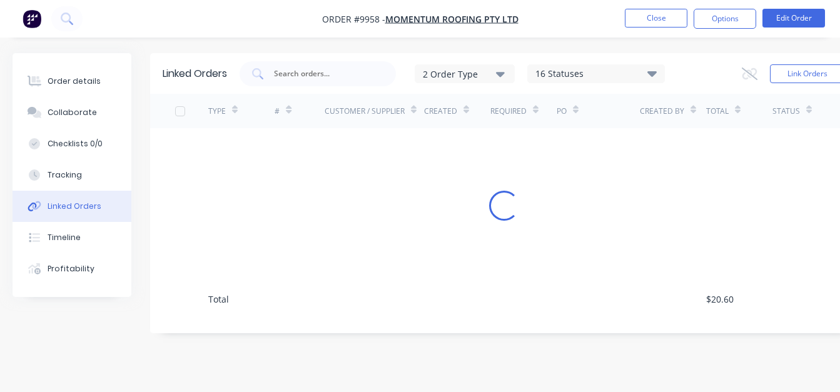
scroll to position [9, 0]
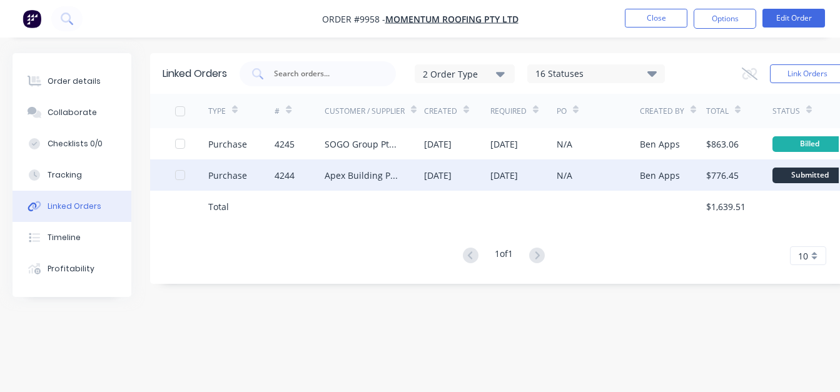
click at [402, 171] on div "Apex Building Products" at bounding box center [374, 174] width 99 height 31
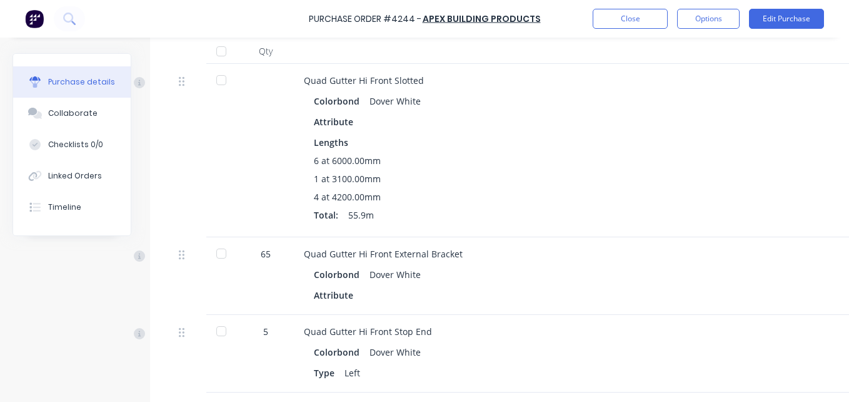
scroll to position [317, 0]
click at [93, 203] on button "Timeline" at bounding box center [72, 206] width 118 height 31
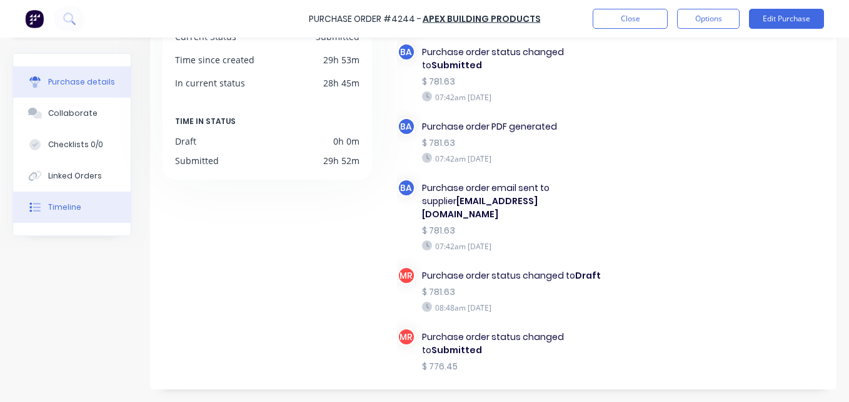
click at [93, 83] on div "Purchase details" at bounding box center [81, 81] width 67 height 11
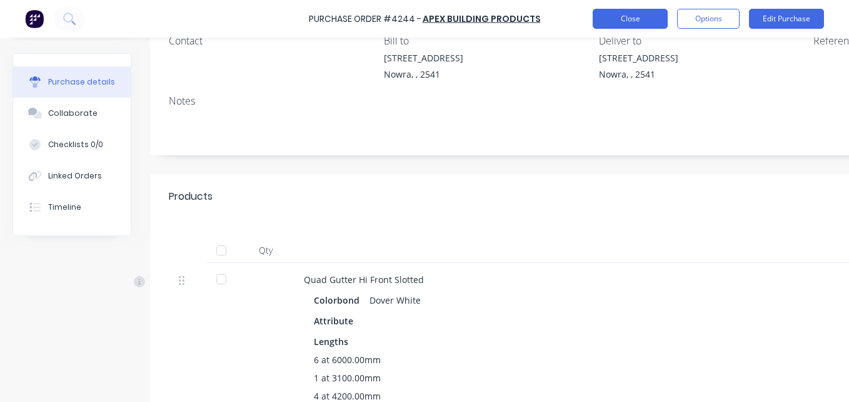
click at [604, 19] on button "Close" at bounding box center [630, 19] width 75 height 20
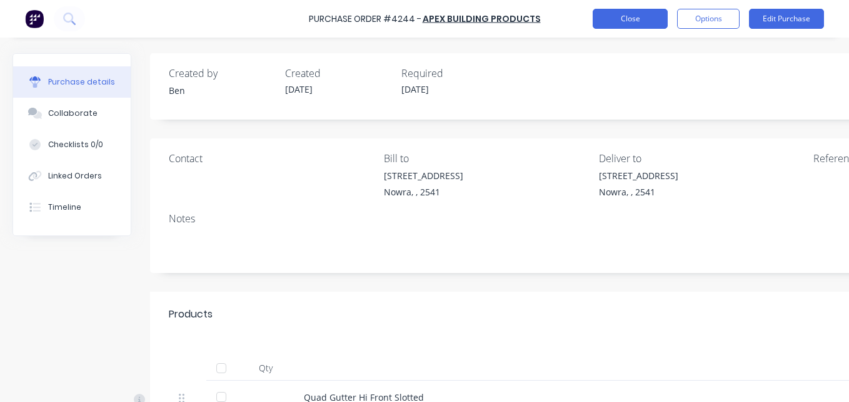
click at [643, 17] on button "Close" at bounding box center [630, 19] width 75 height 20
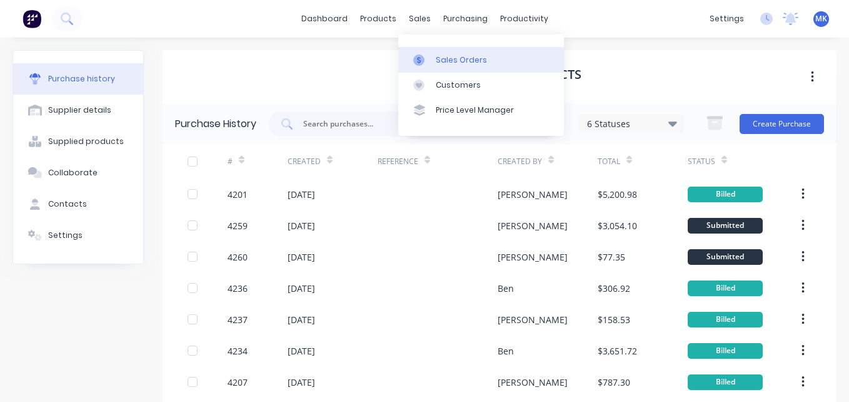
click at [433, 59] on link "Sales Orders" at bounding box center [481, 59] width 166 height 25
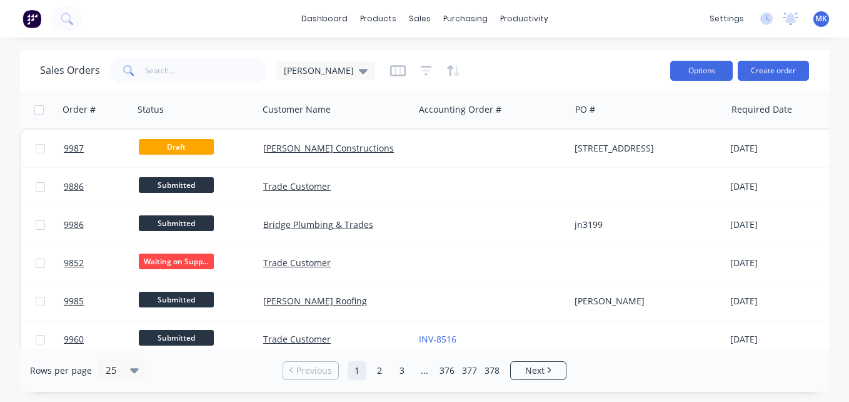
click at [696, 75] on button "Options" at bounding box center [702, 71] width 63 height 20
click at [613, 68] on div "Sales Orders [PERSON_NAME]" at bounding box center [350, 70] width 620 height 31
click at [130, 378] on div at bounding box center [137, 369] width 14 height 21
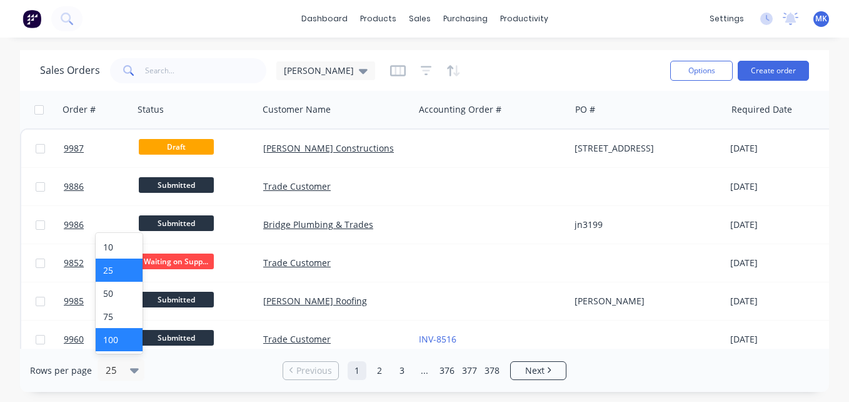
click at [121, 346] on div "100" at bounding box center [119, 339] width 47 height 23
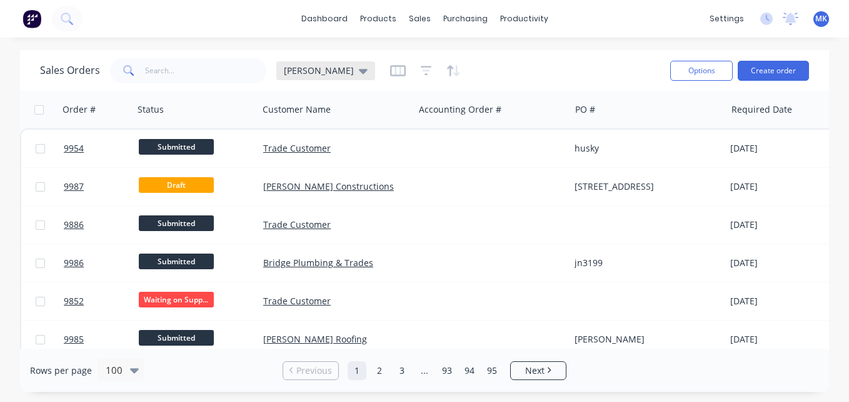
click at [359, 74] on icon at bounding box center [363, 71] width 9 height 14
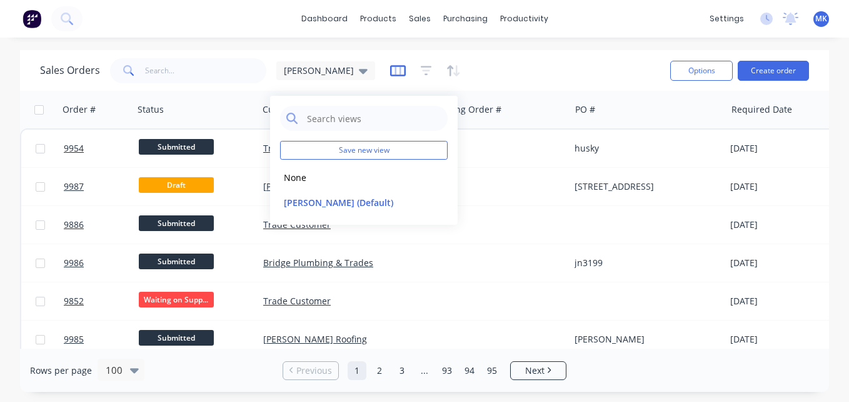
click at [390, 68] on icon "button" at bounding box center [398, 70] width 16 height 13
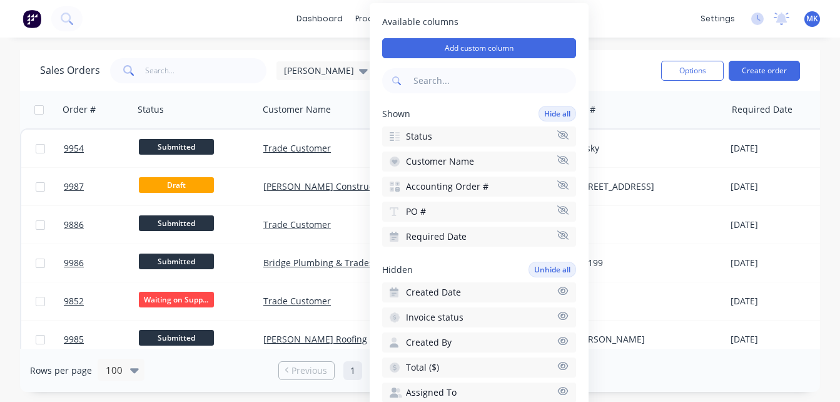
click at [615, 48] on div "dashboard products sales purchasing productivity dashboard products Product Cat…" at bounding box center [420, 201] width 840 height 402
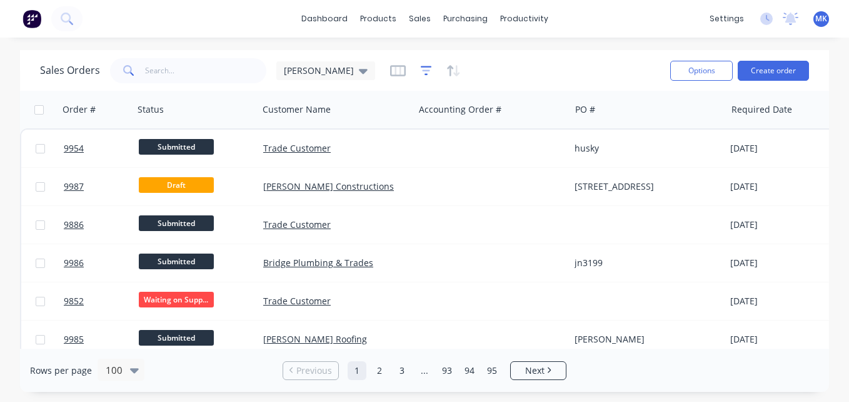
click at [421, 75] on icon "button" at bounding box center [426, 70] width 11 height 13
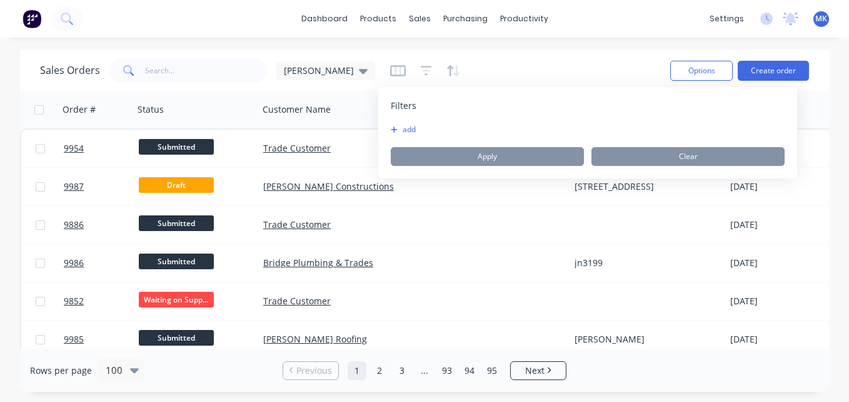
click at [410, 135] on div "add Apply Clear" at bounding box center [588, 144] width 394 height 41
click at [408, 131] on button "add" at bounding box center [406, 129] width 31 height 10
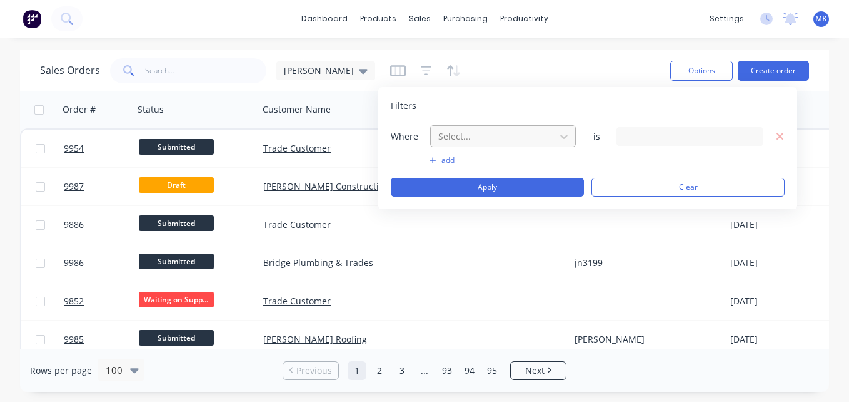
click at [466, 134] on div at bounding box center [493, 136] width 112 height 16
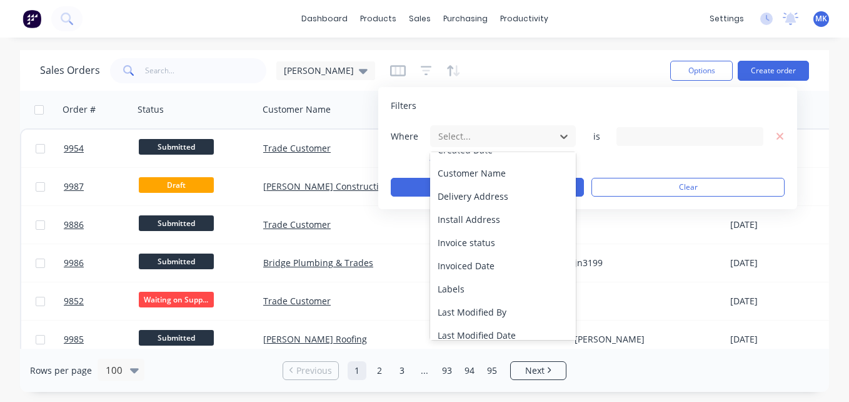
scroll to position [136, 0]
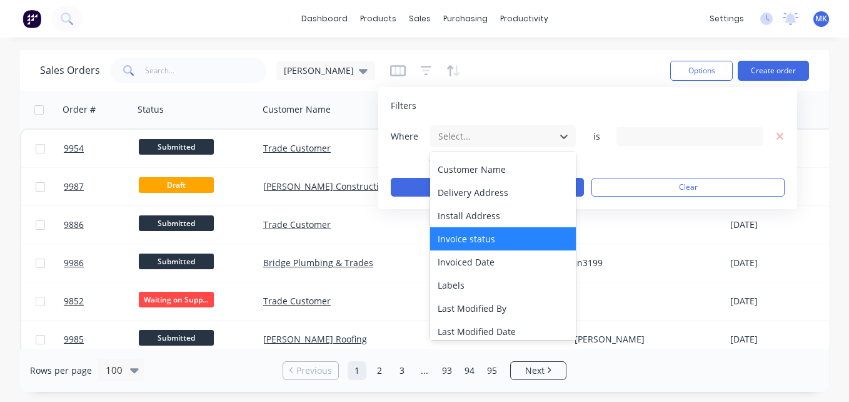
click at [492, 235] on div "Invoice status" at bounding box center [503, 238] width 146 height 23
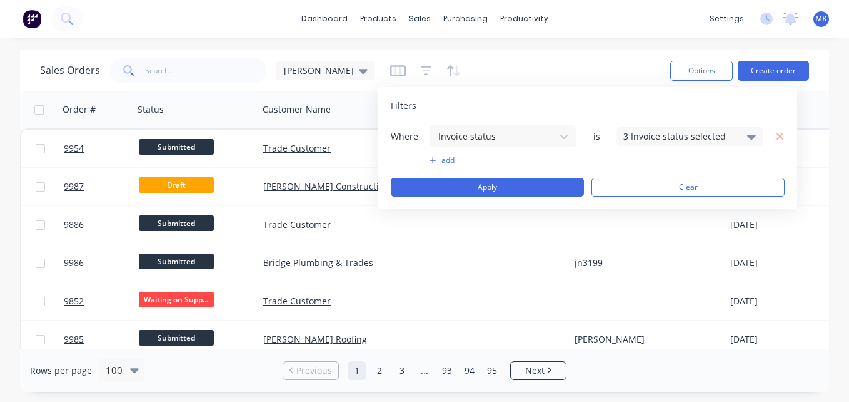
click at [695, 132] on div "3 Invoice status selected" at bounding box center [680, 135] width 113 height 13
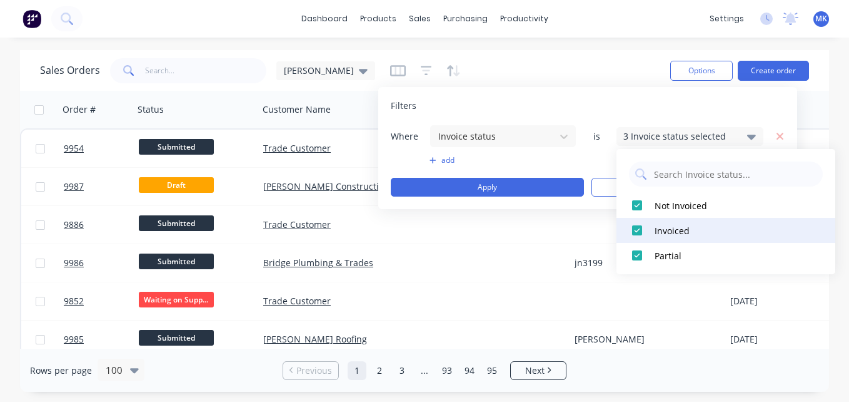
click at [675, 230] on div "Invoiced" at bounding box center [730, 230] width 150 height 13
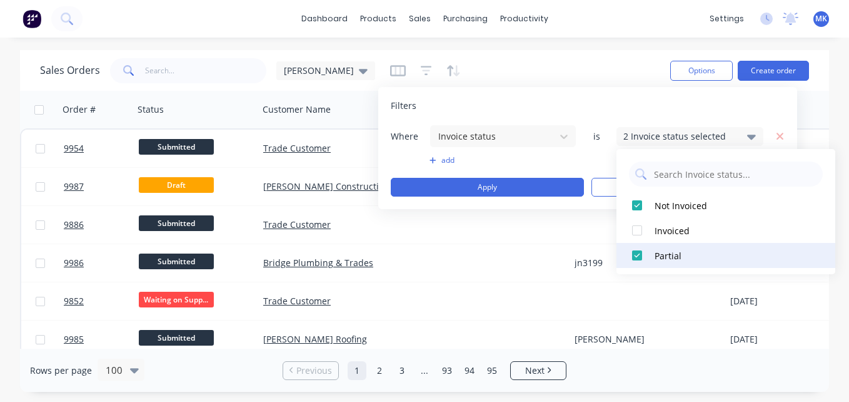
click at [674, 258] on div "Partial" at bounding box center [730, 255] width 150 height 13
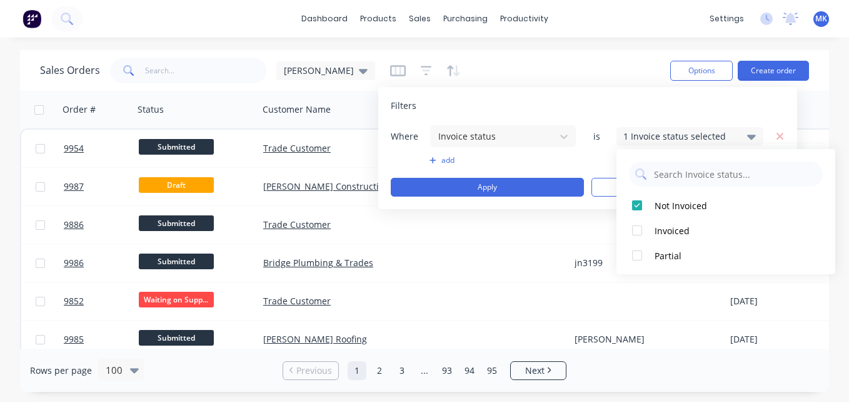
click at [662, 91] on div "Filters Where Invoice status is 1 Invoice status selected add Apply Clear" at bounding box center [587, 148] width 419 height 122
click at [559, 175] on div "Where Invoice status is 1 Invoice status selected add Apply Clear" at bounding box center [588, 160] width 394 height 72
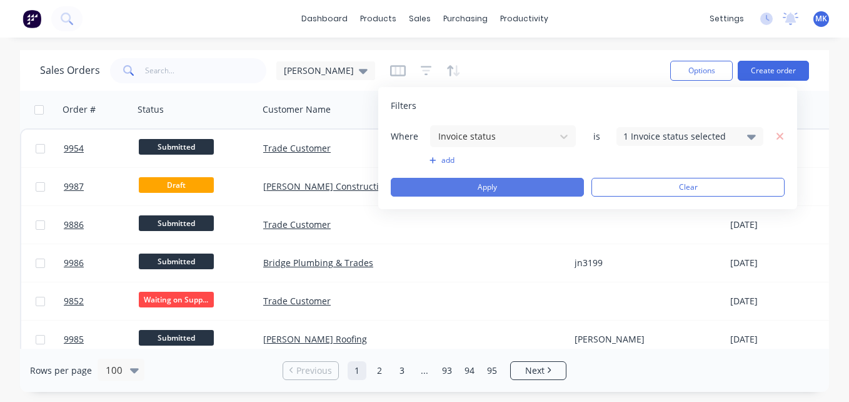
click at [559, 188] on button "Apply" at bounding box center [487, 187] width 193 height 19
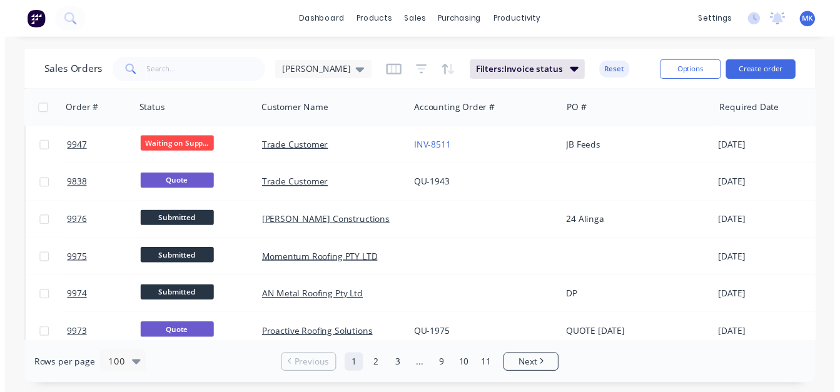
scroll to position [534, 0]
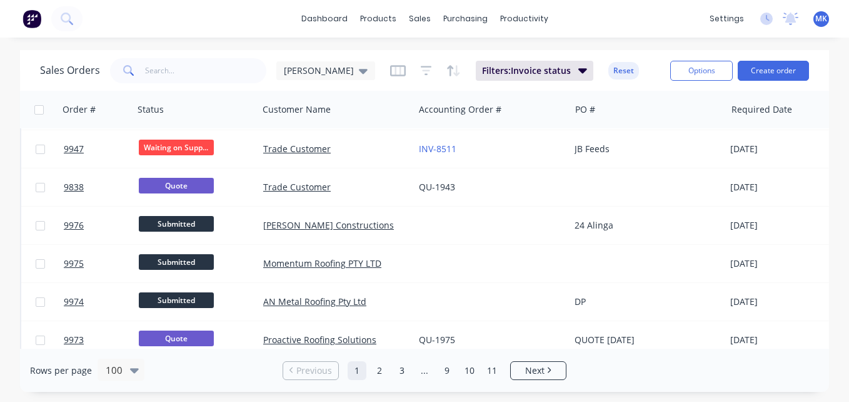
click at [462, 173] on div "QU-1943" at bounding box center [492, 187] width 156 height 38
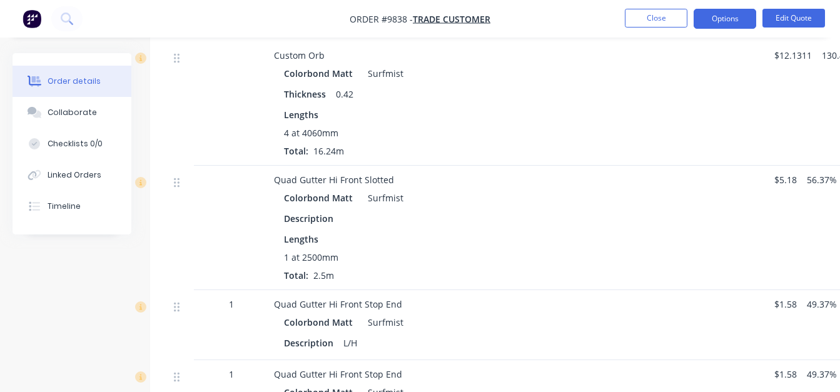
scroll to position [647, 0]
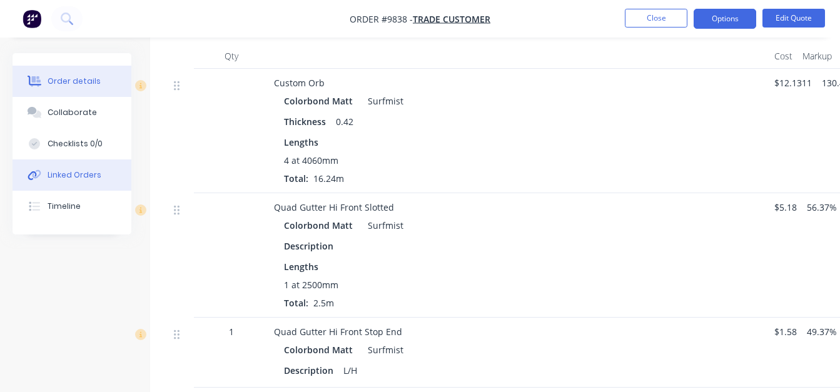
click at [78, 173] on div "Linked Orders" at bounding box center [75, 175] width 54 height 11
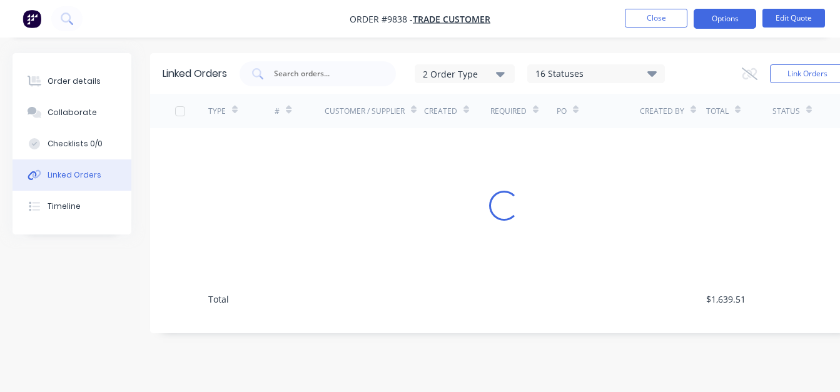
scroll to position [9, 0]
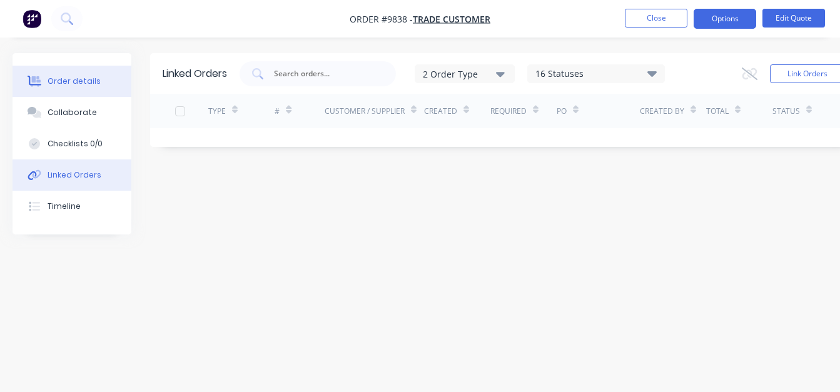
click at [85, 77] on div "Order details" at bounding box center [74, 81] width 53 height 11
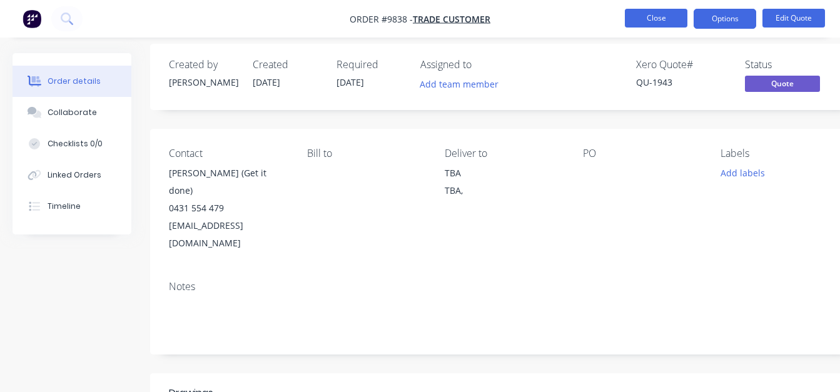
click at [633, 23] on button "Close" at bounding box center [656, 18] width 63 height 19
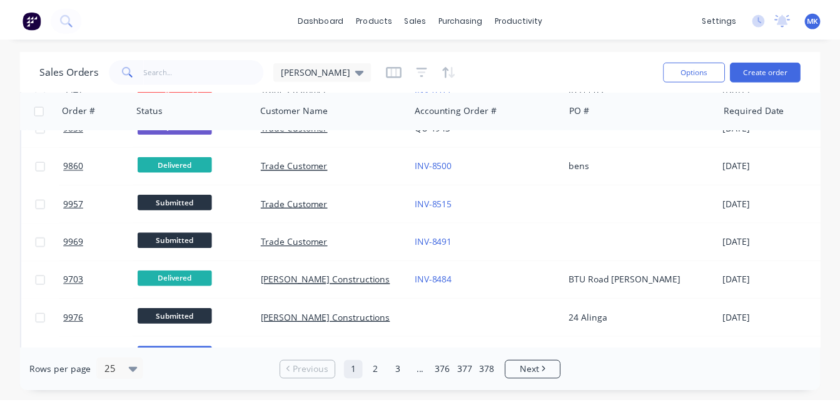
scroll to position [740, 0]
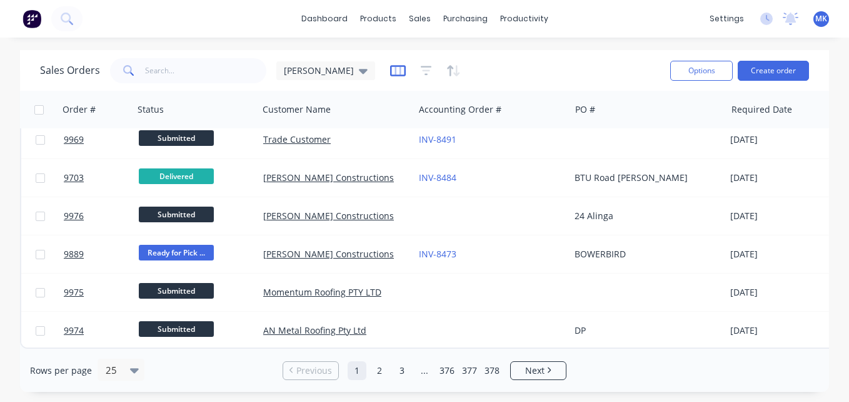
click at [390, 73] on icon "button" at bounding box center [398, 70] width 16 height 13
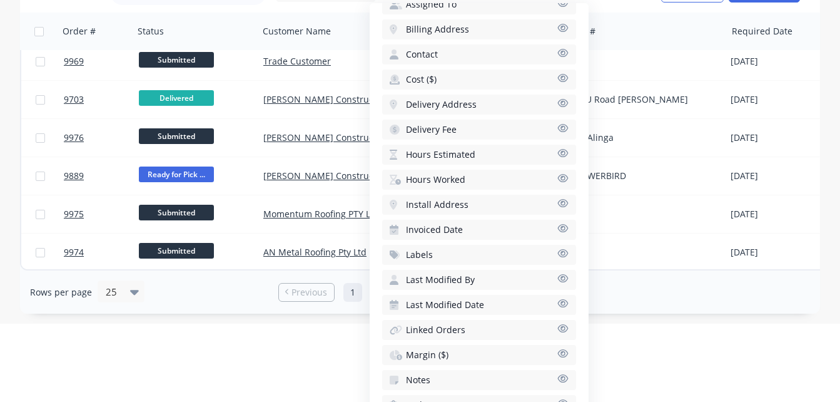
scroll to position [387, 0]
click at [637, 318] on div "dashboard products sales purchasing productivity dashboard products Product Cat…" at bounding box center [420, 123] width 840 height 402
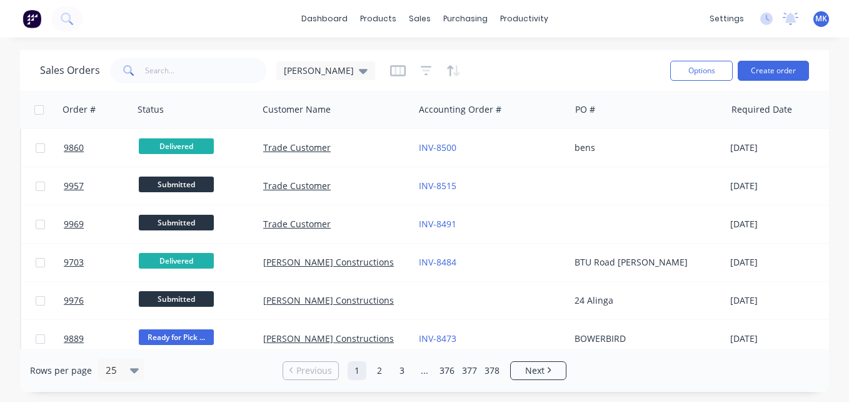
scroll to position [580, 0]
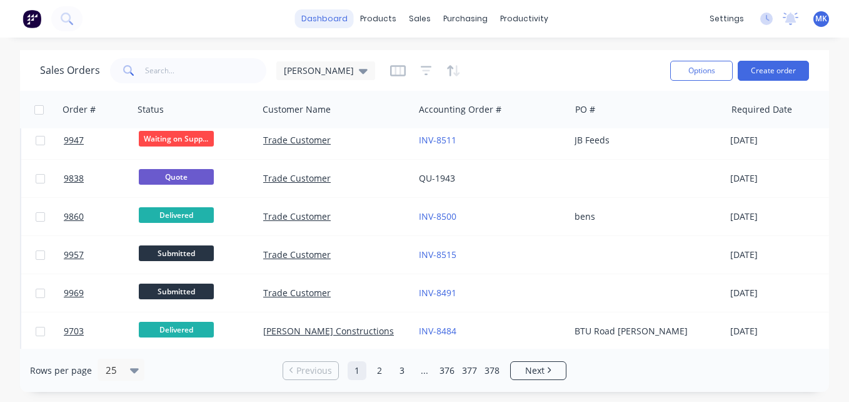
click at [331, 18] on link "dashboard" at bounding box center [324, 18] width 59 height 19
